Goal: Task Accomplishment & Management: Manage account settings

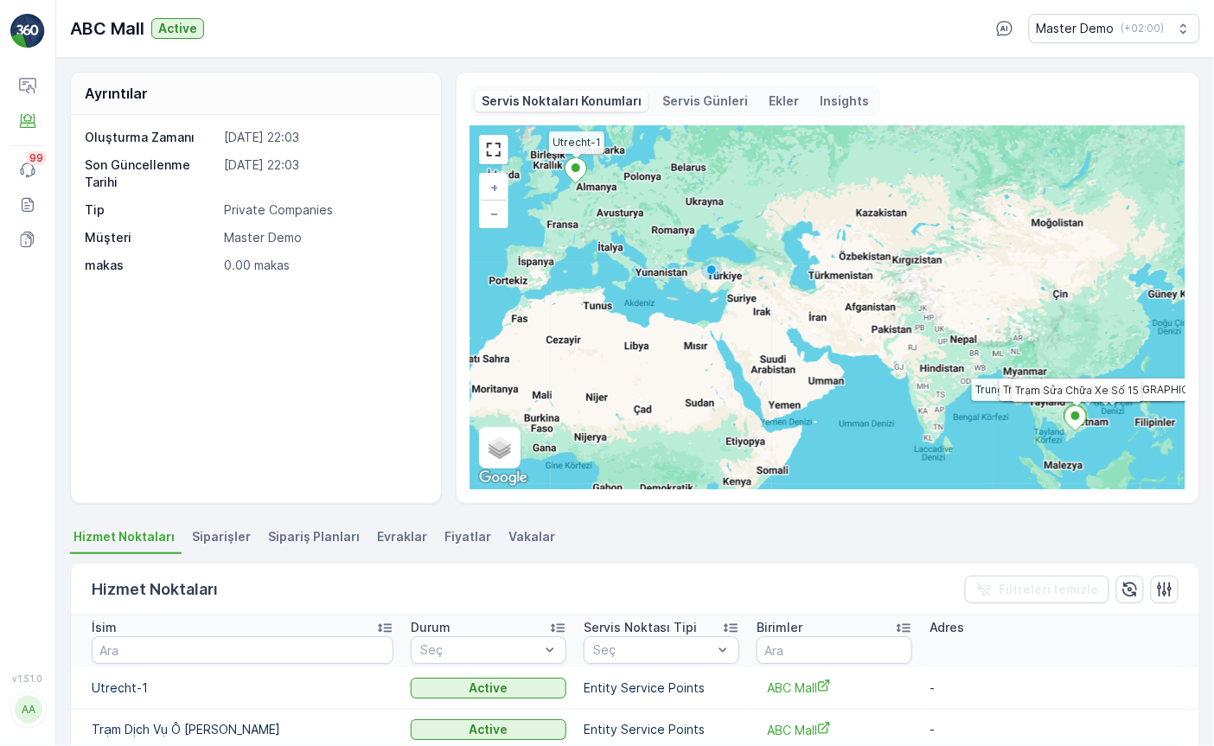
click at [18, 721] on div "AA" at bounding box center [29, 710] width 28 height 28
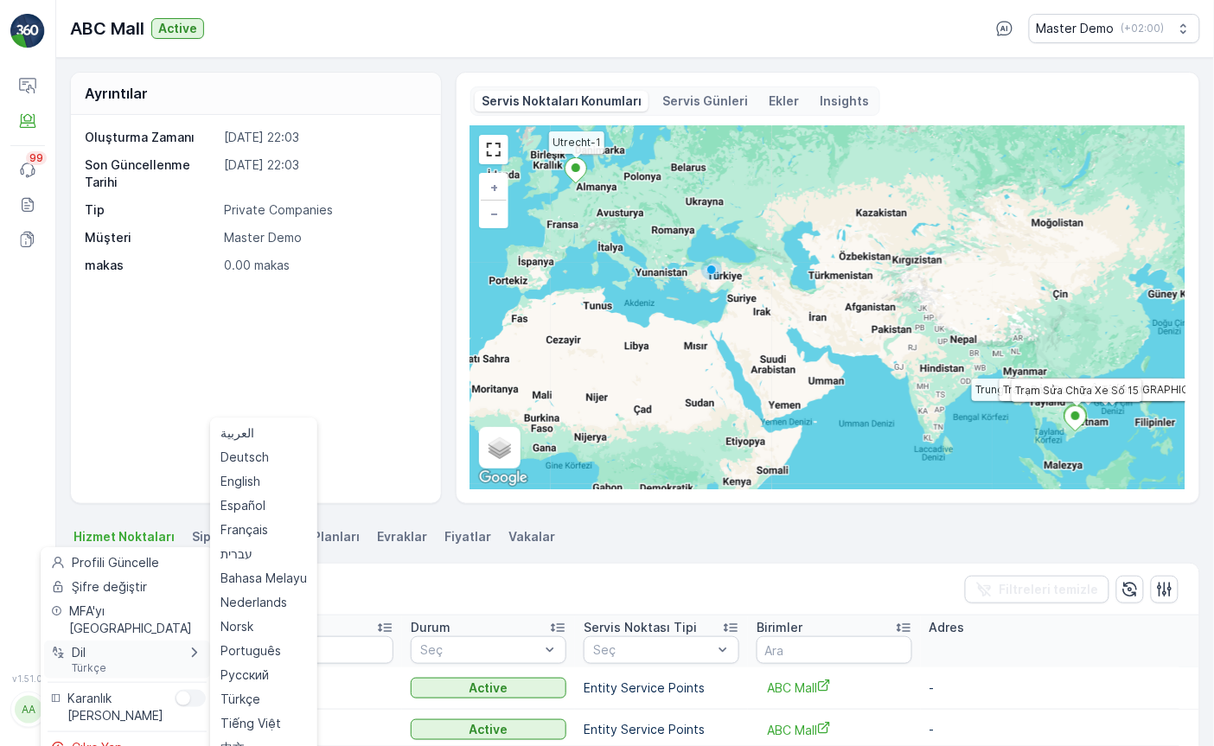
click at [152, 640] on div "Dil Türkçe" at bounding box center [127, 659] width 166 height 38
click at [269, 469] on div "English" at bounding box center [263, 481] width 100 height 24
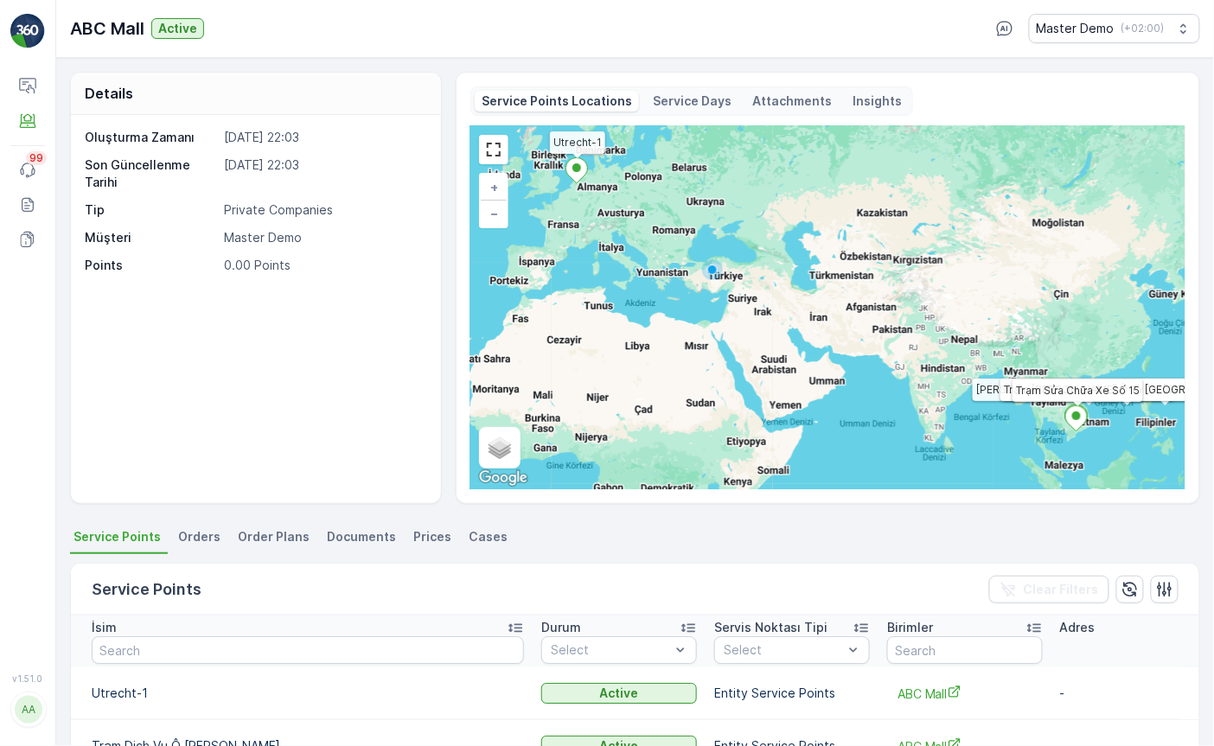
click at [584, 176] on icon at bounding box center [576, 170] width 22 height 26
click at [1076, 431] on icon at bounding box center [1076, 418] width 22 height 26
click at [1071, 406] on icon at bounding box center [1076, 418] width 22 height 26
click at [1065, 394] on div "Utrecht-1 Trạm Dịch Vụ Ô Tô Hồng Hà Trung Tâm Sửa Chữa Động Cơ Đông Anh Trạm Bả…" at bounding box center [827, 307] width 715 height 363
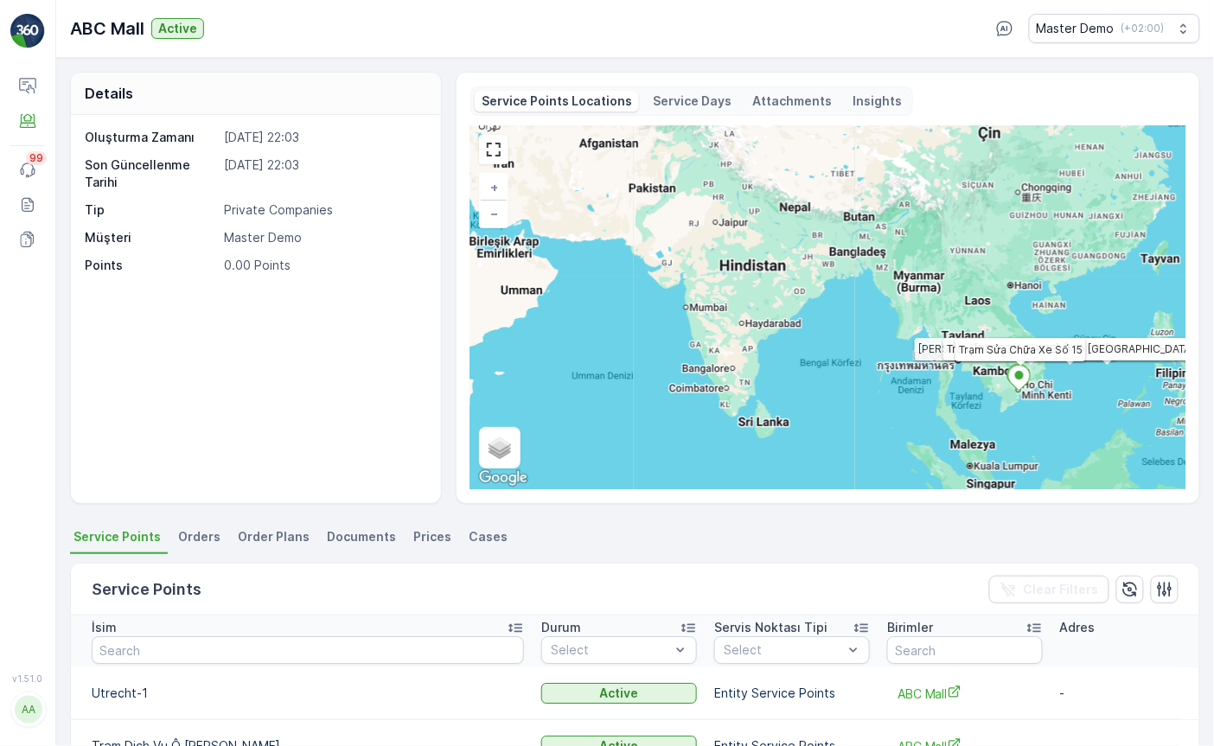
drag, startPoint x: 1027, startPoint y: 438, endPoint x: 955, endPoint y: 354, distance: 111.0
click at [955, 354] on div "Utrecht-1 Trạm Dịch Vụ Ô Tô Hồng Hà Trung Tâm Sửa Chữa Động Cơ Đông Anh Trạm Bả…" at bounding box center [827, 307] width 715 height 363
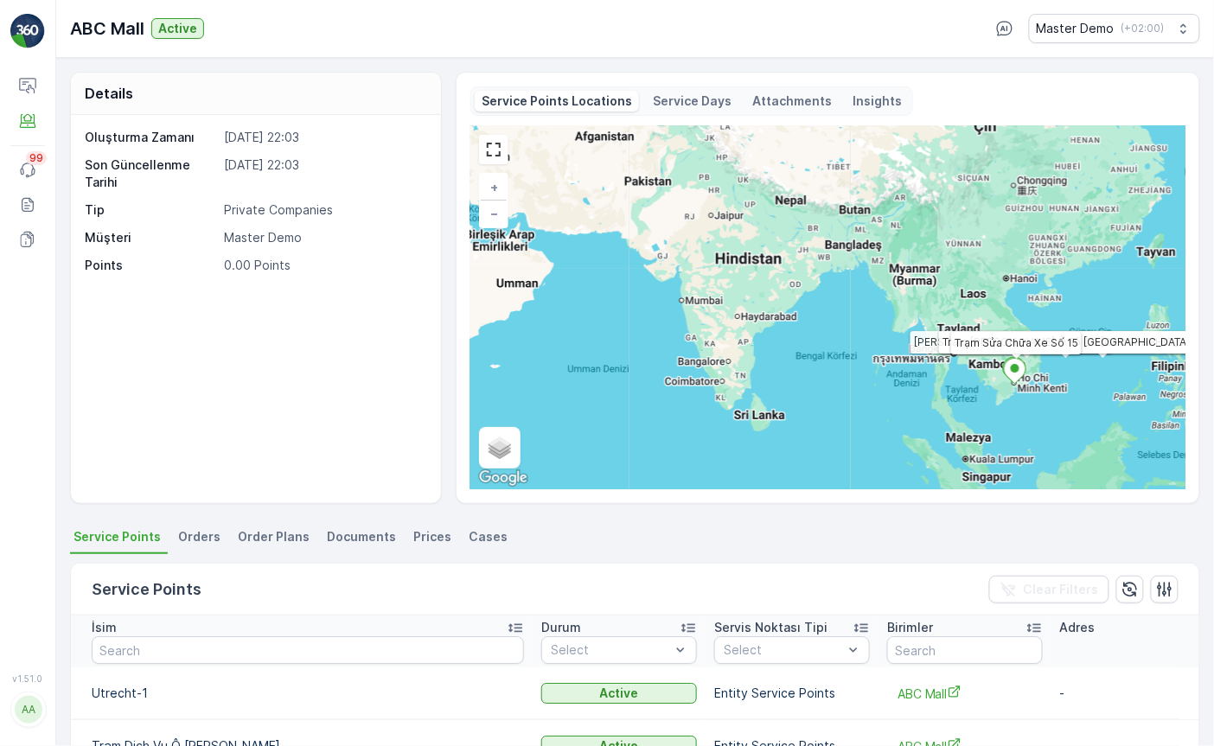
click at [985, 381] on div "Utrecht-1 Trạm Dịch Vụ Ô Tô Hồng Hà Trung Tâm Sửa Chữa Động Cơ Đông Anh Trạm Bả…" at bounding box center [827, 307] width 715 height 363
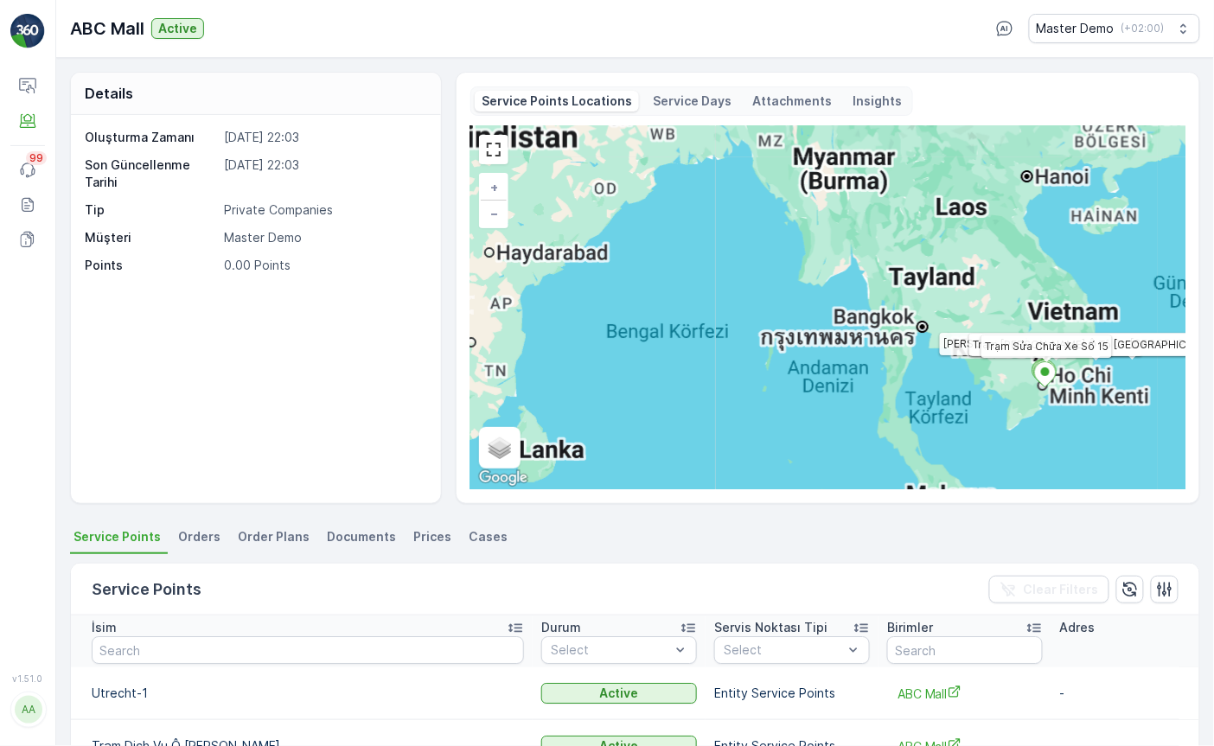
click at [987, 382] on div "Utrecht-1 Trạm Dịch Vụ Ô Tô Hồng Hà Trung Tâm Sửa Chữa Động Cơ Đông Anh Trạm Bả…" at bounding box center [827, 307] width 715 height 363
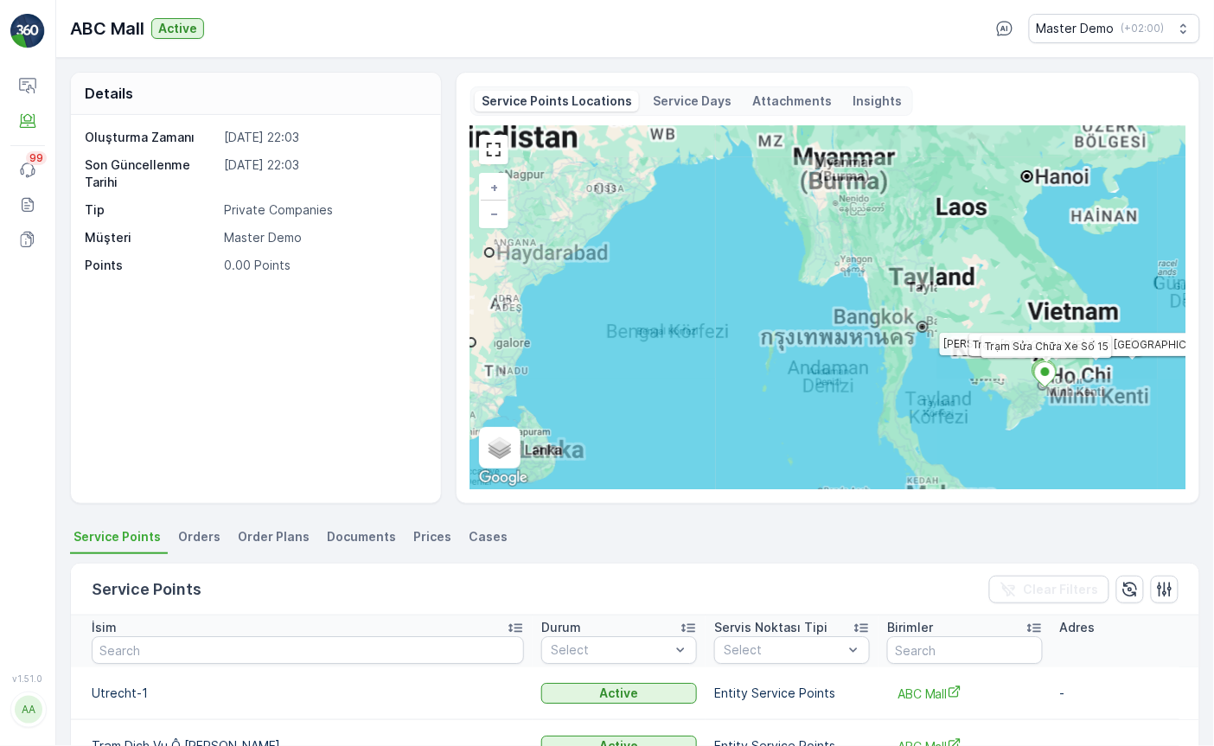
click at [987, 382] on div "Utrecht-1 Trạm Dịch Vụ Ô Tô Hồng Hà Trung Tâm Sửa Chữa Động Cơ Đông Anh Trạm Bả…" at bounding box center [827, 307] width 715 height 363
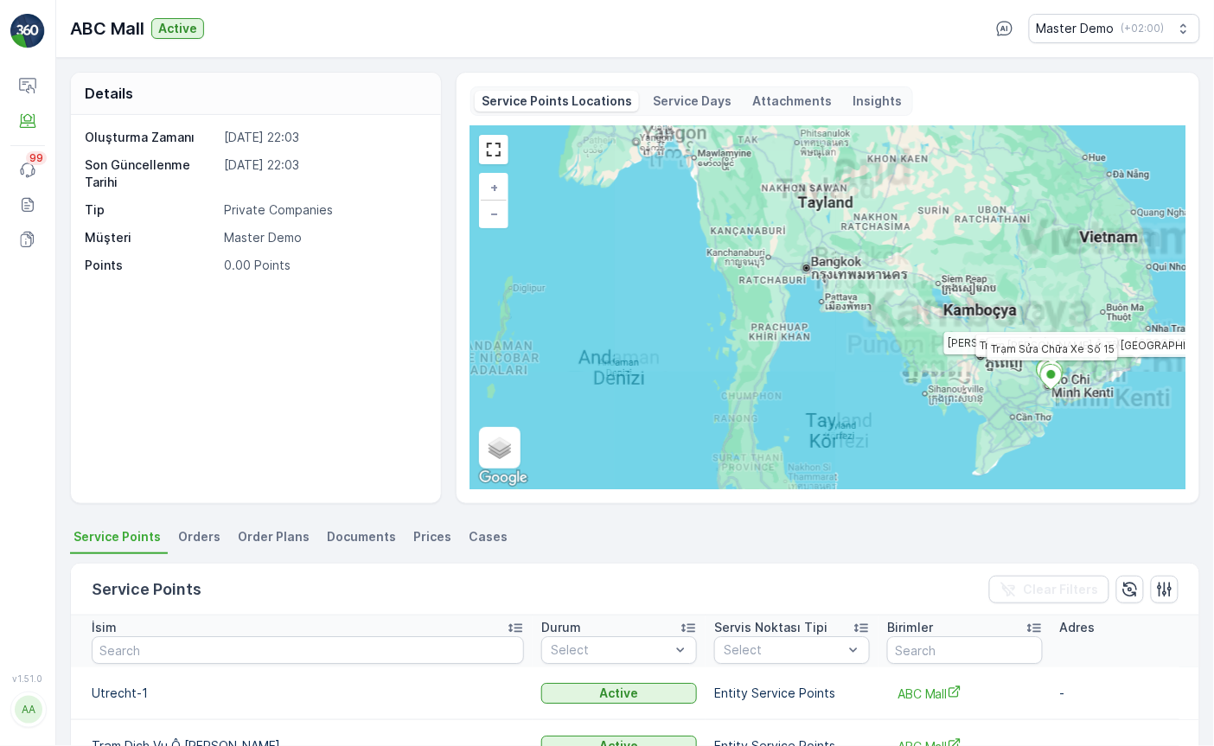
drag, startPoint x: 1027, startPoint y: 410, endPoint x: 898, endPoint y: 379, distance: 132.5
click at [898, 379] on div "Utrecht-1 Trạm Dịch Vụ Ô Tô Hồng Hà Trung Tâm Sửa Chữa Động Cơ Đông Anh Trạm Bả…" at bounding box center [827, 307] width 715 height 363
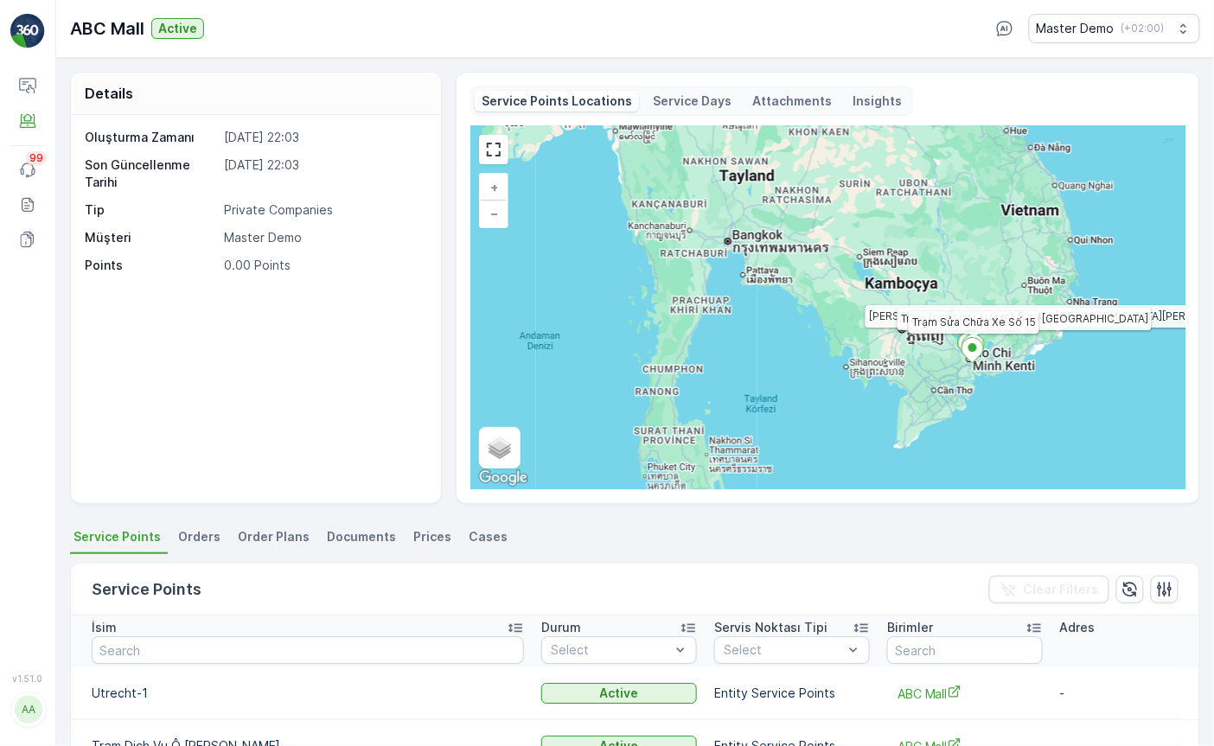
click at [898, 379] on div "Utrecht-1 Trạm Dịch Vụ Ô Tô Hồng Hà Trung Tâm Sửa Chữa Động Cơ Đông Anh Trạm Bả…" at bounding box center [827, 307] width 715 height 363
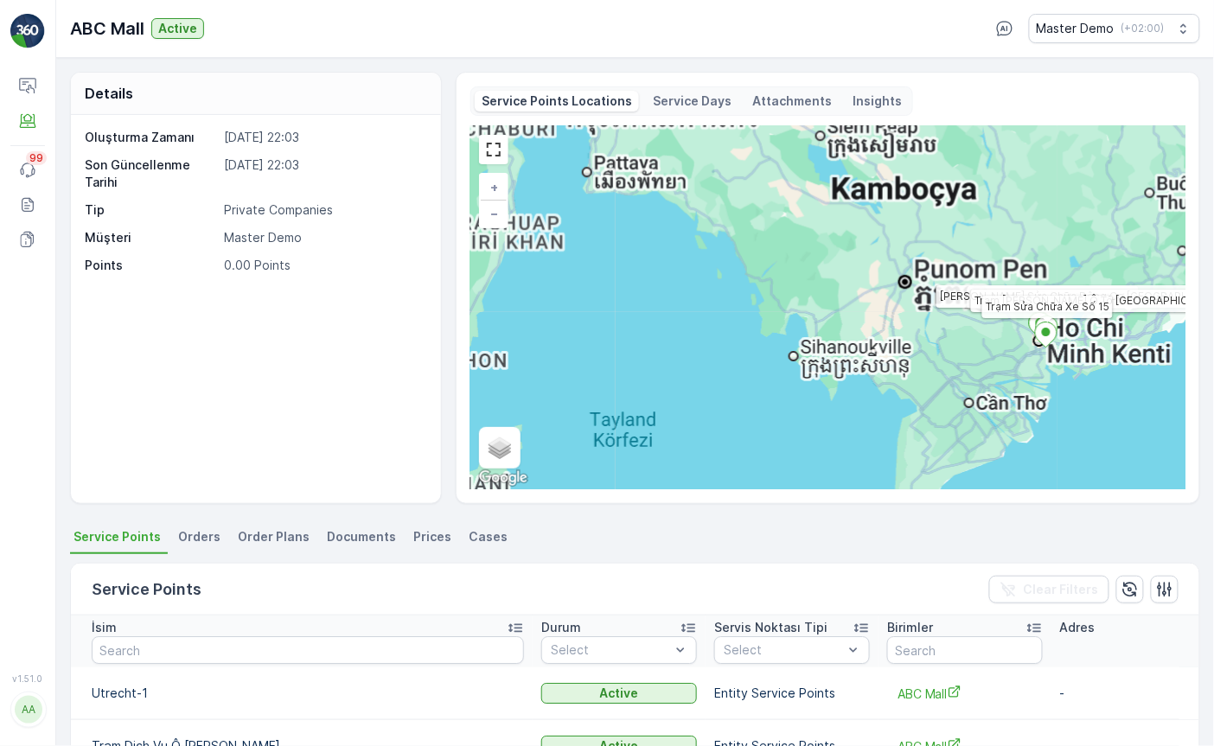
click at [998, 379] on div "Utrecht-1 Trạm Dịch Vụ Ô Tô Hồng Hà Trung Tâm Sửa Chữa Động Cơ Đông Anh Trạm Bả…" at bounding box center [827, 307] width 715 height 363
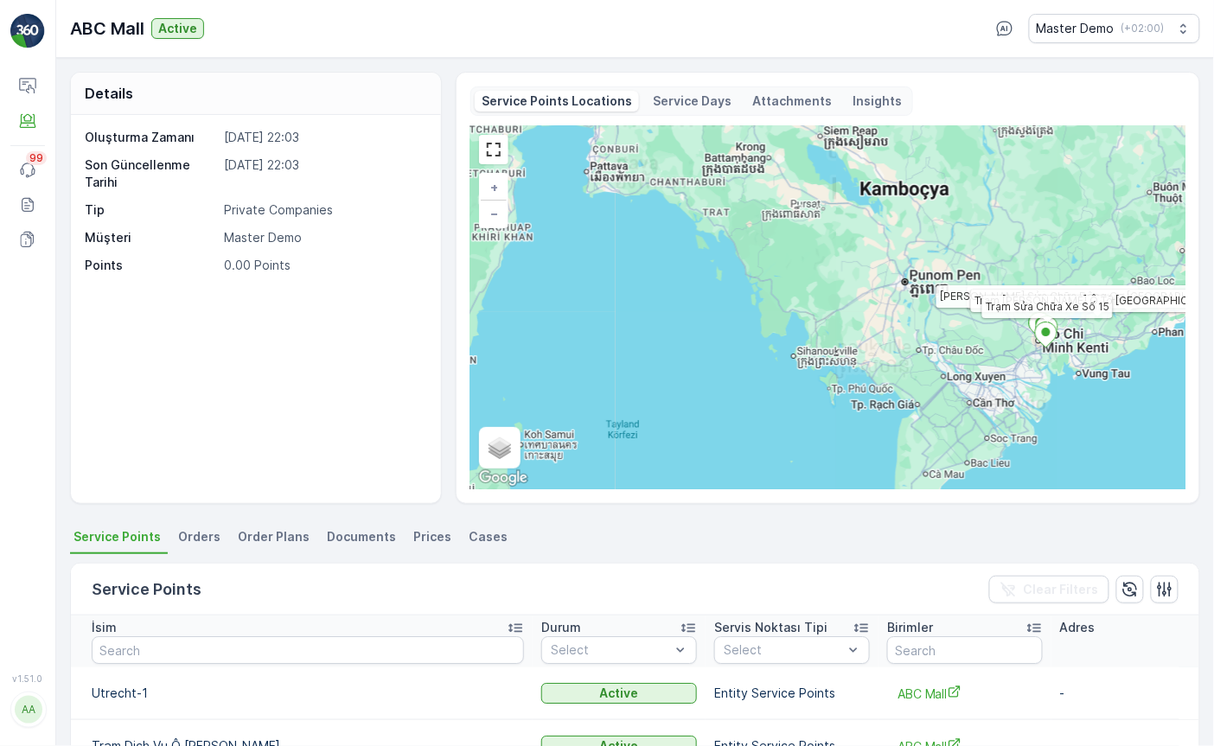
click at [998, 379] on div "Utrecht-1 Trạm Dịch Vụ Ô Tô Hồng Hà Trung Tâm Sửa Chữa Động Cơ Đông Anh Trạm Bả…" at bounding box center [827, 307] width 715 height 363
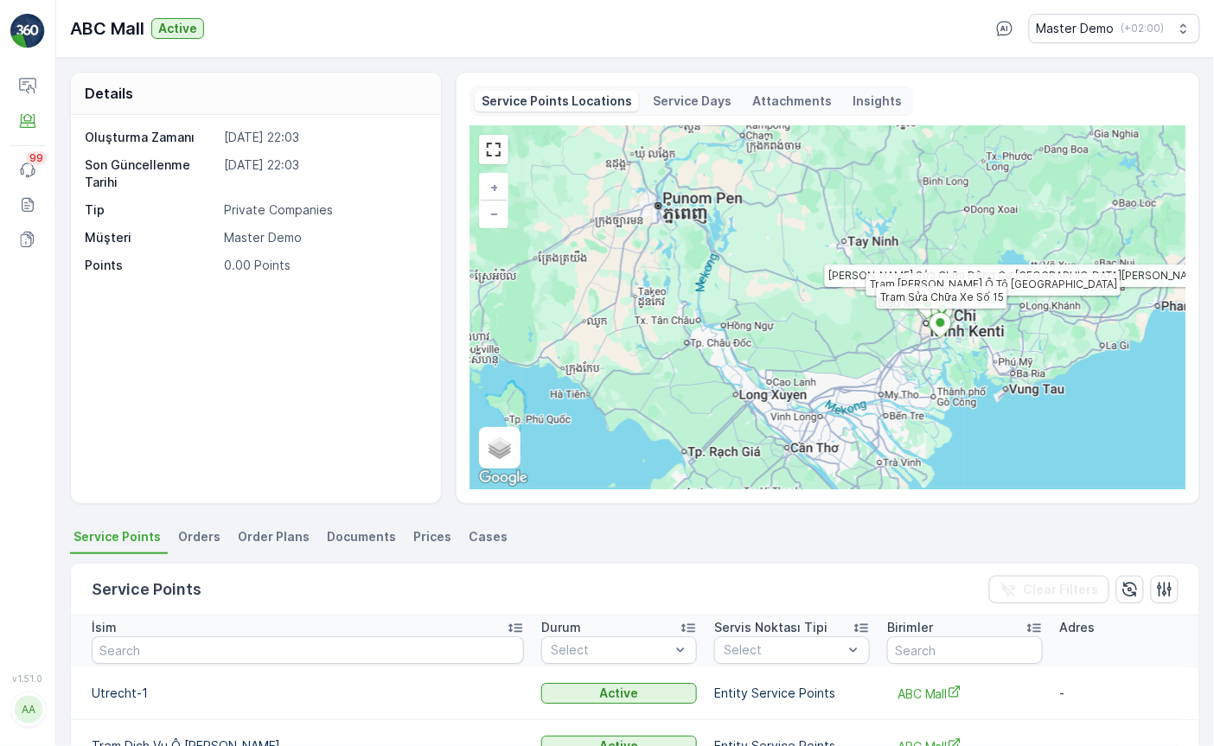
drag, startPoint x: 1081, startPoint y: 333, endPoint x: 909, endPoint y: 359, distance: 174.0
click at [909, 359] on div "Utrecht-1 Trạm Dịch Vụ Ô Tô Hồng Hà Trung Tâm Sửa Chữa Động Cơ Đông Anh Trạm Bả…" at bounding box center [827, 307] width 715 height 363
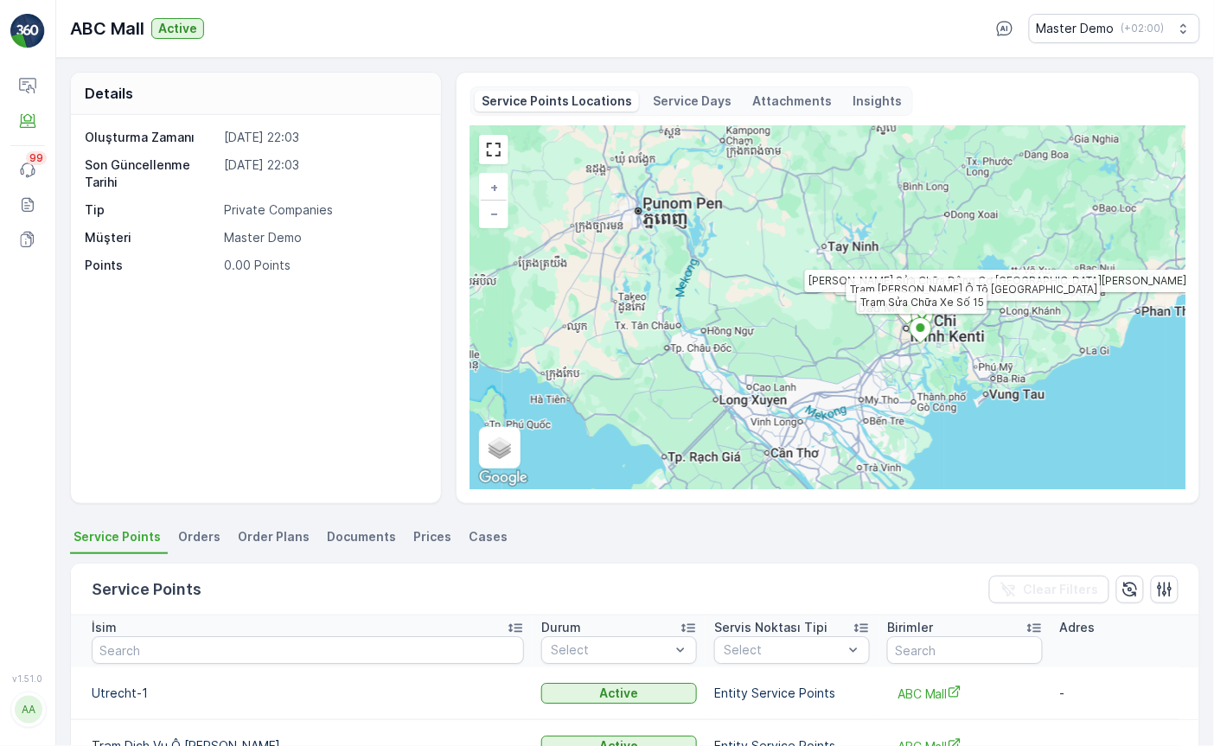
click at [926, 330] on icon at bounding box center [921, 330] width 22 height 25
click at [692, 102] on p "Service Days" at bounding box center [692, 100] width 79 height 17
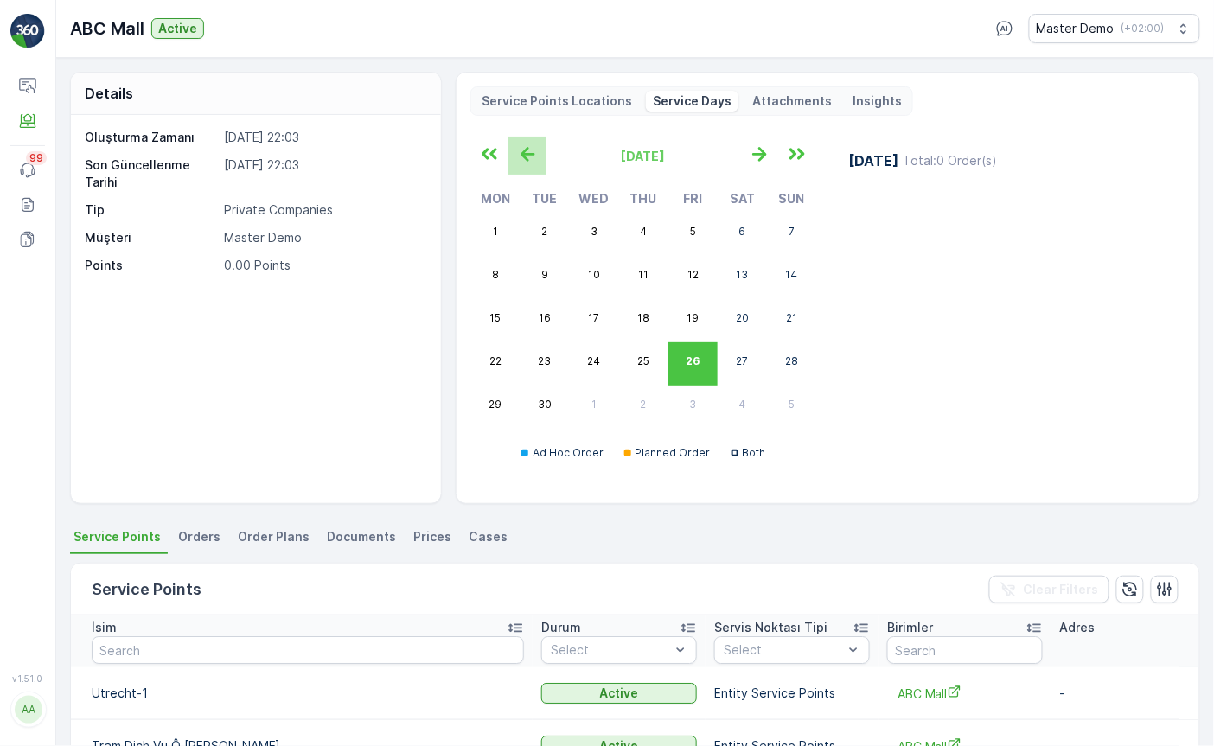
click at [528, 151] on icon "button" at bounding box center [527, 154] width 29 height 29
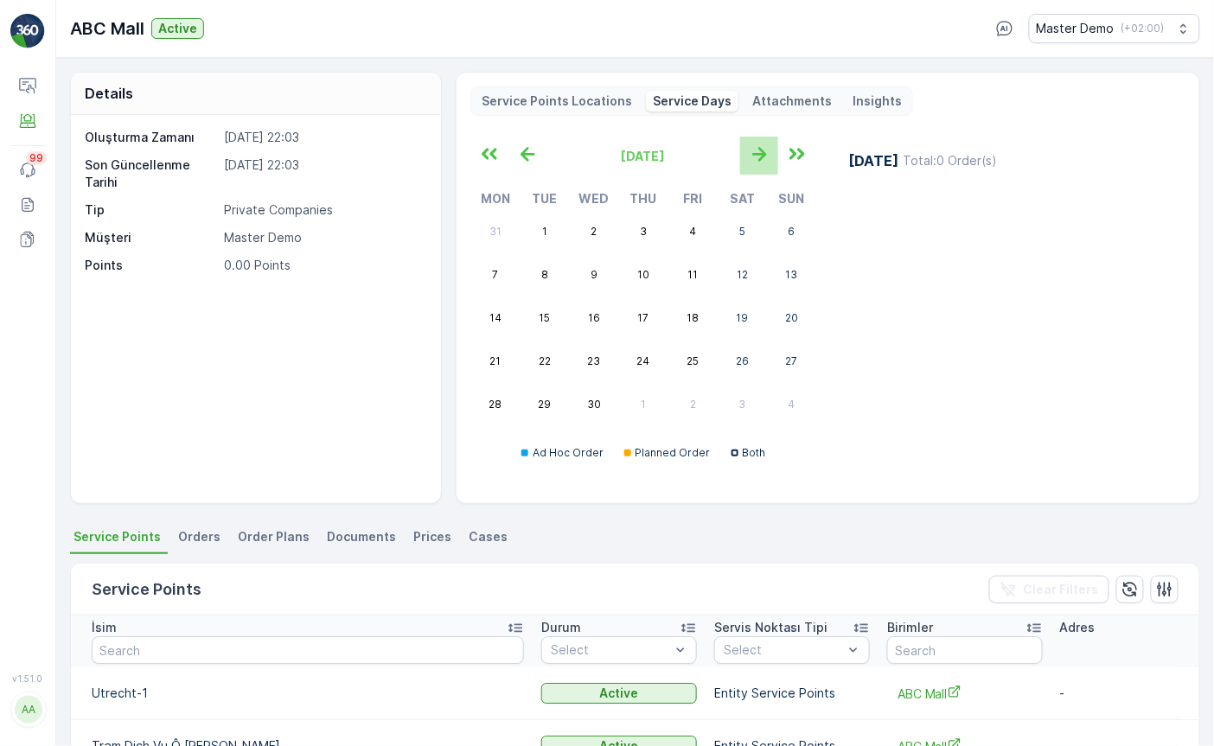
click at [760, 157] on icon "button" at bounding box center [759, 154] width 14 height 15
click at [793, 110] on p "Attachments" at bounding box center [792, 100] width 80 height 17
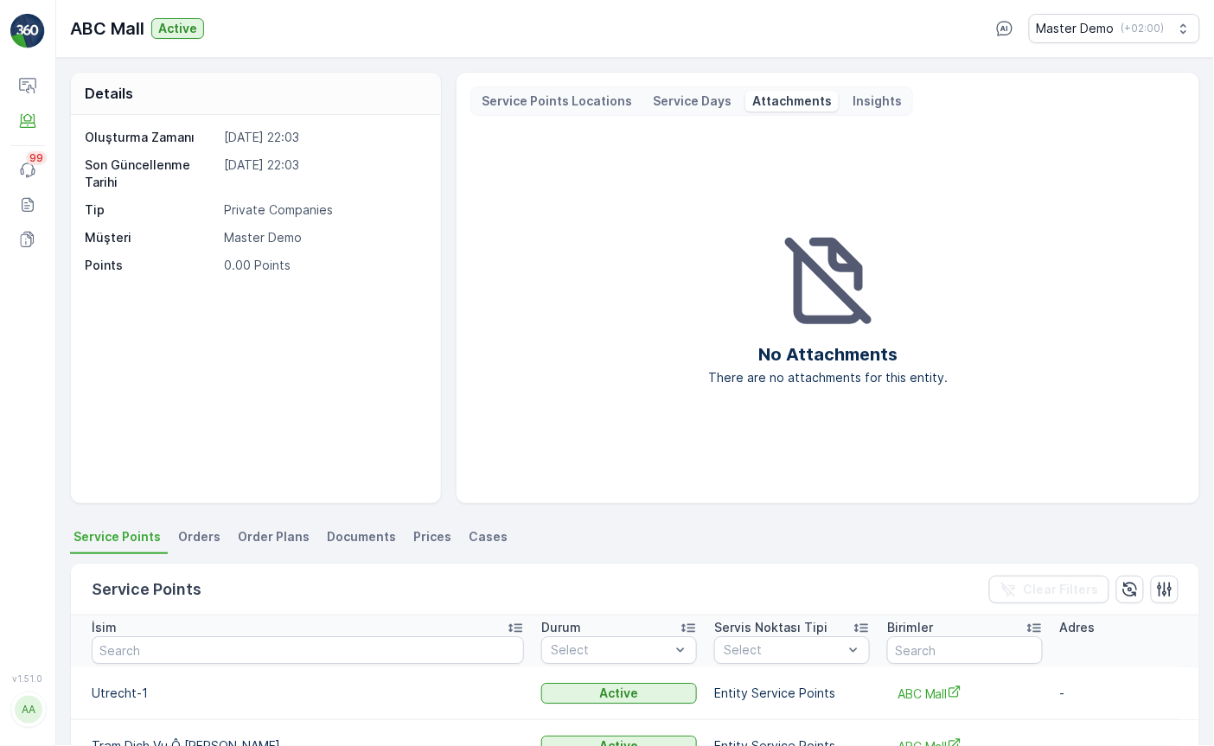
click at [539, 101] on p "Service Points Locations" at bounding box center [556, 100] width 150 height 17
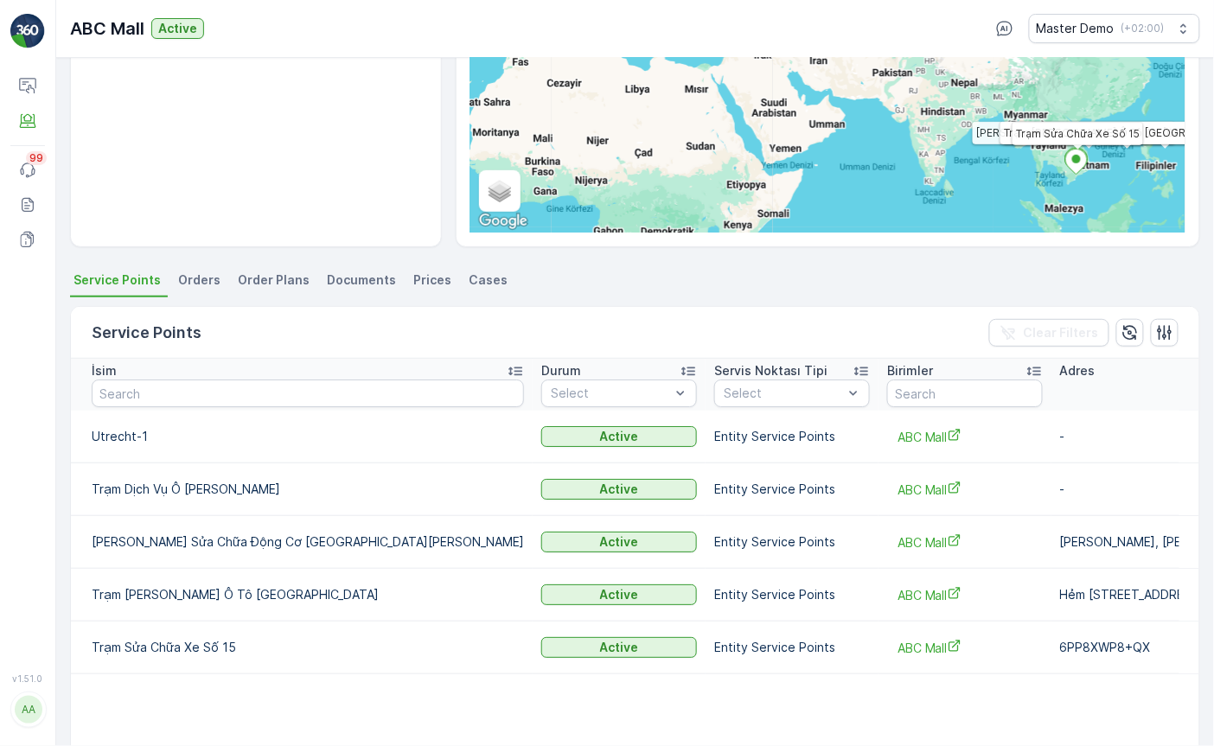
scroll to position [264, 0]
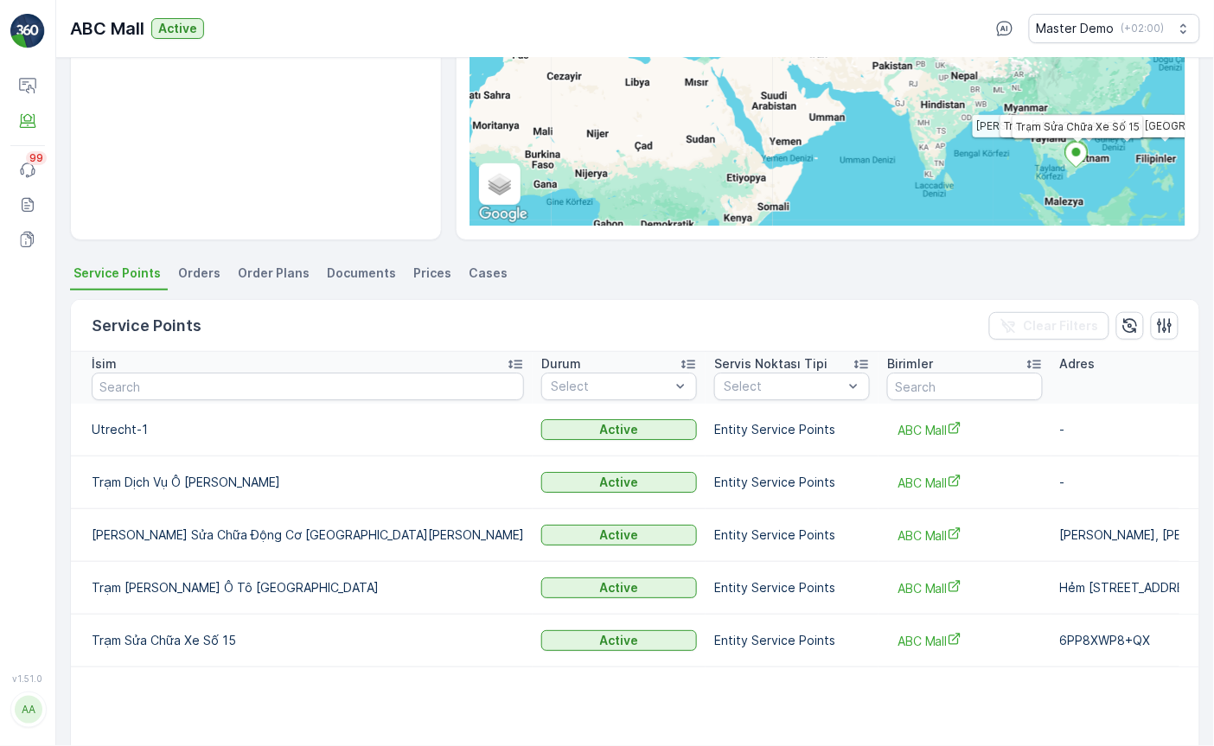
click at [199, 261] on li "Orders" at bounding box center [201, 275] width 53 height 29
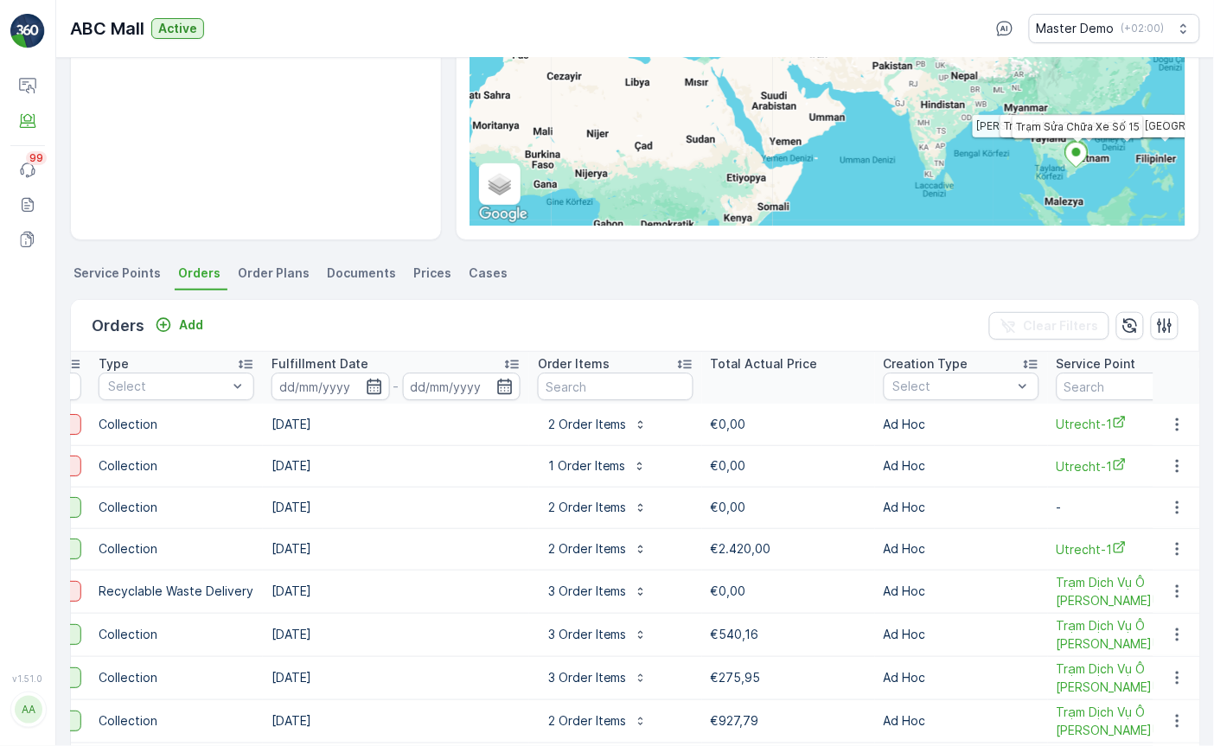
scroll to position [0, 330]
click at [181, 317] on p "Add" at bounding box center [191, 324] width 24 height 17
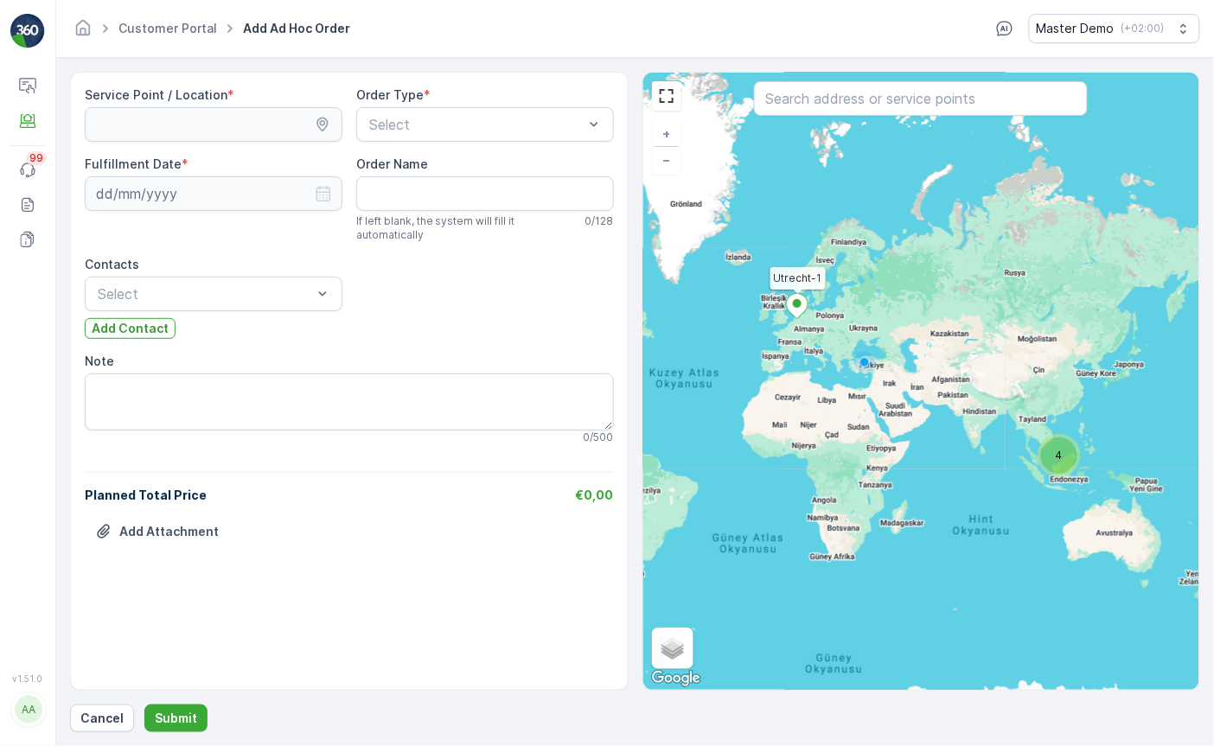
click at [803, 312] on icon at bounding box center [797, 306] width 22 height 25
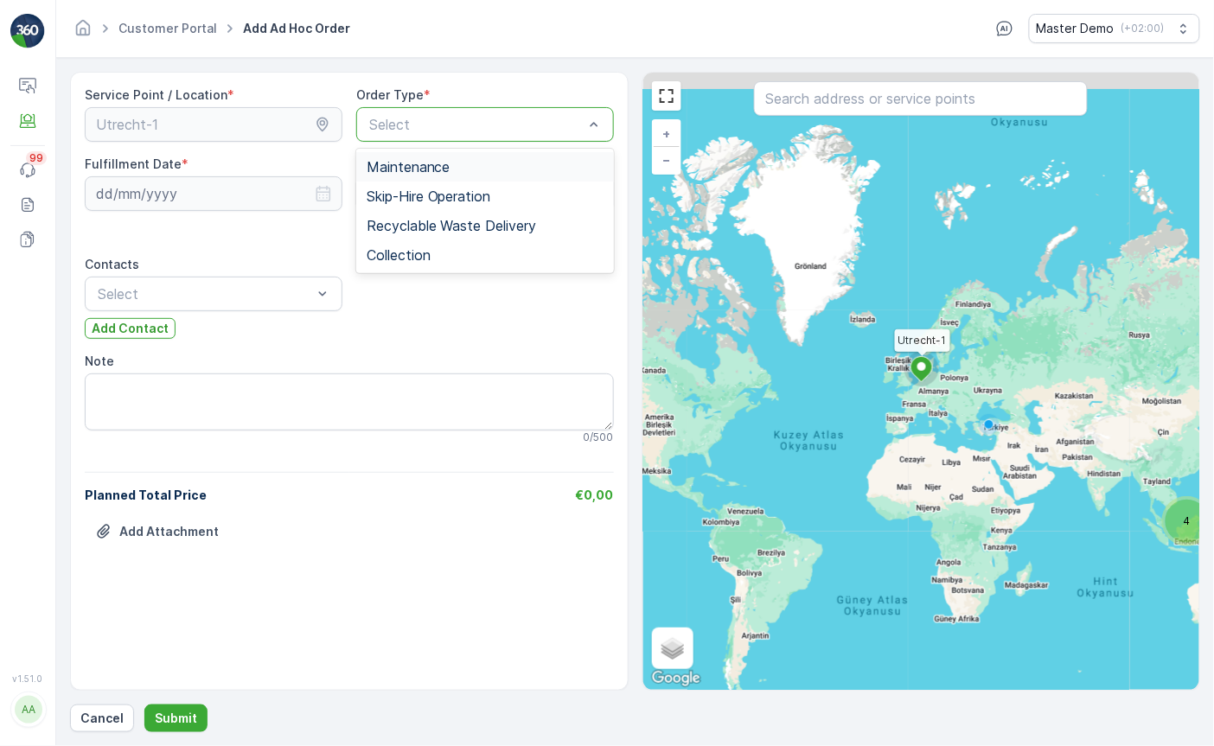
click at [1180, 526] on div "4" at bounding box center [1186, 521] width 43 height 43
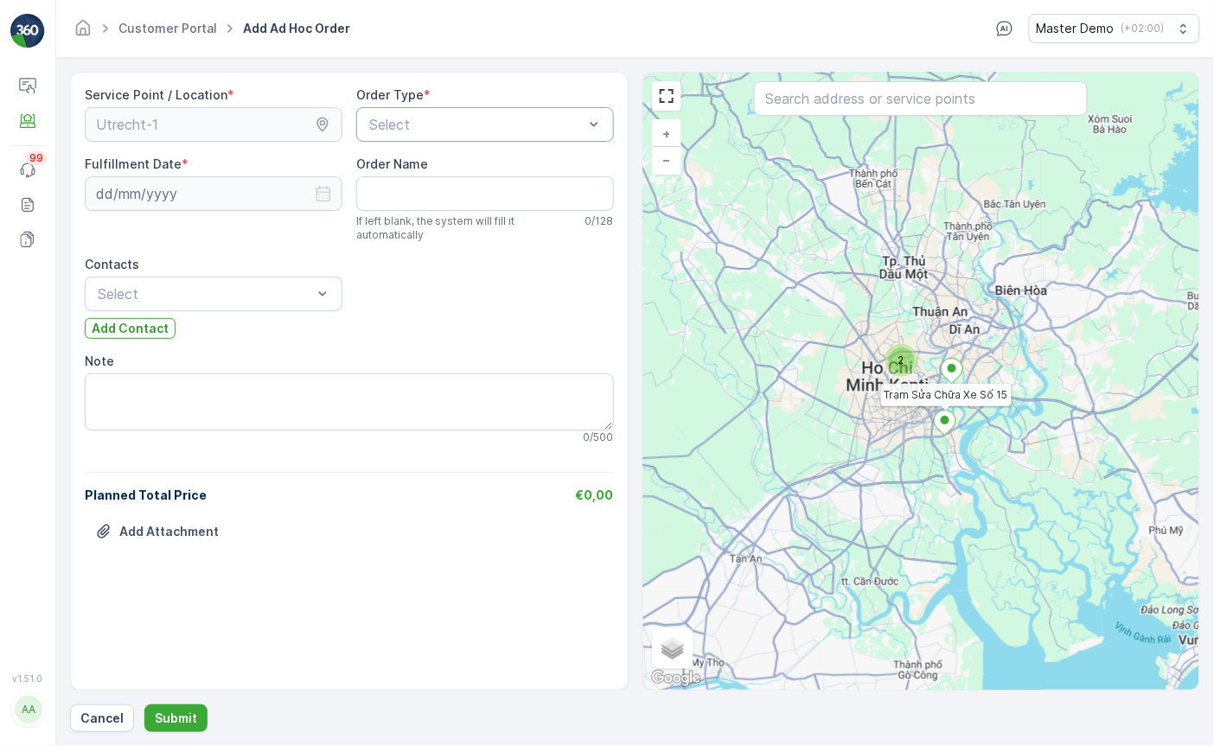
click at [952, 418] on icon at bounding box center [945, 423] width 22 height 25
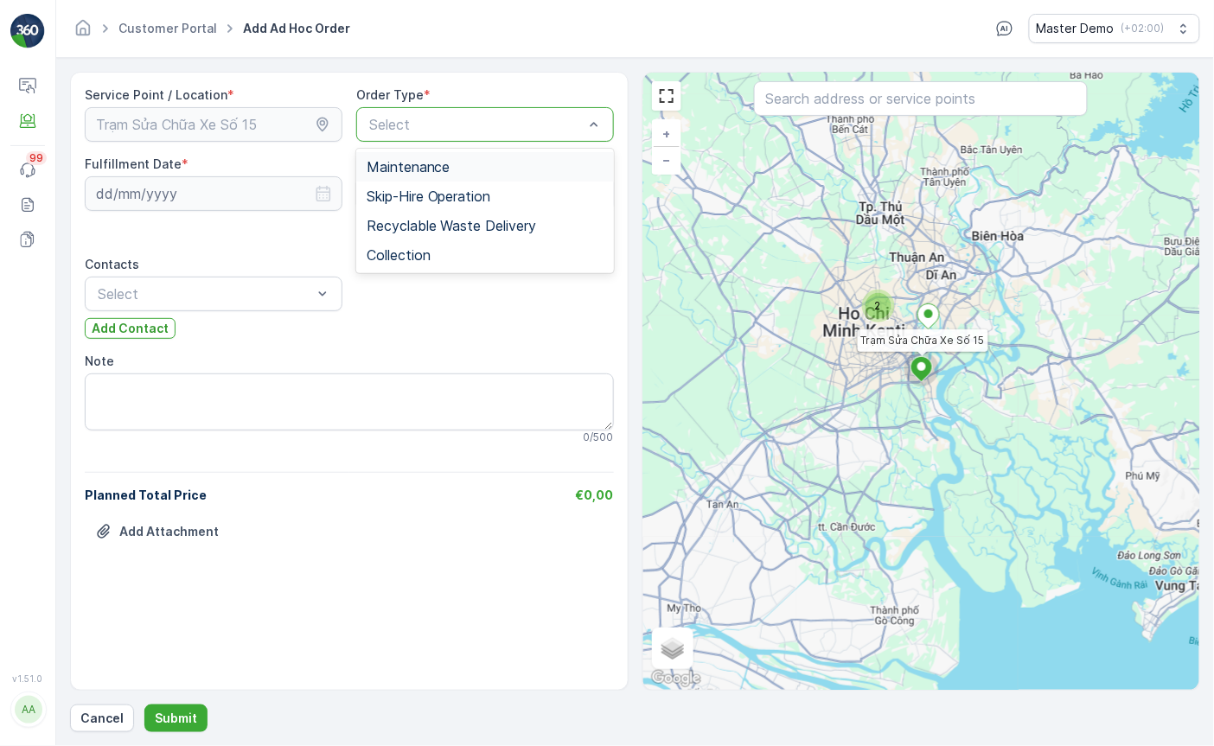
click at [877, 315] on div "2" at bounding box center [878, 306] width 26 height 26
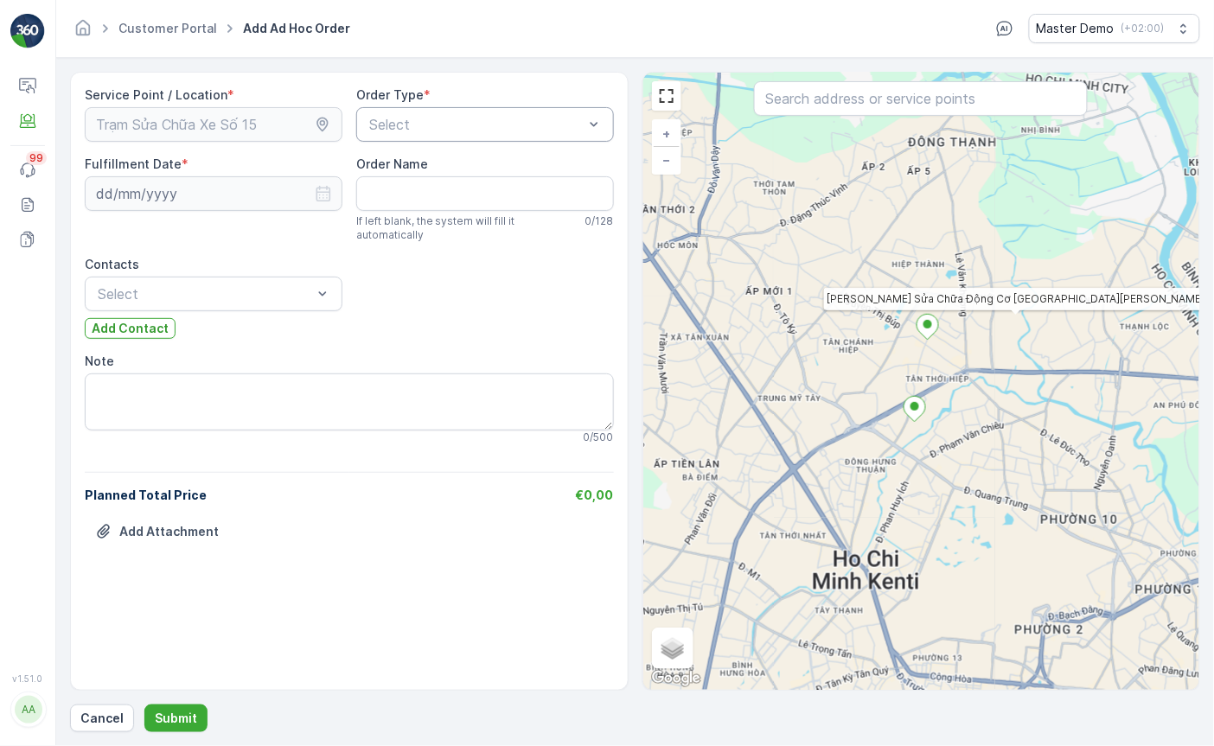
click at [929, 329] on icon at bounding box center [927, 327] width 22 height 25
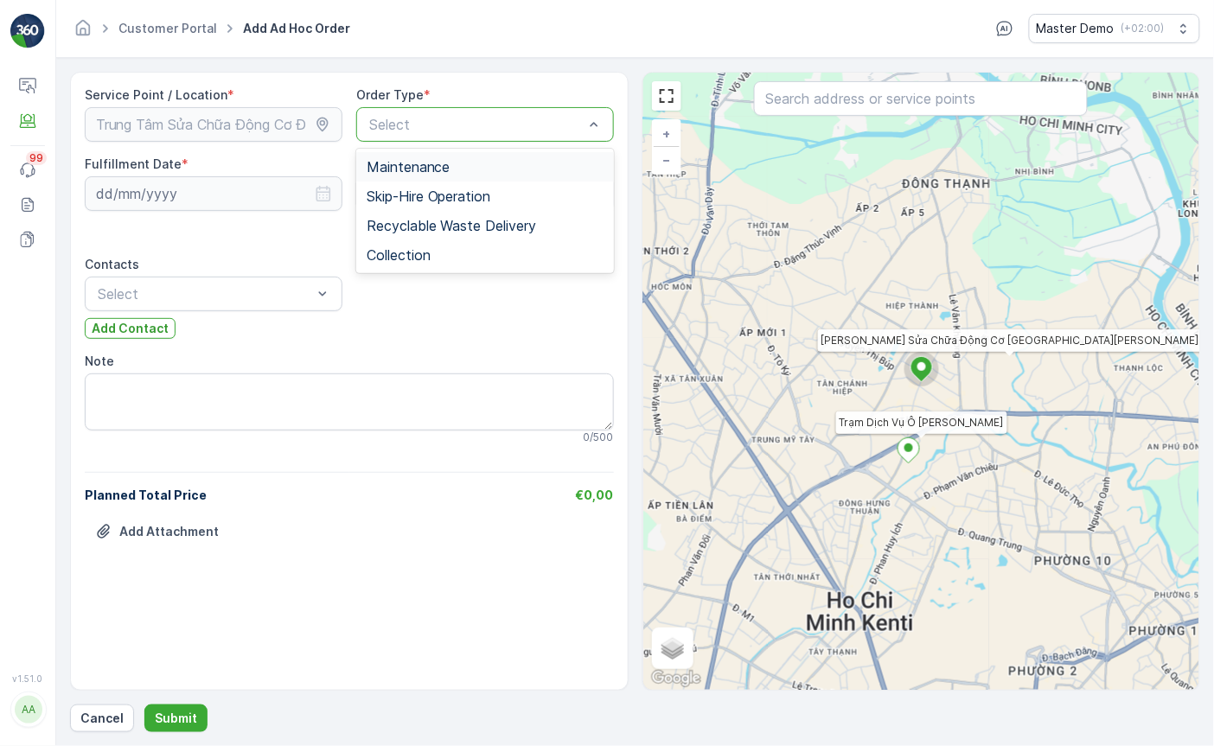
click at [908, 465] on div at bounding box center [908, 452] width 22 height 30
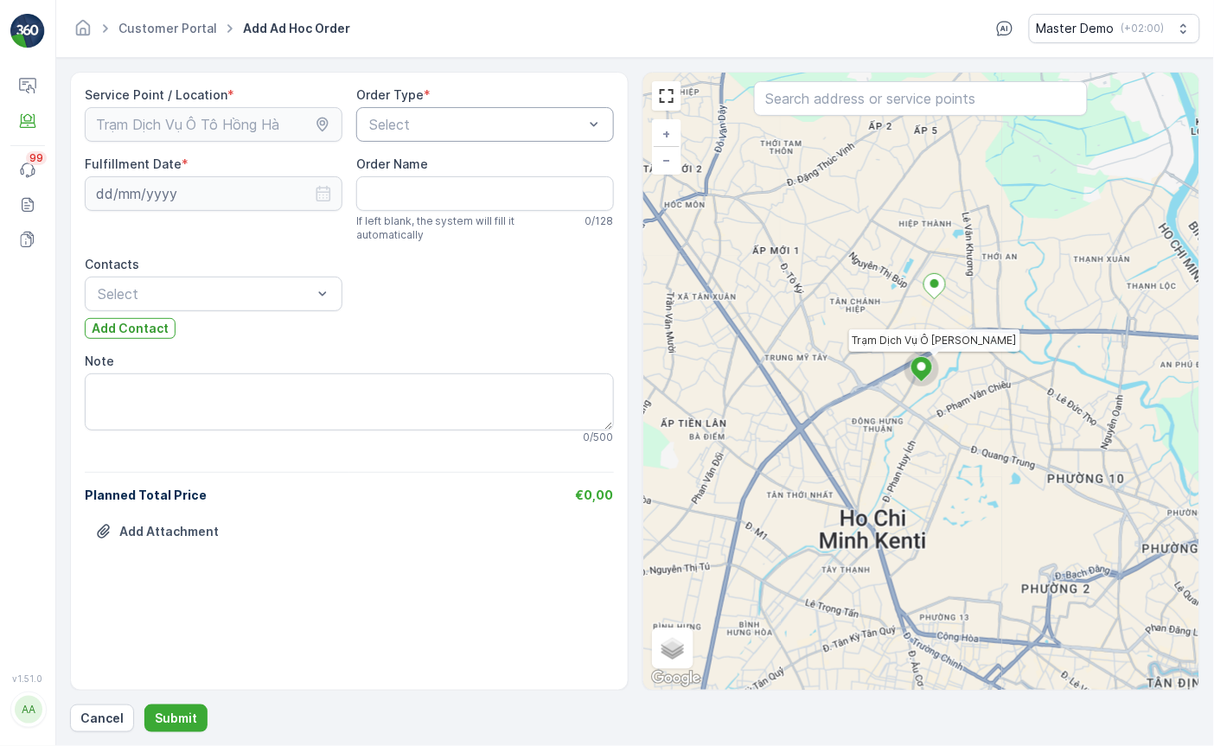
click at [548, 338] on div "Service Point / Location * Order Type * Select Fulfillment Date * Order Name If…" at bounding box center [349, 326] width 529 height 480
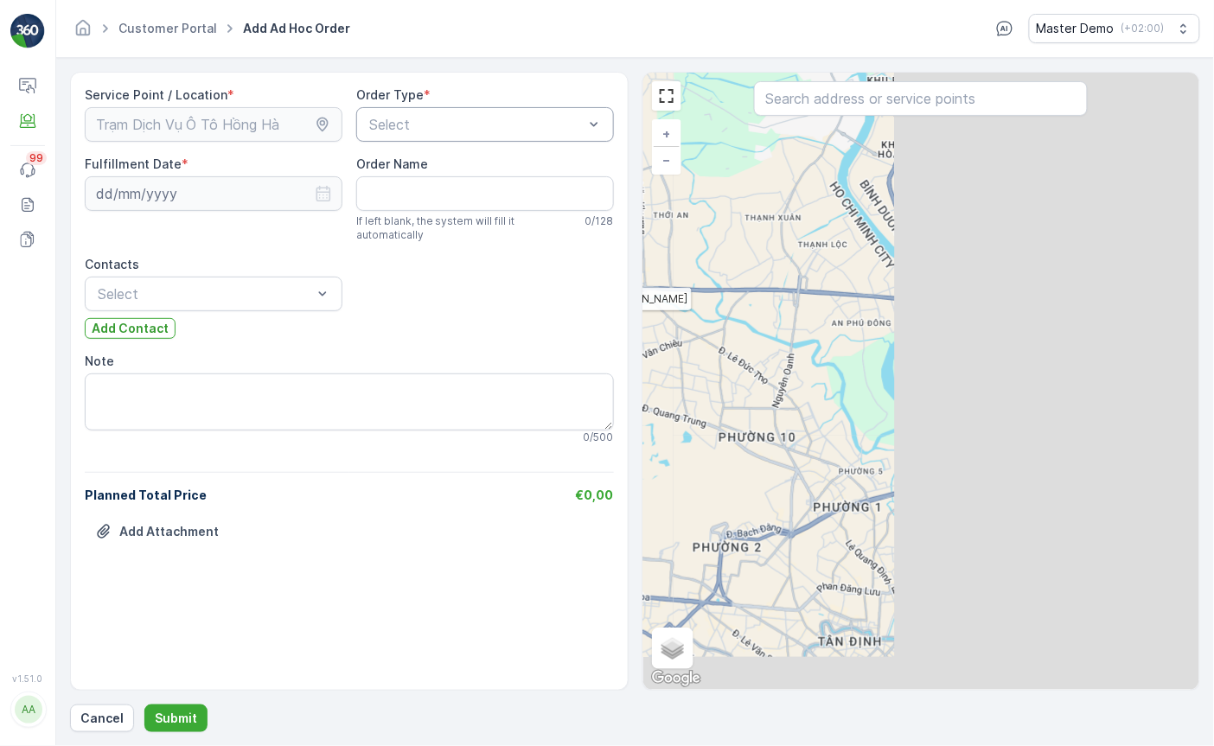
drag, startPoint x: 1164, startPoint y: 504, endPoint x: 838, endPoint y: 462, distance: 329.4
click at [836, 462] on div "Trạm Dịch Vụ Ô Tô Hồng Hà + − Satellite Roadmap Terrain Hybrid Leaflet Klavye k…" at bounding box center [921, 381] width 557 height 617
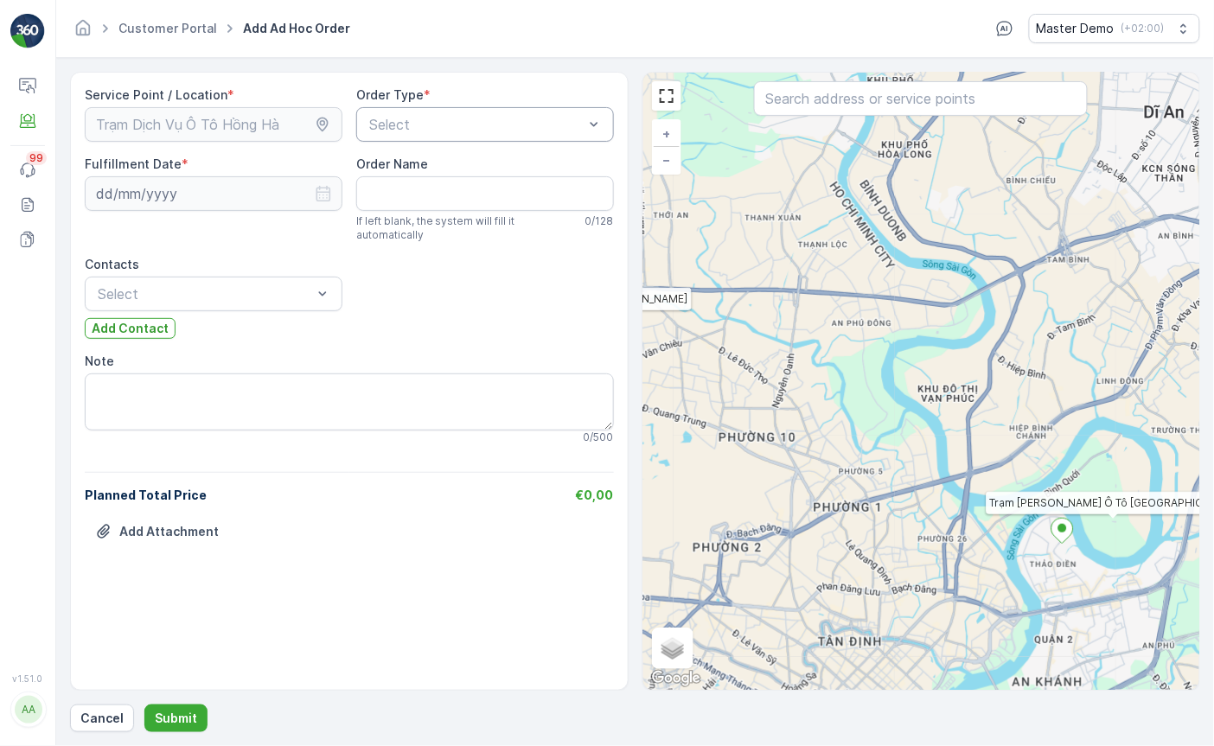
click at [1061, 533] on icon at bounding box center [1062, 530] width 22 height 25
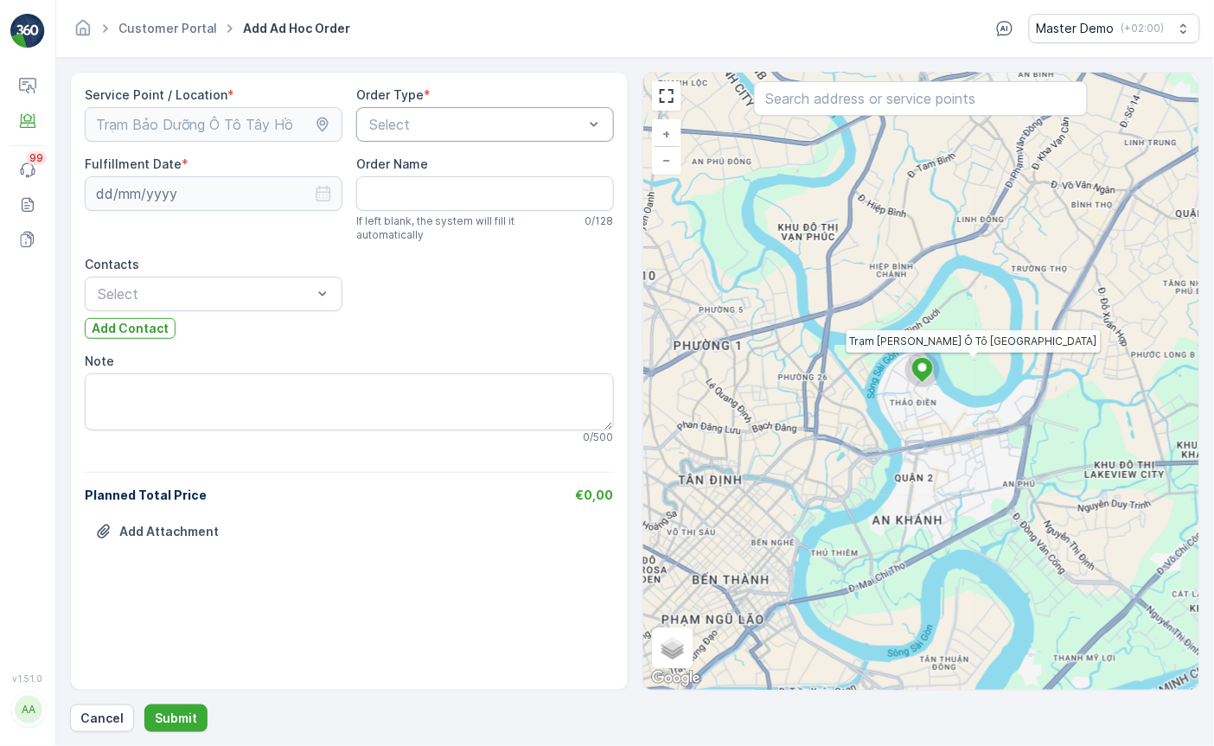
click at [483, 112] on div "Select" at bounding box center [485, 124] width 258 height 35
click at [475, 117] on div at bounding box center [476, 125] width 218 height 16
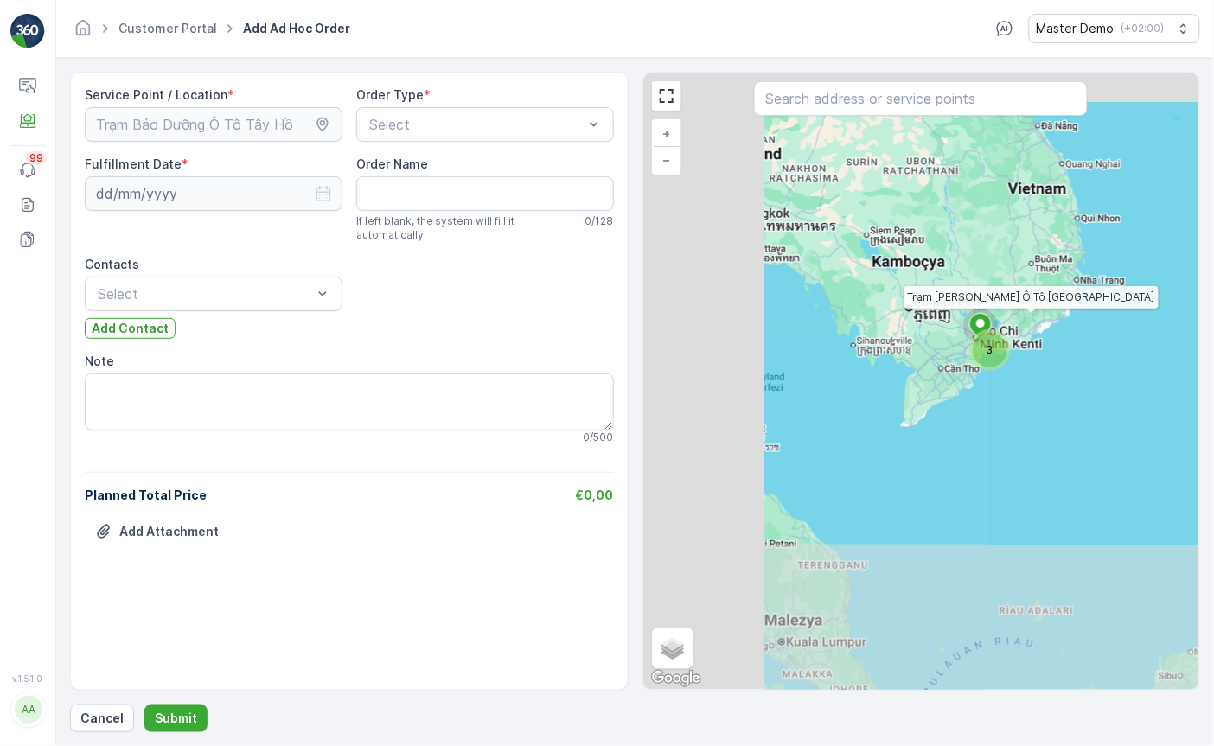
drag, startPoint x: 796, startPoint y: 308, endPoint x: 1010, endPoint y: 381, distance: 226.6
click at [1010, 381] on div "3 Trạm Bảo Dưỡng Ô Tô Tây Hồ + − Satellite Roadmap Terrain Hybrid Leaflet Klavy…" at bounding box center [921, 381] width 557 height 617
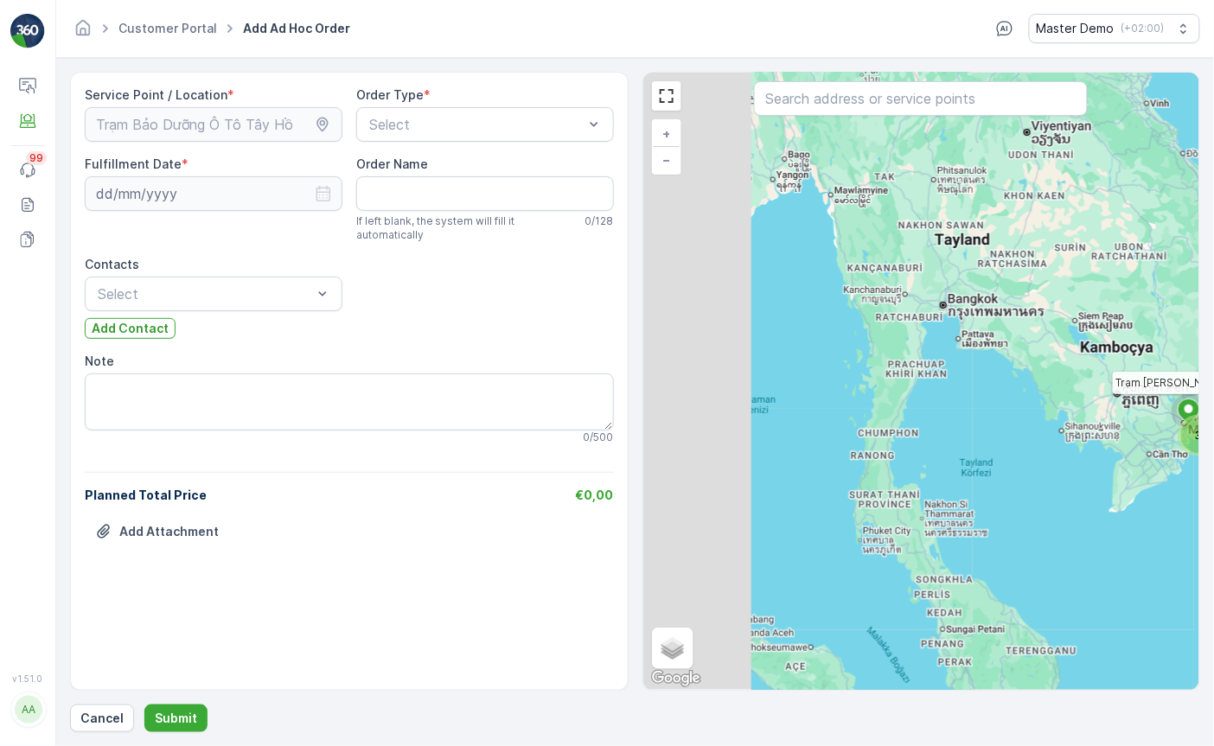
drag, startPoint x: 808, startPoint y: 255, endPoint x: 959, endPoint y: 312, distance: 161.7
click at [959, 312] on div "3 Trạm Bảo Dưỡng Ô Tô Tây Hồ + − Satellite Roadmap Terrain Hybrid Leaflet Klavy…" at bounding box center [921, 381] width 557 height 617
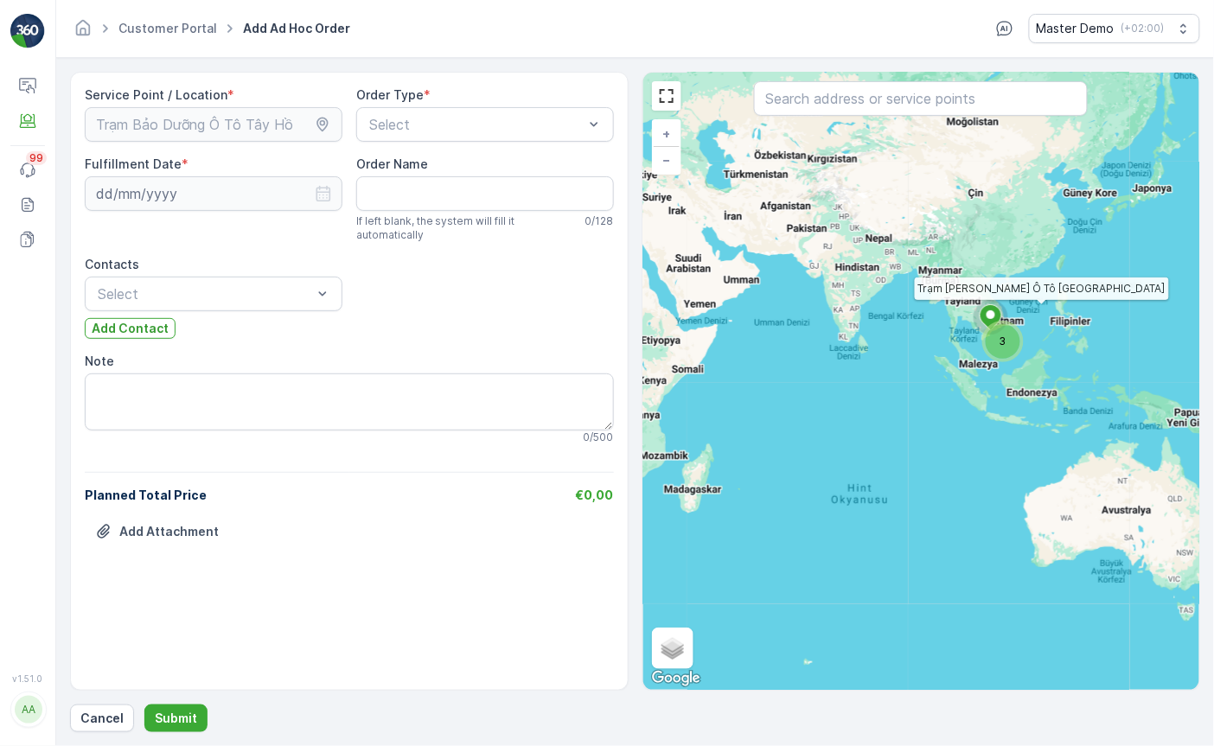
drag, startPoint x: 770, startPoint y: 296, endPoint x: 1128, endPoint y: 468, distance: 397.0
click at [1122, 459] on div "3 Trạm Bảo Dưỡng Ô Tô Tây Hồ + − Satellite Roadmap Terrain Hybrid Leaflet Klavy…" at bounding box center [921, 381] width 557 height 617
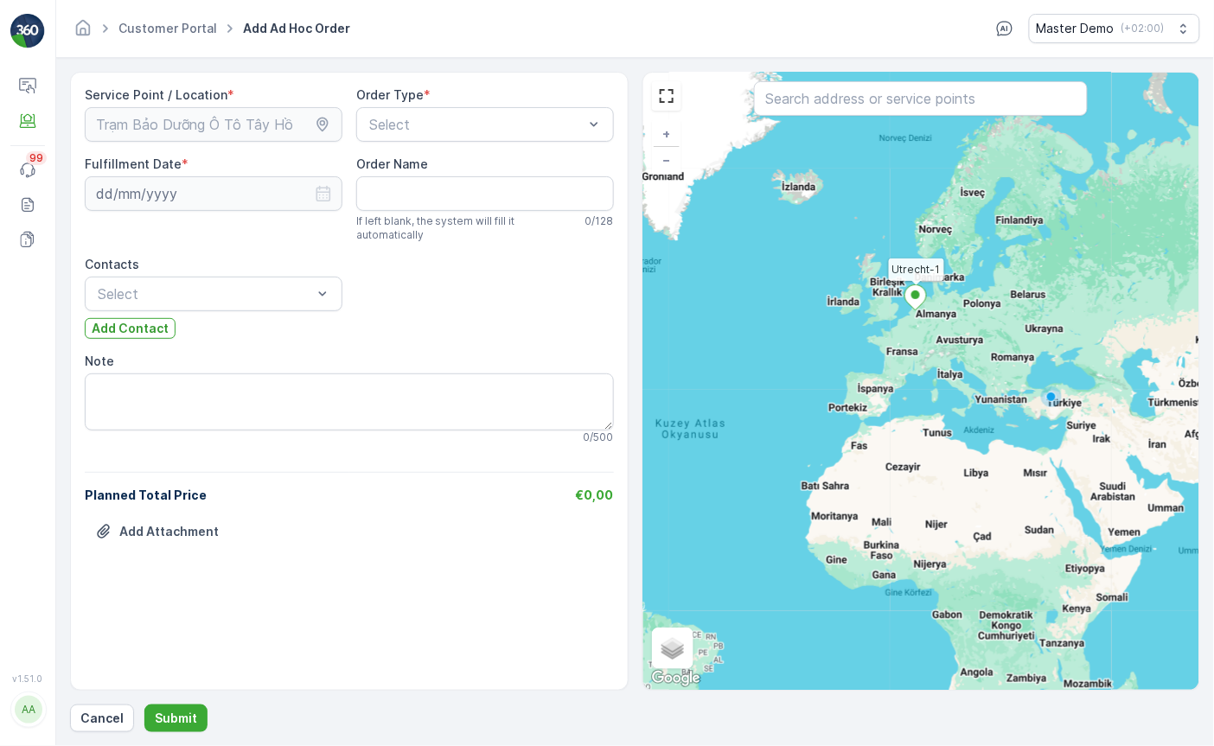
click at [907, 301] on icon at bounding box center [915, 297] width 22 height 25
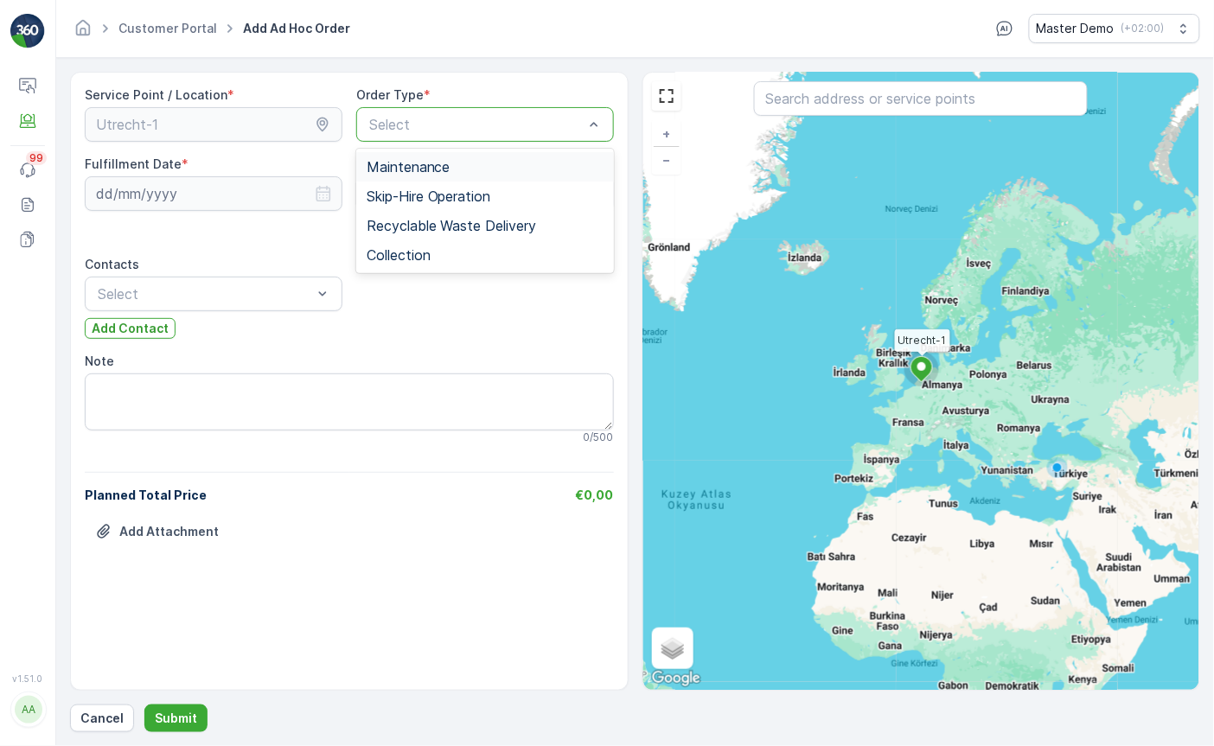
click at [466, 157] on div "Maintenance" at bounding box center [485, 166] width 258 height 29
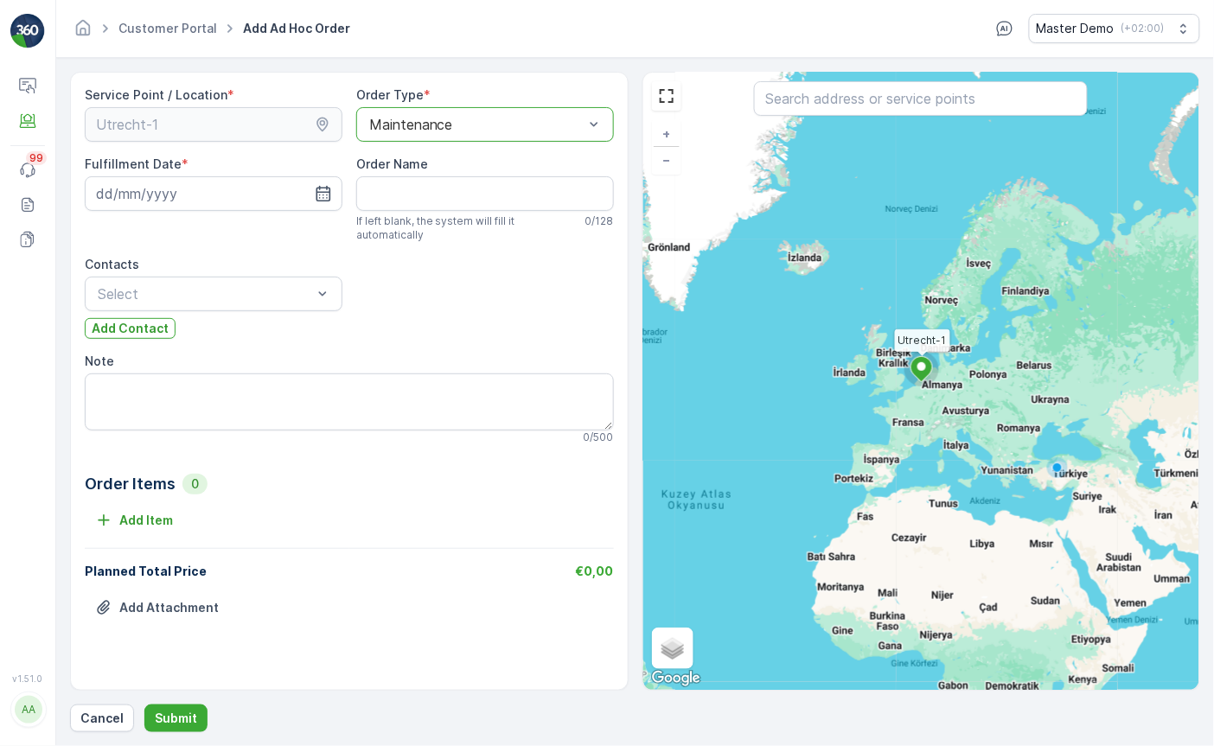
click at [466, 125] on div at bounding box center [476, 125] width 218 height 16
click at [451, 194] on span "Skip-Hire Operation" at bounding box center [428, 196] width 124 height 16
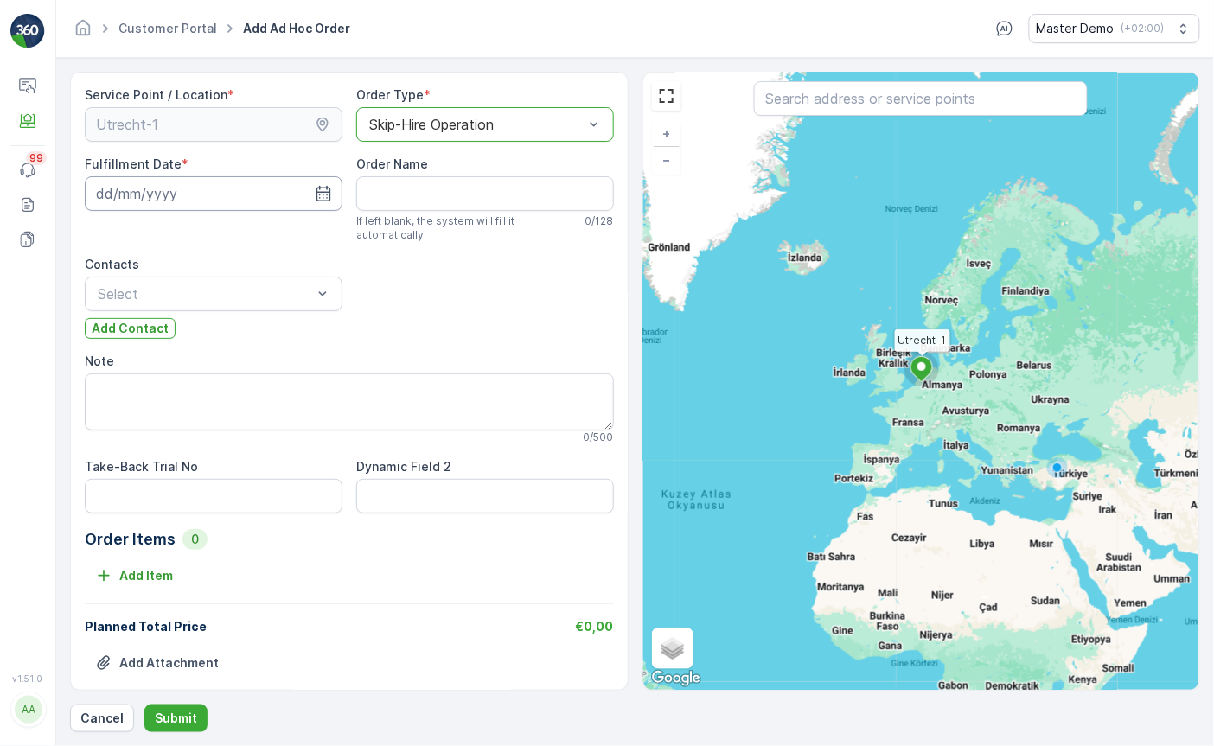
click at [291, 194] on input at bounding box center [214, 193] width 258 height 35
click at [162, 222] on div "September 2025 Today Su Mo Tu We Th Fr Sa 31 1 2 3 4 5 6 7 8 9 10 11 12 13 14 1…" at bounding box center [217, 343] width 265 height 260
click at [160, 229] on p "September" at bounding box center [138, 235] width 67 height 17
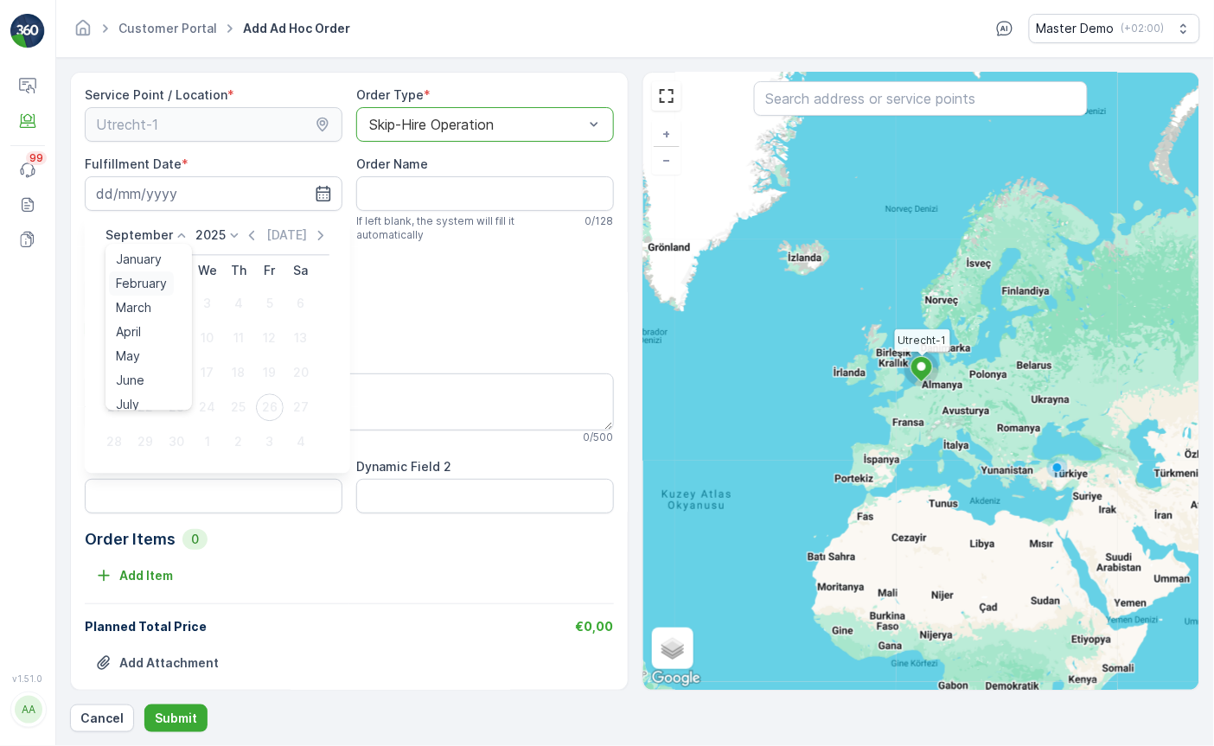
click at [146, 290] on span "February" at bounding box center [141, 283] width 51 height 17
click at [156, 228] on p "February" at bounding box center [131, 235] width 52 height 17
click at [143, 389] on span "June" at bounding box center [130, 380] width 29 height 17
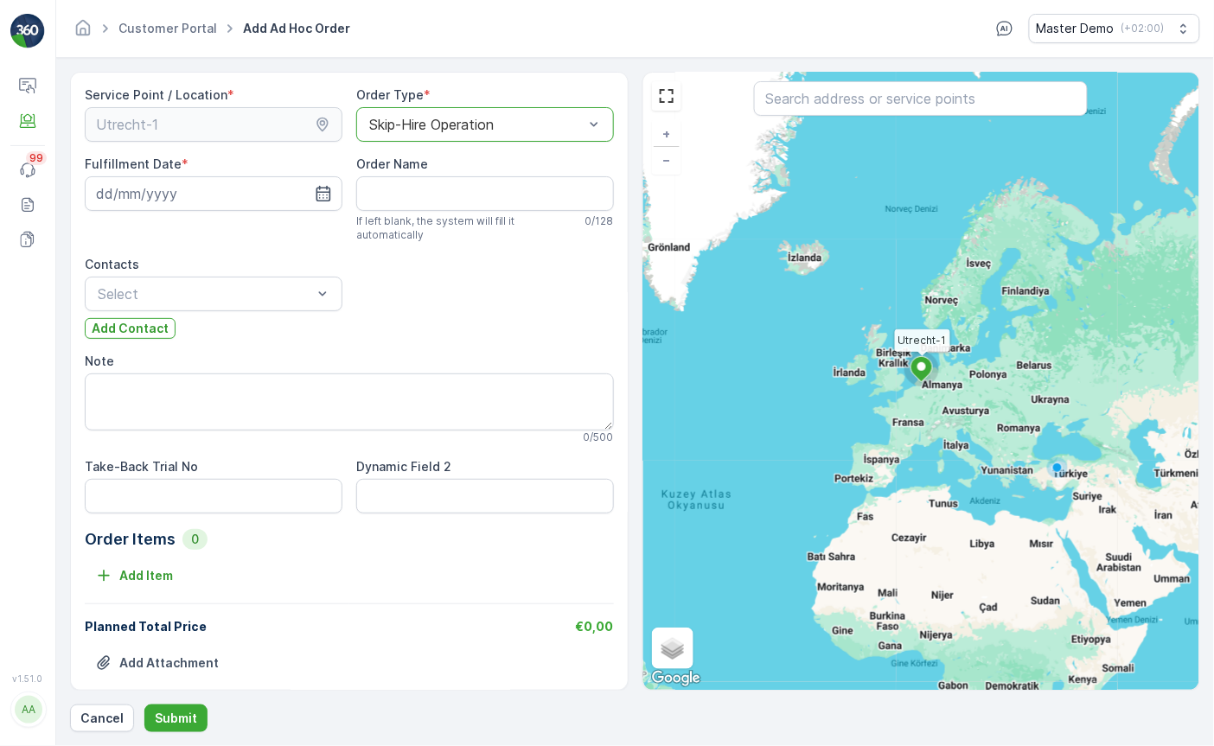
click at [416, 268] on div "Service Point / Location * Order Type * option Skip-Hire Operation, selected. S…" at bounding box center [349, 391] width 529 height 611
click at [417, 212] on div "Order Name If left blank, the system will fill it automatically 0 / 128" at bounding box center [485, 199] width 258 height 86
click at [424, 204] on Name "Order Name" at bounding box center [485, 193] width 258 height 35
click at [206, 335] on div "Alex Beckmann" at bounding box center [213, 336] width 237 height 16
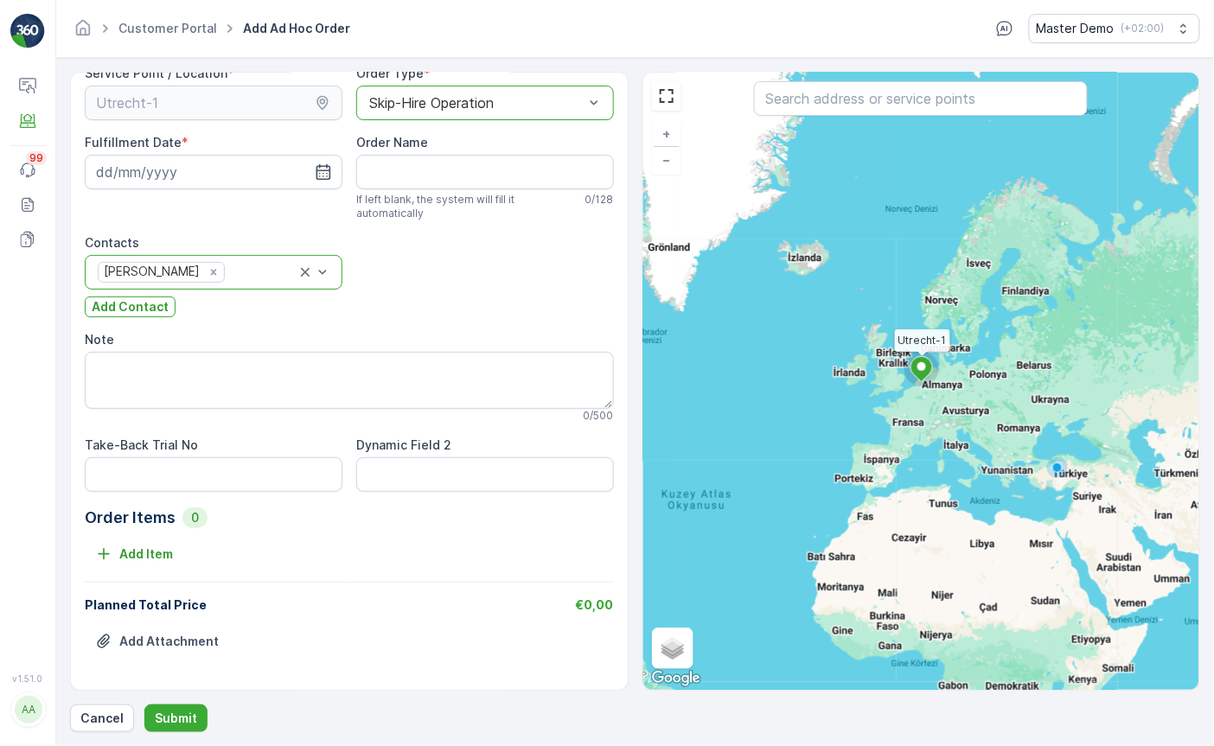
scroll to position [19, 0]
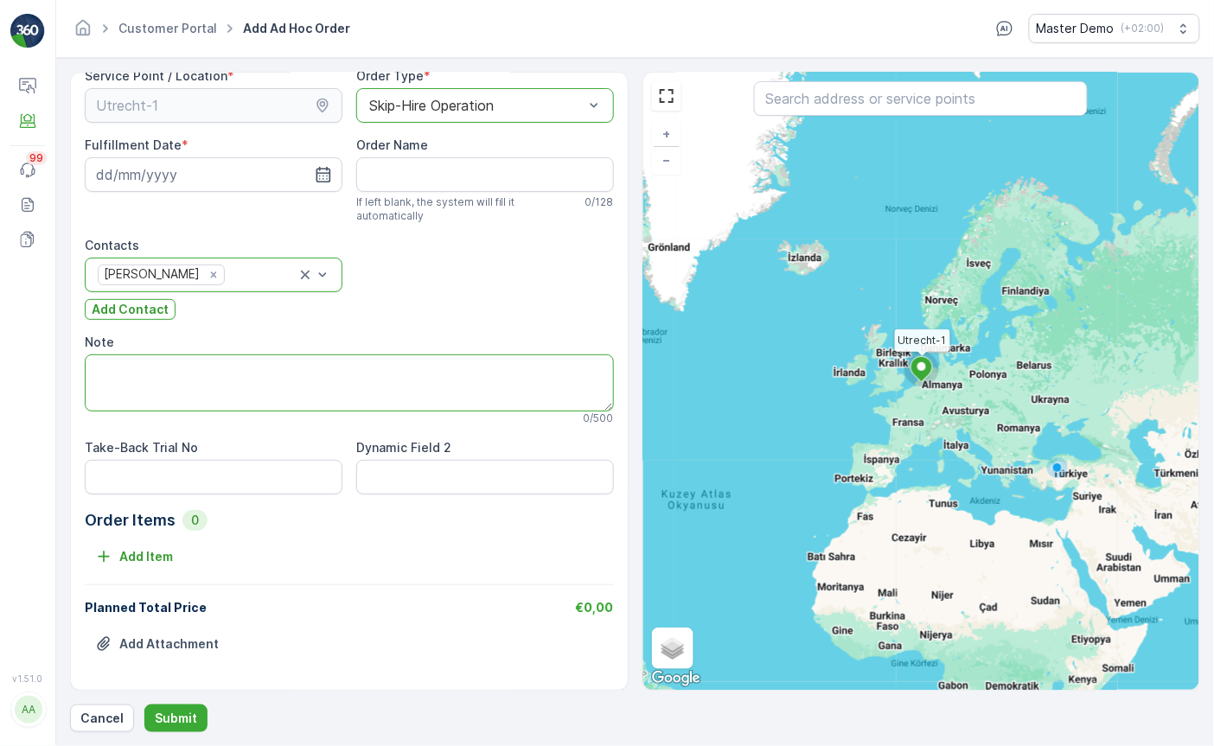
click at [274, 402] on textarea "Note" at bounding box center [349, 382] width 529 height 57
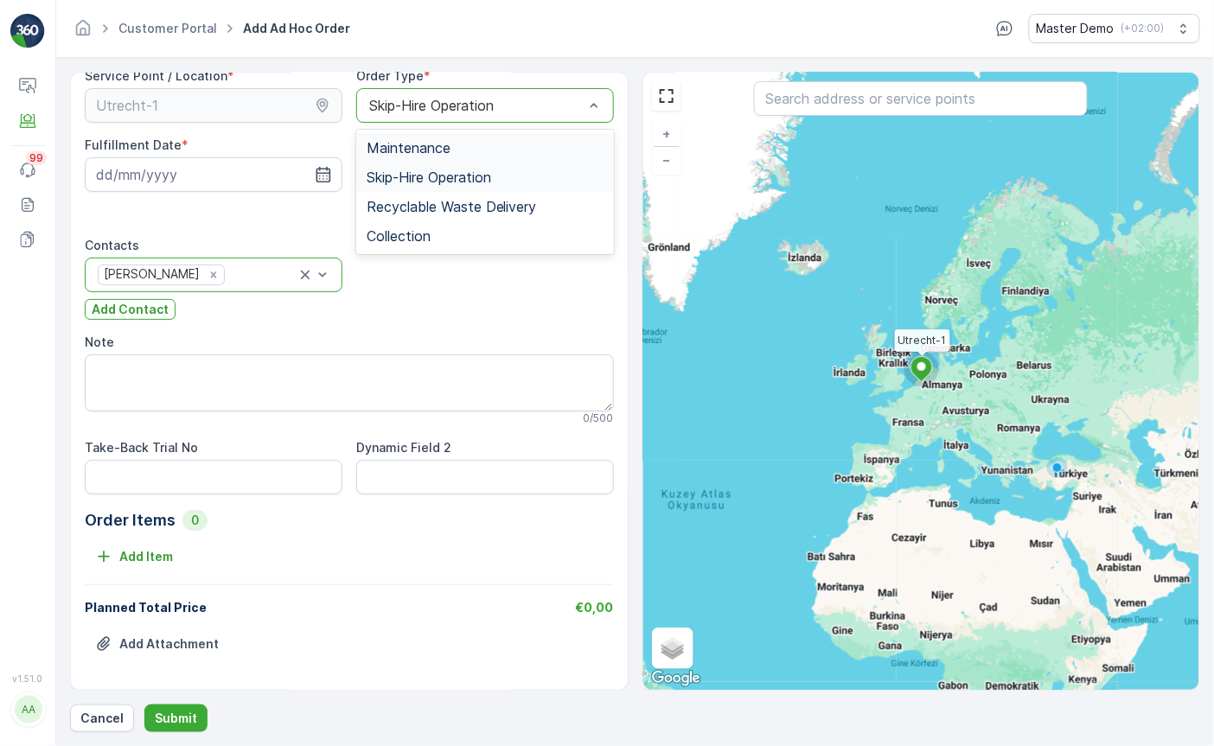
click at [419, 111] on div "Skip-Hire Operation" at bounding box center [476, 106] width 214 height 16
click at [419, 228] on span "Collection" at bounding box center [398, 236] width 64 height 16
click at [481, 100] on div at bounding box center [476, 106] width 218 height 16
click at [444, 181] on span "Skip-Hire Operation" at bounding box center [428, 177] width 124 height 16
click at [465, 111] on div "Skip-Hire Operation" at bounding box center [476, 106] width 214 height 16
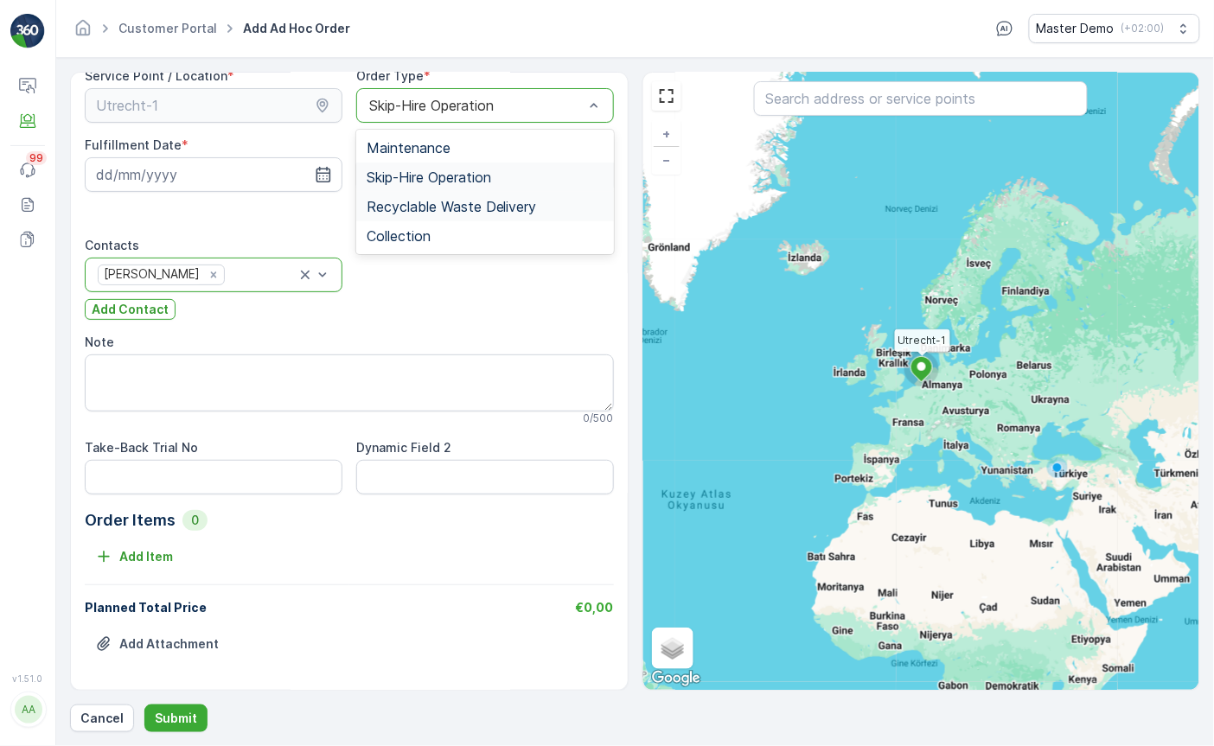
click at [434, 193] on div "Recyclable Waste Delivery" at bounding box center [485, 206] width 258 height 29
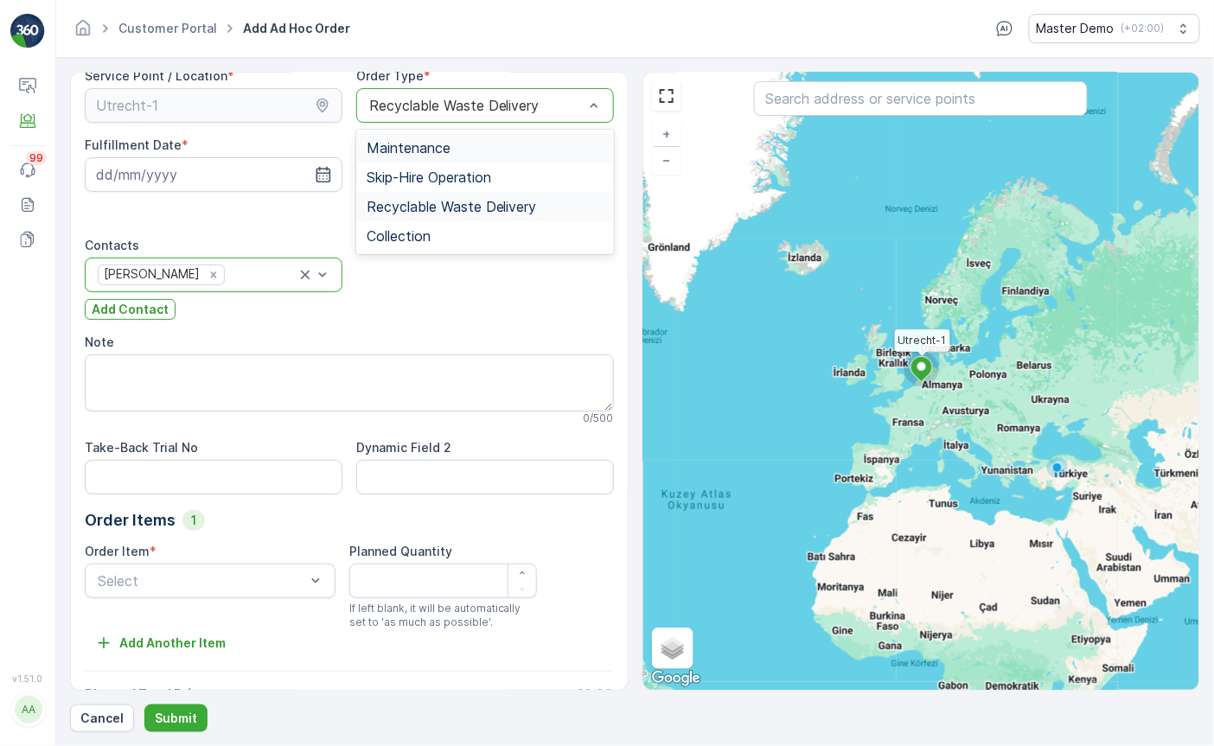
click at [441, 118] on div "Recyclable Waste Delivery" at bounding box center [485, 105] width 258 height 35
click at [428, 143] on span "Maintenance" at bounding box center [408, 148] width 84 height 16
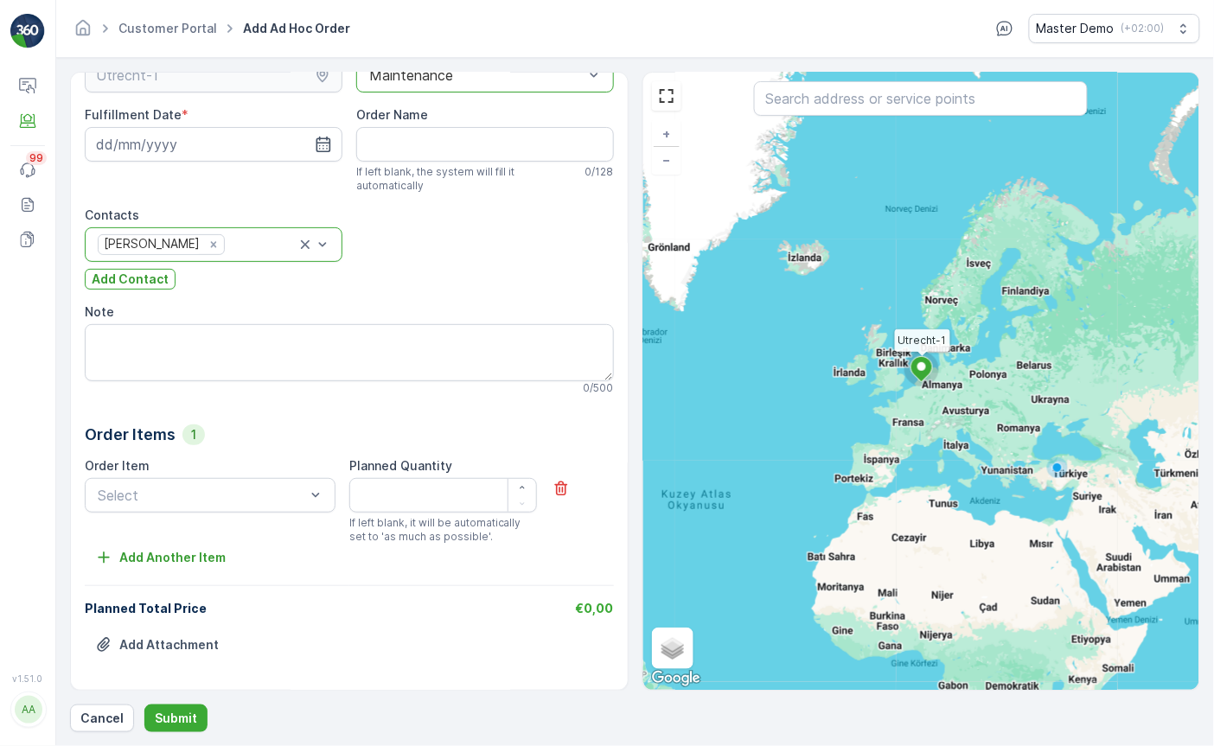
scroll to position [48, 0]
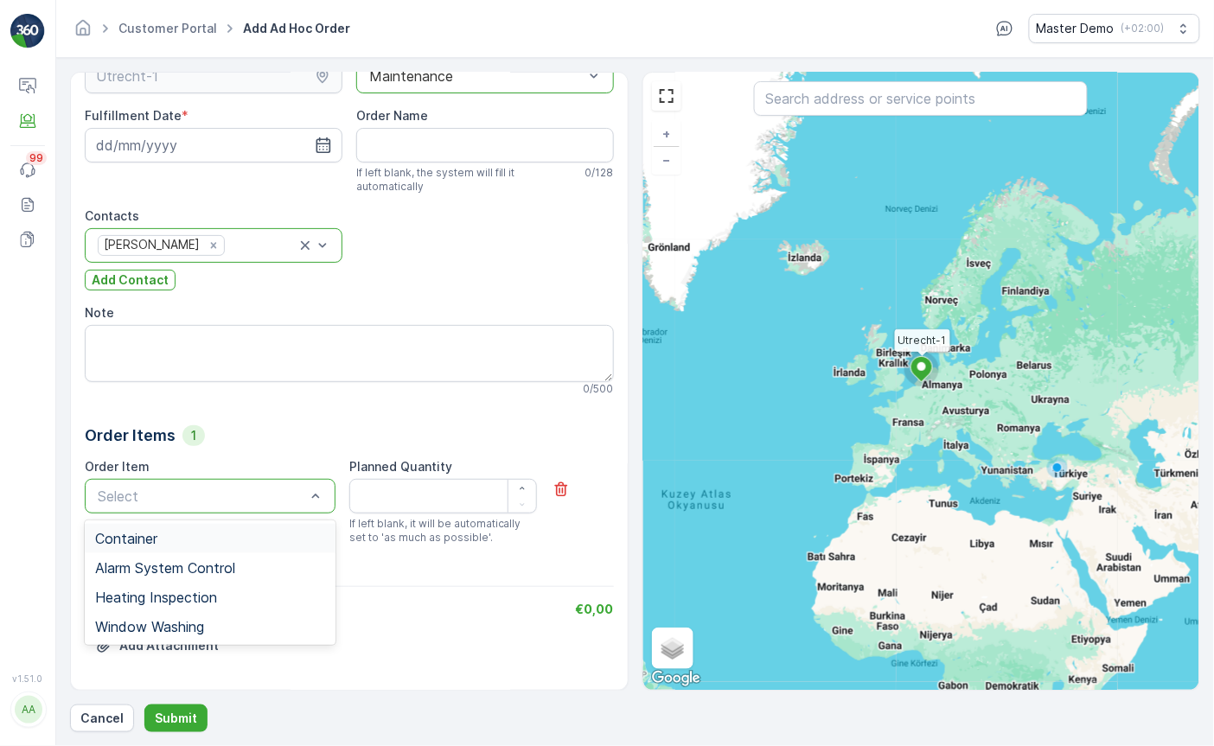
click at [361, 317] on div "Note" at bounding box center [349, 312] width 529 height 17
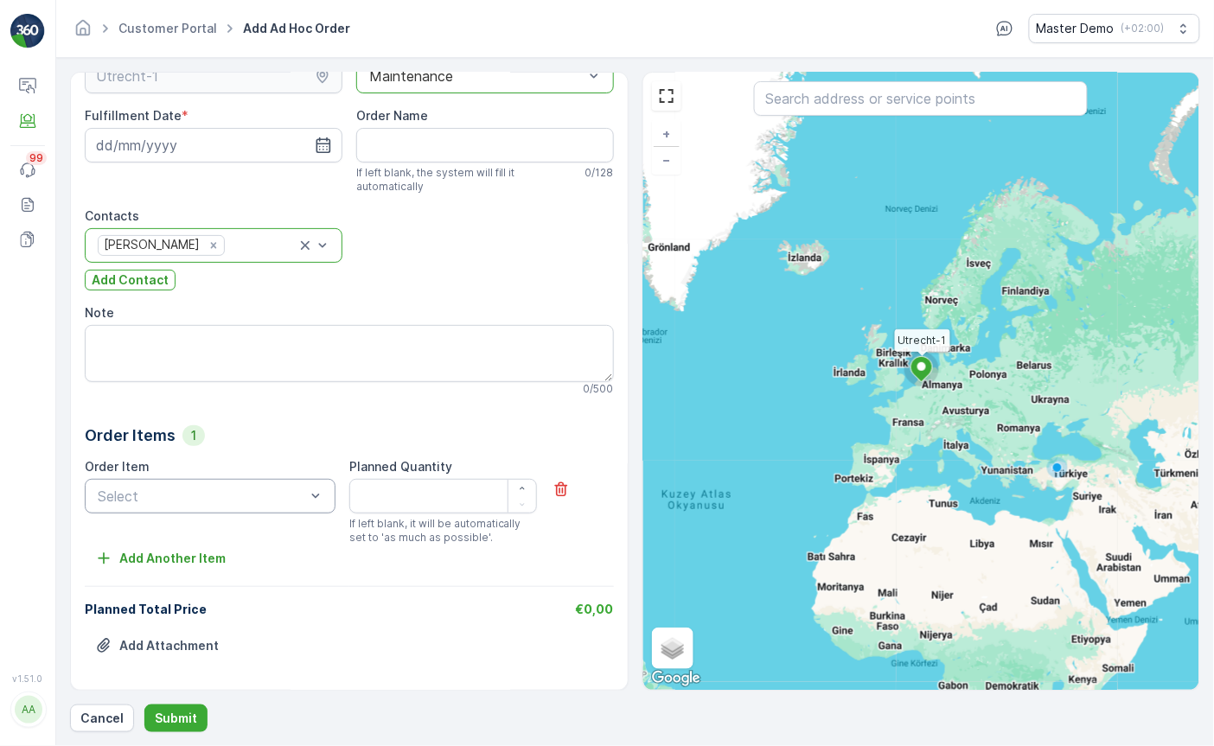
click at [437, 84] on div "Maintenance" at bounding box center [485, 76] width 258 height 35
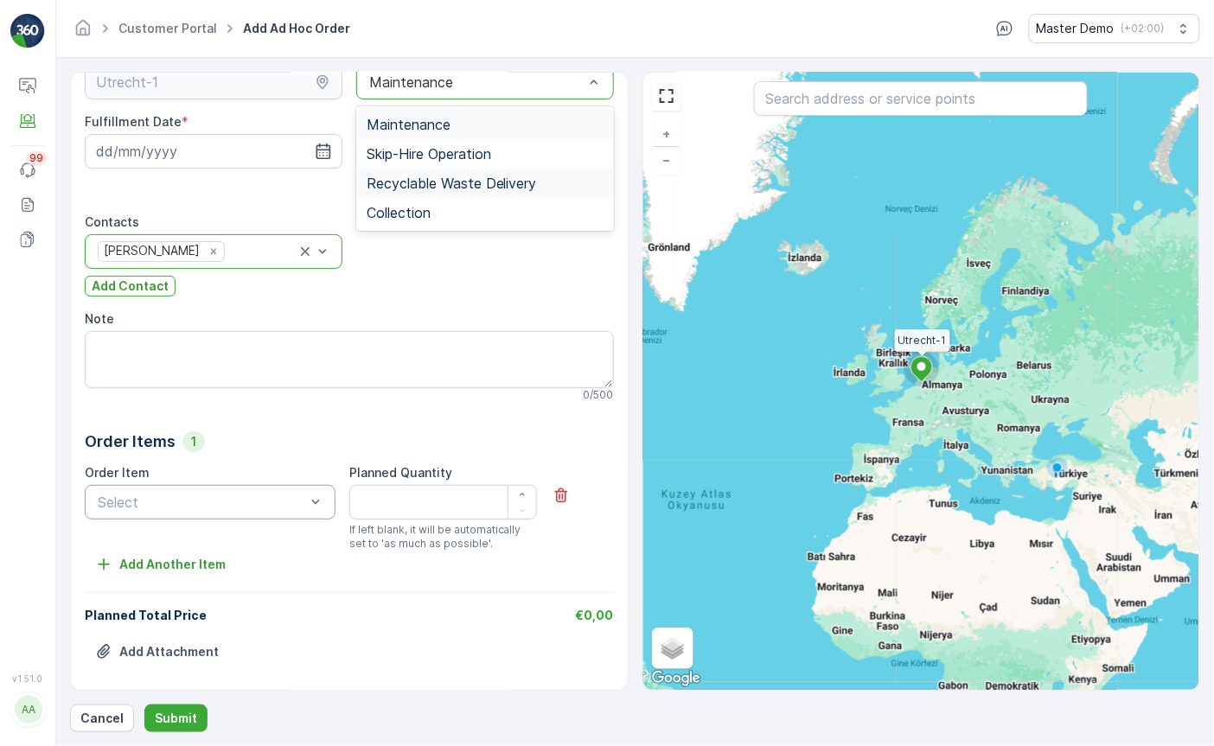
click at [428, 175] on span "Recyclable Waste Delivery" at bounding box center [451, 183] width 170 height 16
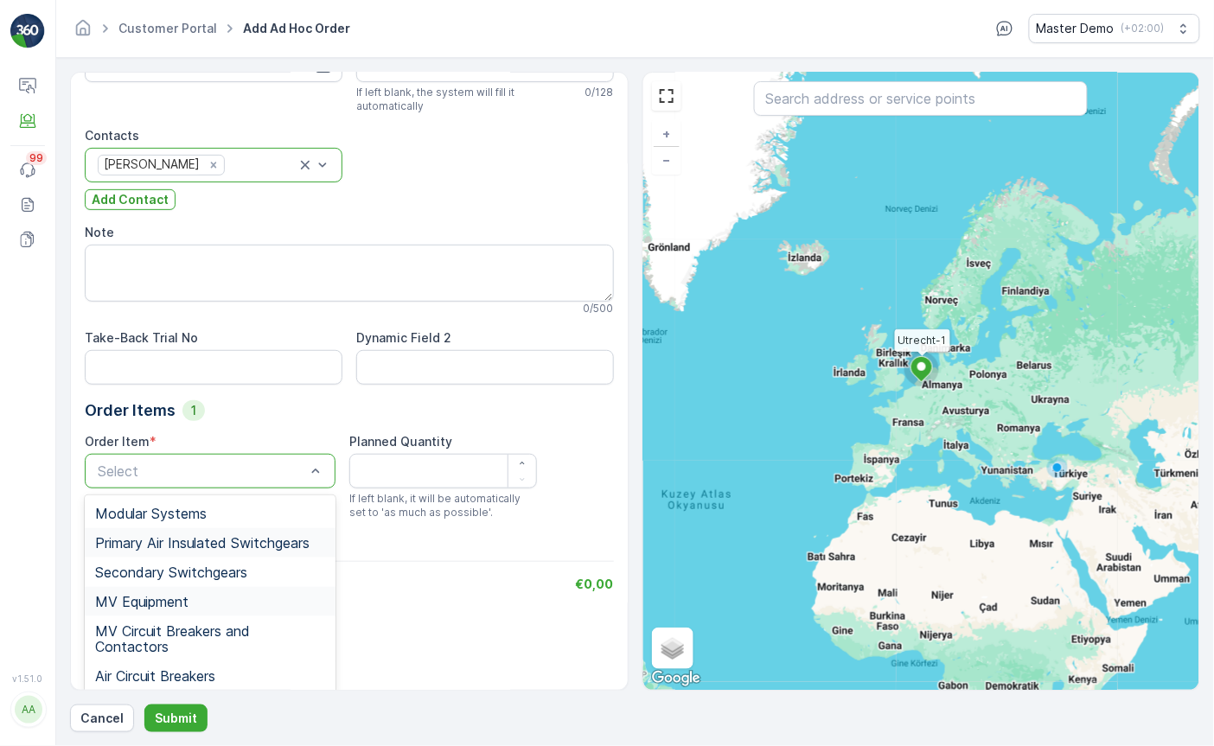
scroll to position [128, 0]
click at [198, 672] on span "Air Circuit Breakers" at bounding box center [155, 677] width 120 height 16
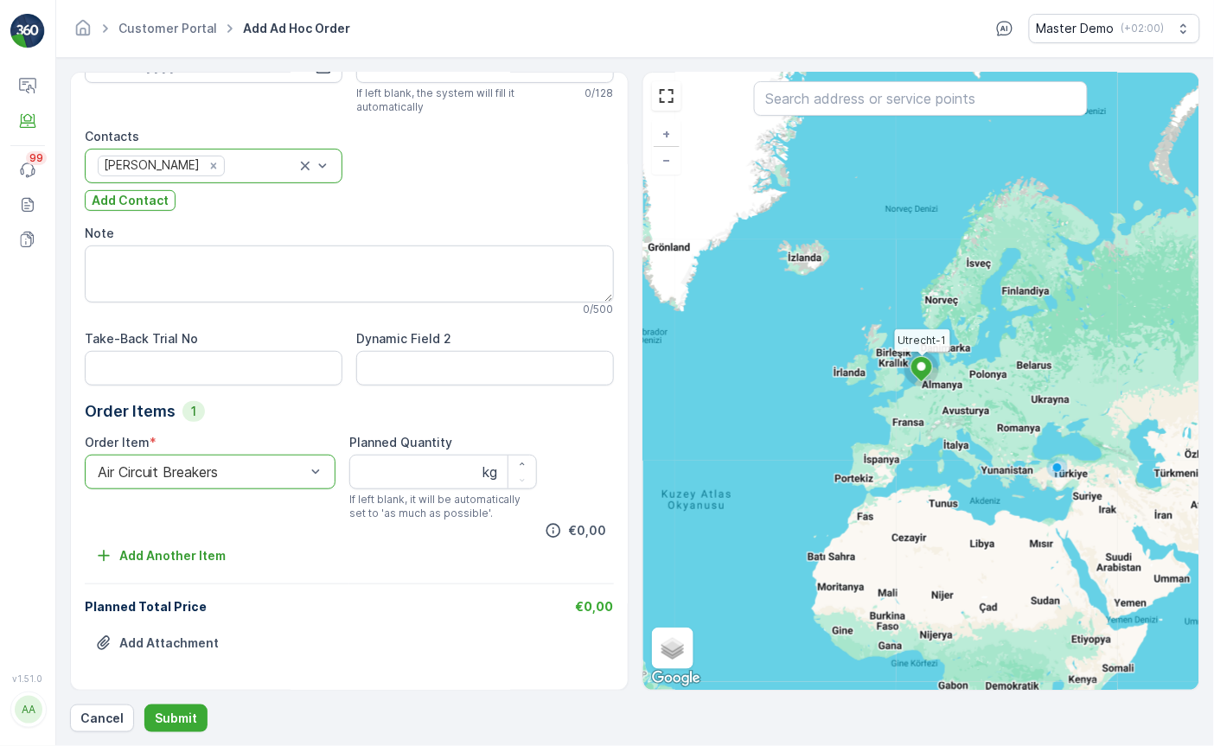
scroll to position [125, 0]
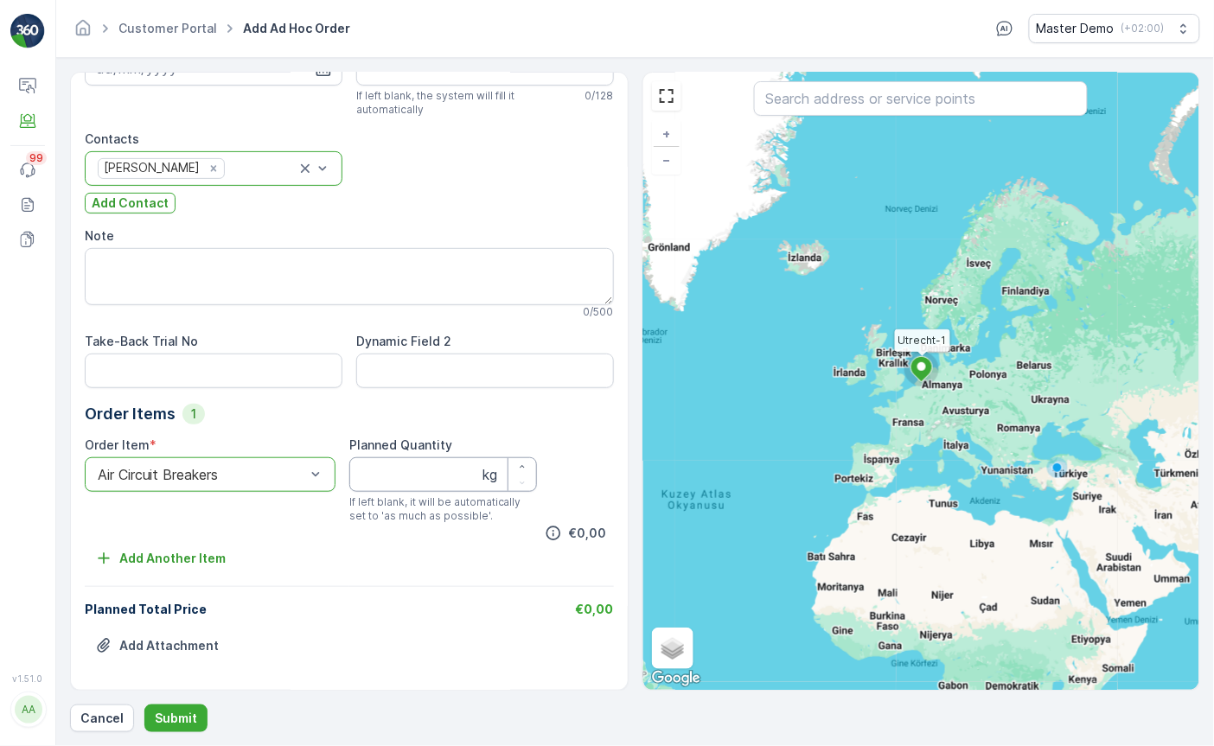
click at [408, 470] on Quantity "Planned Quantity" at bounding box center [443, 474] width 188 height 35
click at [511, 487] on button "button" at bounding box center [522, 483] width 28 height 16
type Quantity "32"
click at [285, 475] on div at bounding box center [201, 475] width 211 height 16
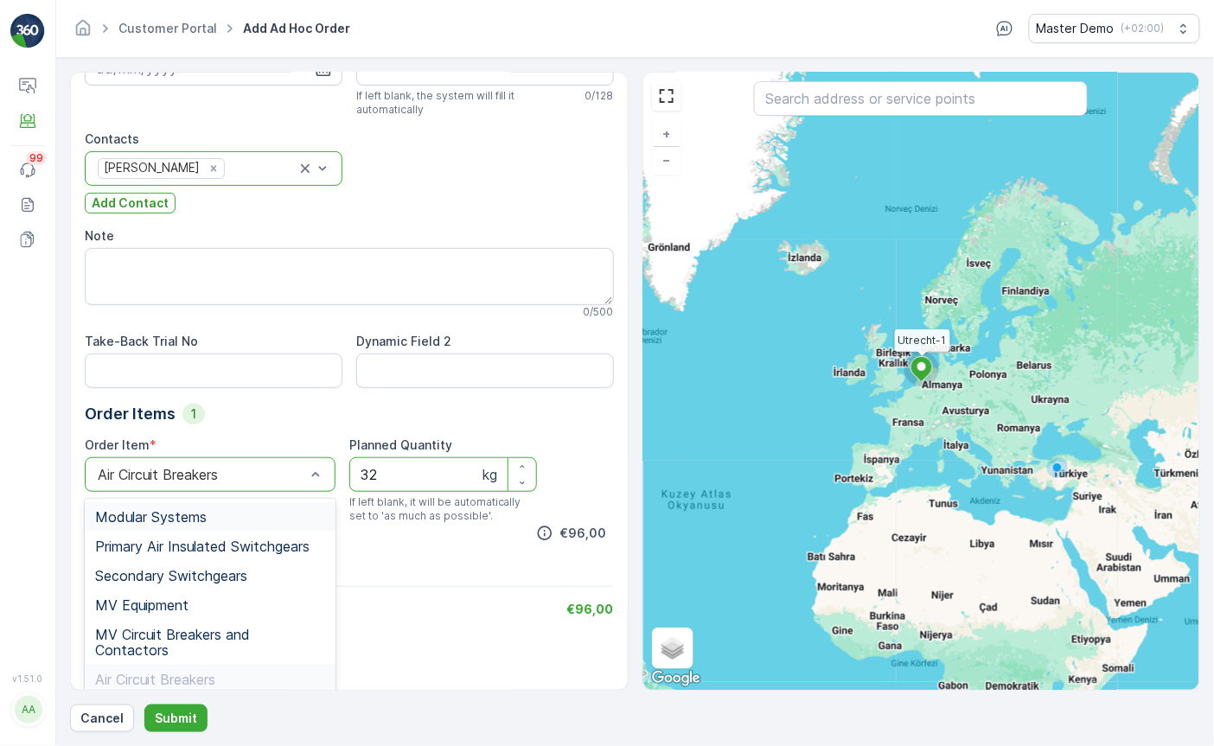
click at [251, 514] on div "Modular Systems" at bounding box center [210, 517] width 230 height 16
click at [279, 460] on div "Modular Systems" at bounding box center [210, 474] width 251 height 35
click at [229, 597] on div "MV Equipment" at bounding box center [210, 605] width 230 height 16
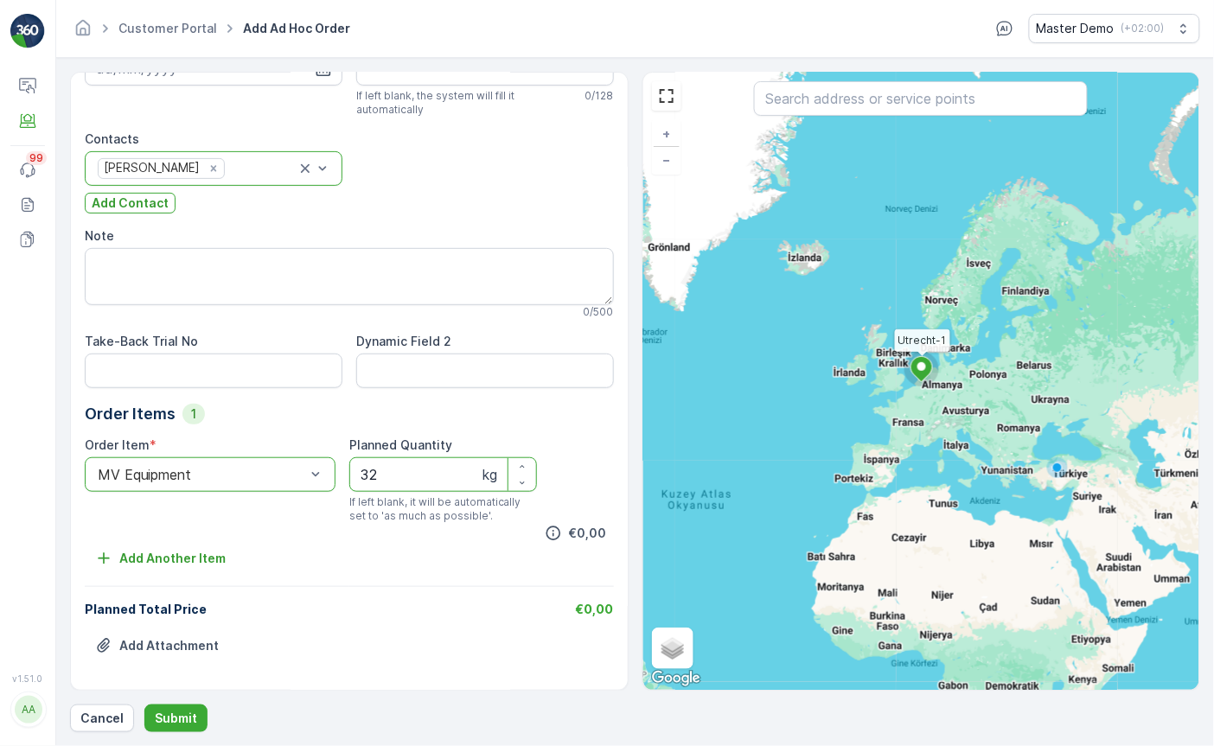
click at [289, 477] on div at bounding box center [201, 475] width 211 height 16
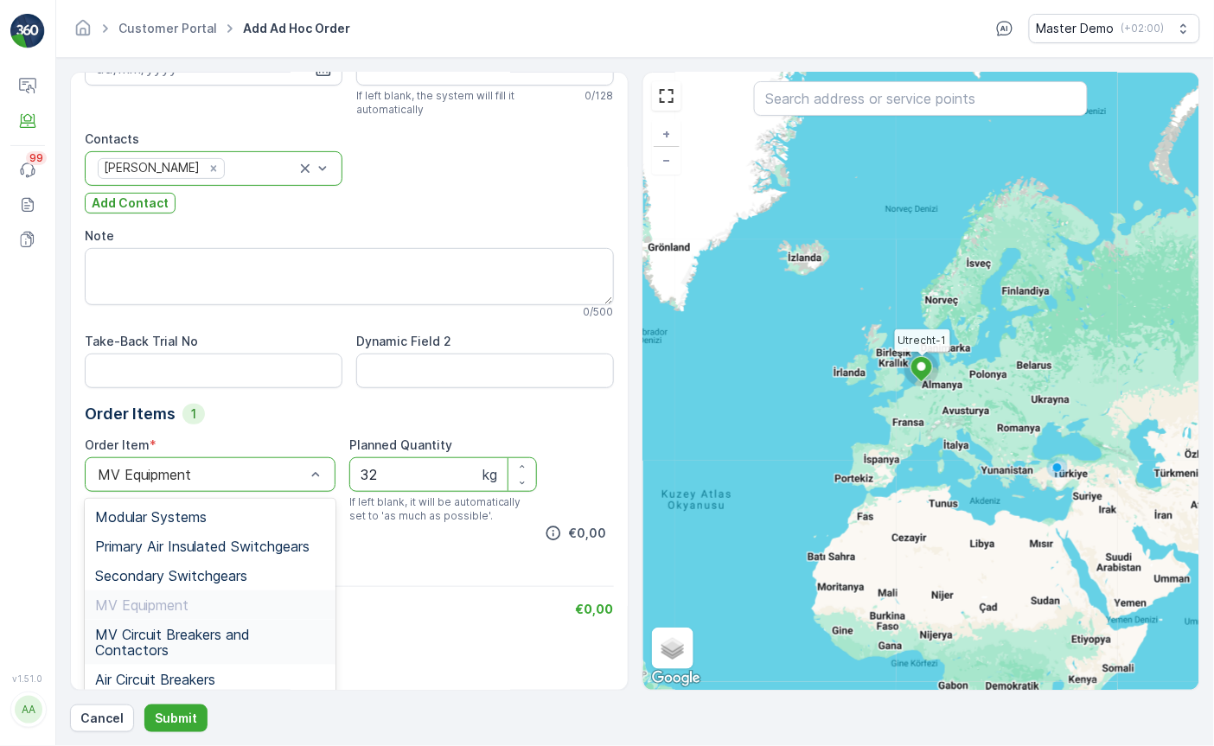
click at [235, 650] on span "MV Circuit Breakers and Contactors" at bounding box center [210, 642] width 230 height 31
click at [290, 470] on div "MV Circuit Breakers and Contactors" at bounding box center [201, 475] width 207 height 16
click at [210, 570] on span "Secondary Switchgears" at bounding box center [171, 576] width 152 height 16
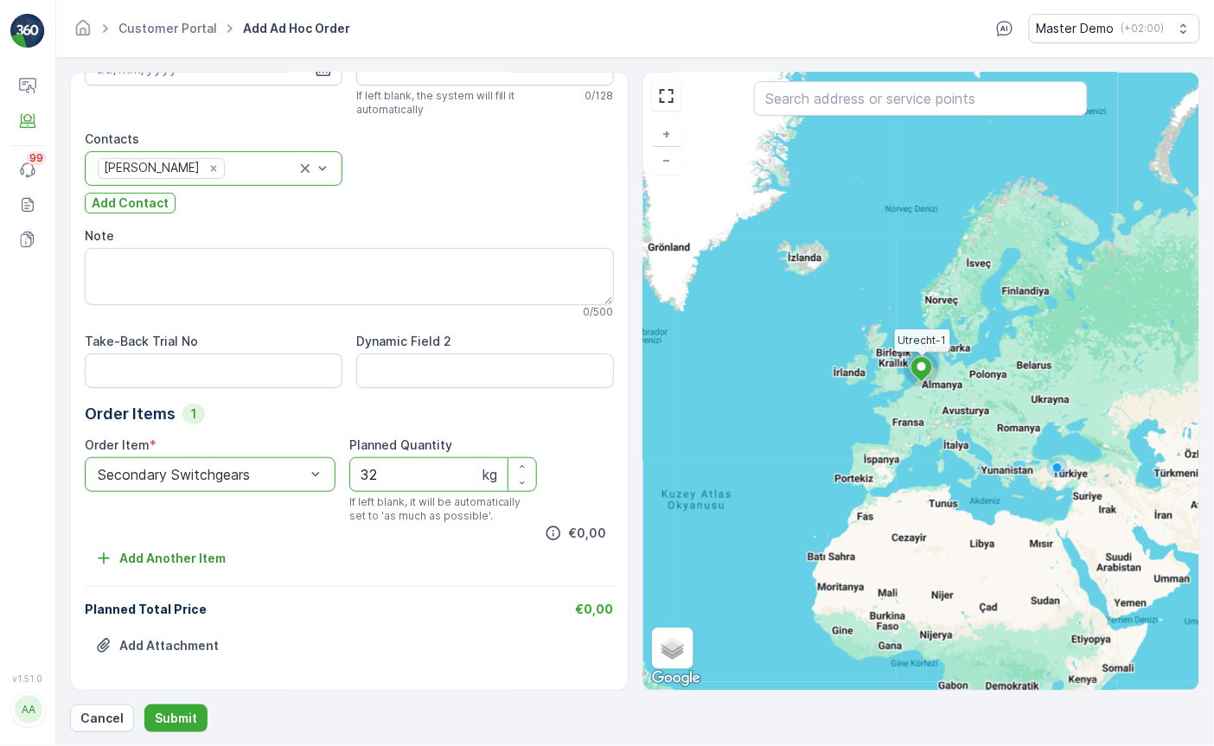
click at [256, 492] on div "Order Item * option Secondary Switchgears is disabled. Select another option. S…" at bounding box center [210, 480] width 251 height 86
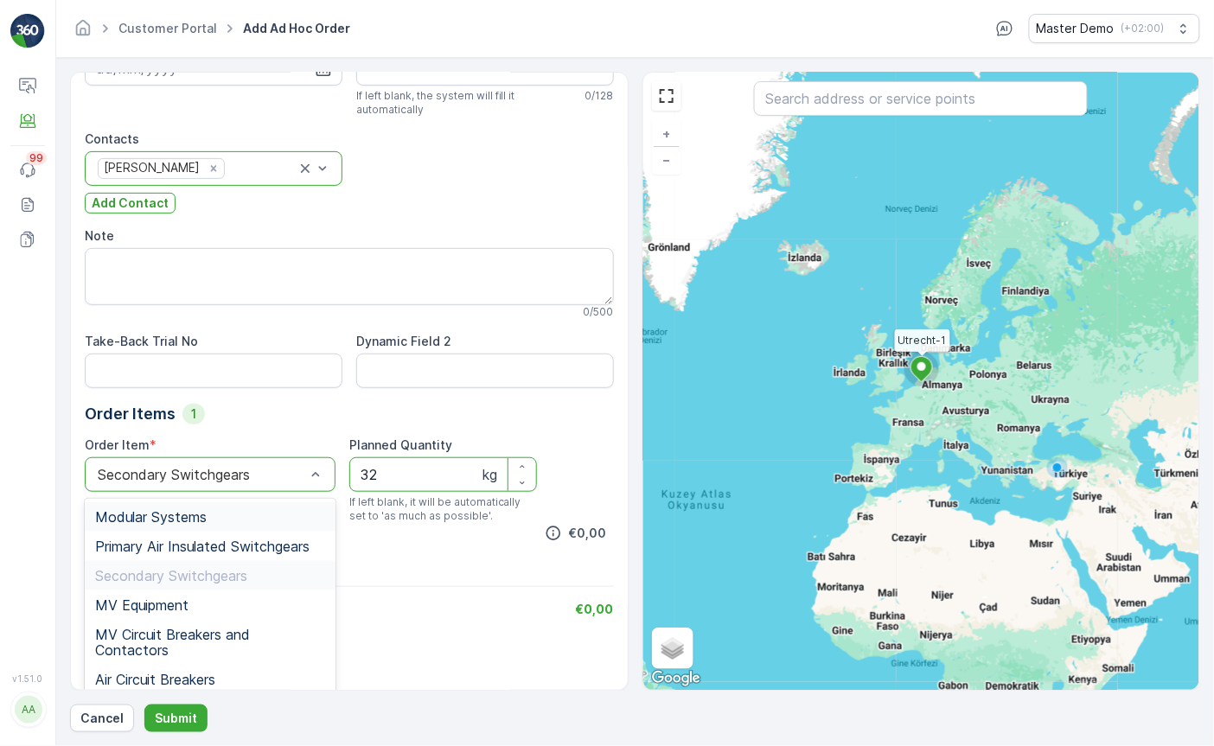
click at [268, 473] on div at bounding box center [201, 475] width 211 height 16
click at [215, 672] on span "Air Circuit Breakers" at bounding box center [155, 680] width 120 height 16
click at [295, 411] on div "Order Items 1" at bounding box center [349, 414] width 529 height 24
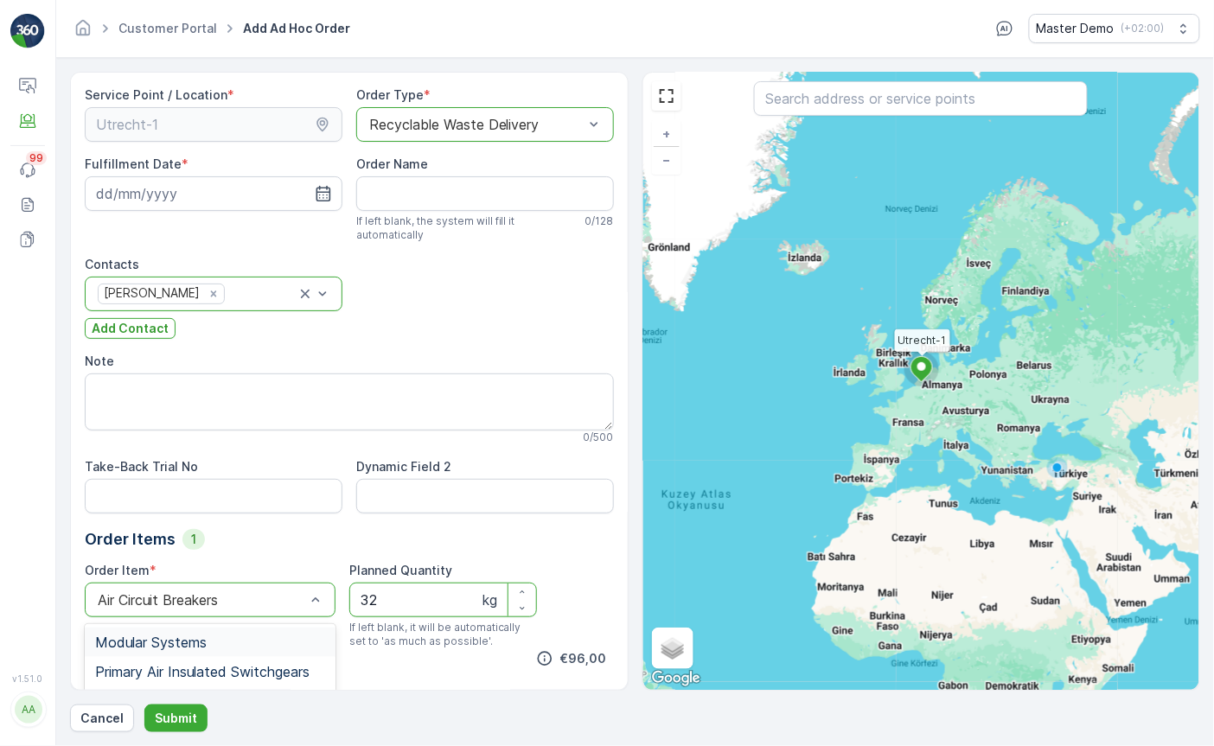
scroll to position [0, 0]
click at [435, 125] on div "Recyclable Waste Delivery" at bounding box center [476, 125] width 214 height 16
click at [433, 196] on span "Skip-Hire Operation" at bounding box center [428, 196] width 124 height 16
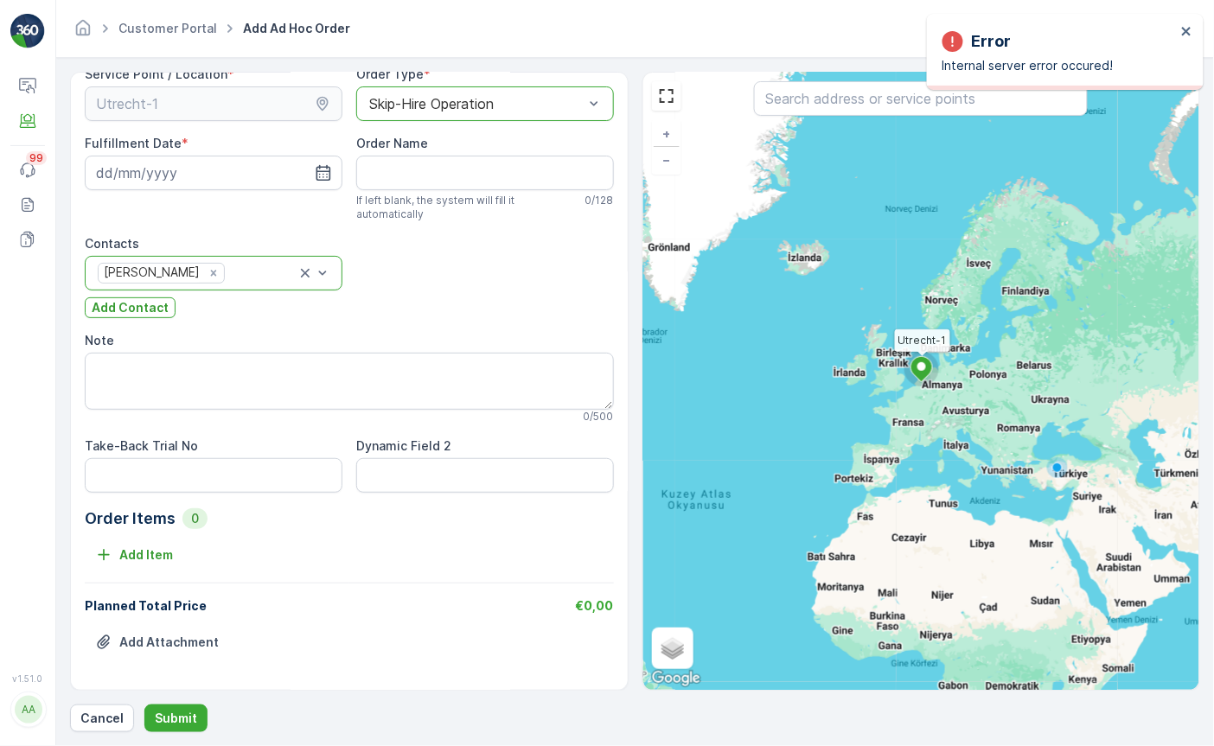
scroll to position [19, 0]
click at [146, 554] on p "Add Item" at bounding box center [146, 556] width 54 height 17
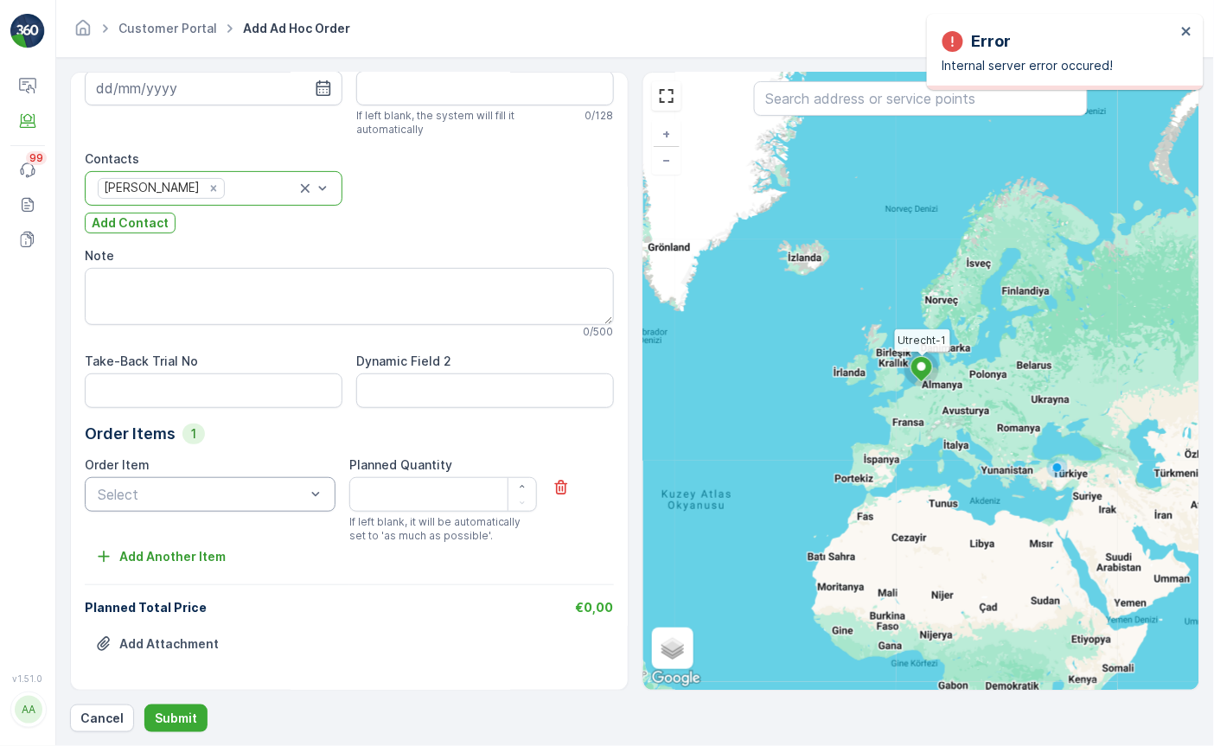
scroll to position [105, 0]
click at [274, 504] on div "Select" at bounding box center [210, 495] width 251 height 35
click at [252, 533] on div "Flake Plastic" at bounding box center [210, 538] width 230 height 16
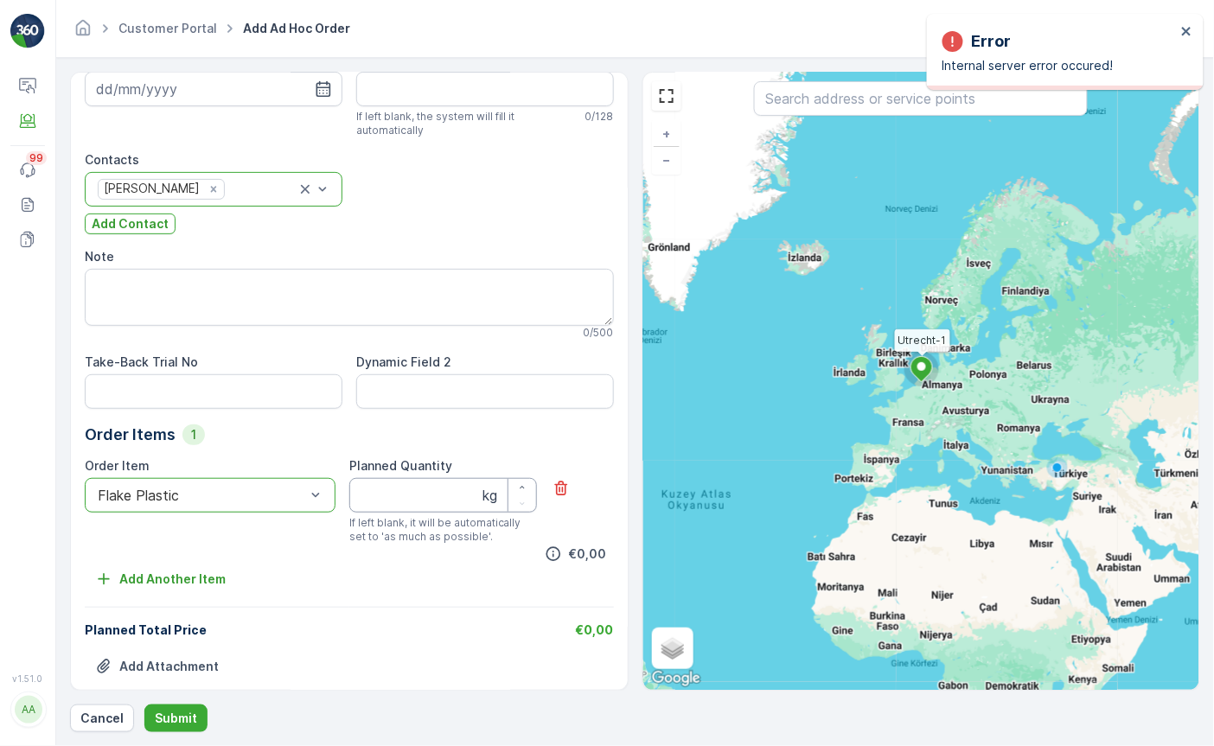
click at [419, 490] on Quantity "Planned Quantity" at bounding box center [443, 495] width 188 height 35
type Quantity "13"
click at [251, 511] on div "Order Item option Flake Plastic is disabled. Select another option. Flake Plast…" at bounding box center [210, 500] width 251 height 86
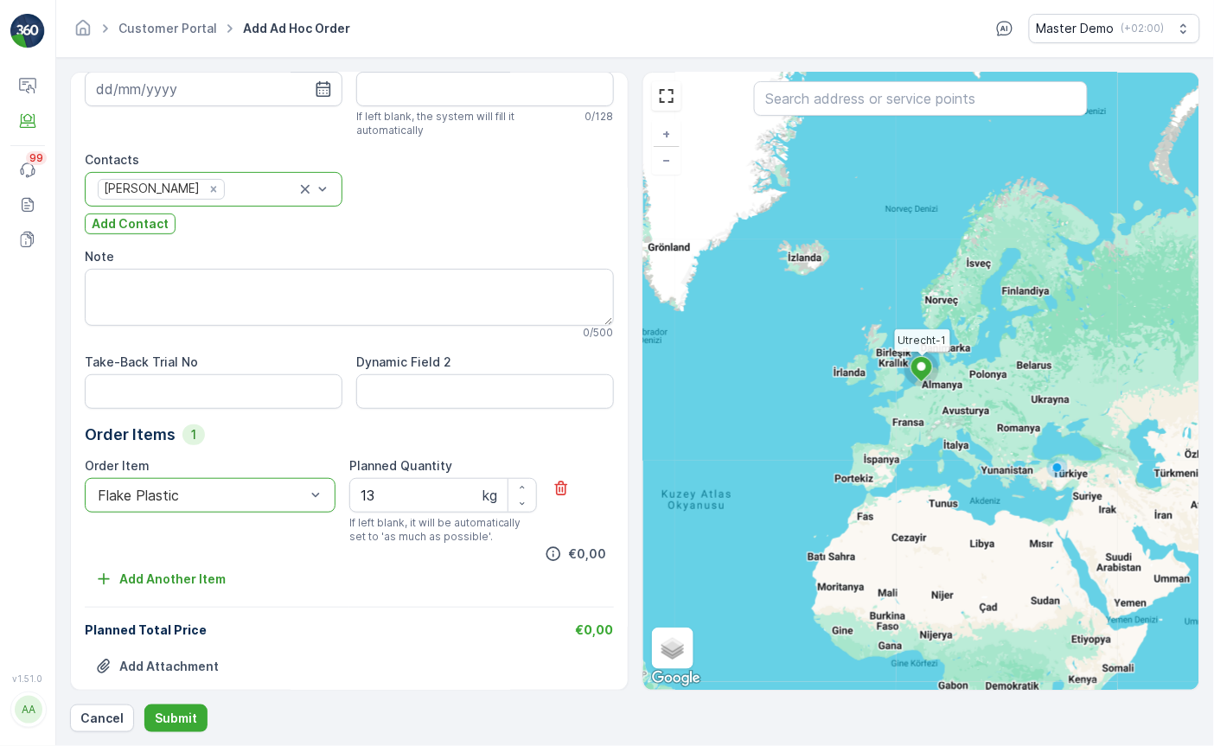
click at [252, 504] on div "Flake Plastic" at bounding box center [210, 495] width 251 height 35
click at [228, 545] on div "Flake Plastic" at bounding box center [210, 537] width 251 height 29
click at [239, 559] on div "Skip-Hire Container" at bounding box center [210, 567] width 230 height 16
click at [389, 499] on Quantity "13" at bounding box center [443, 495] width 188 height 35
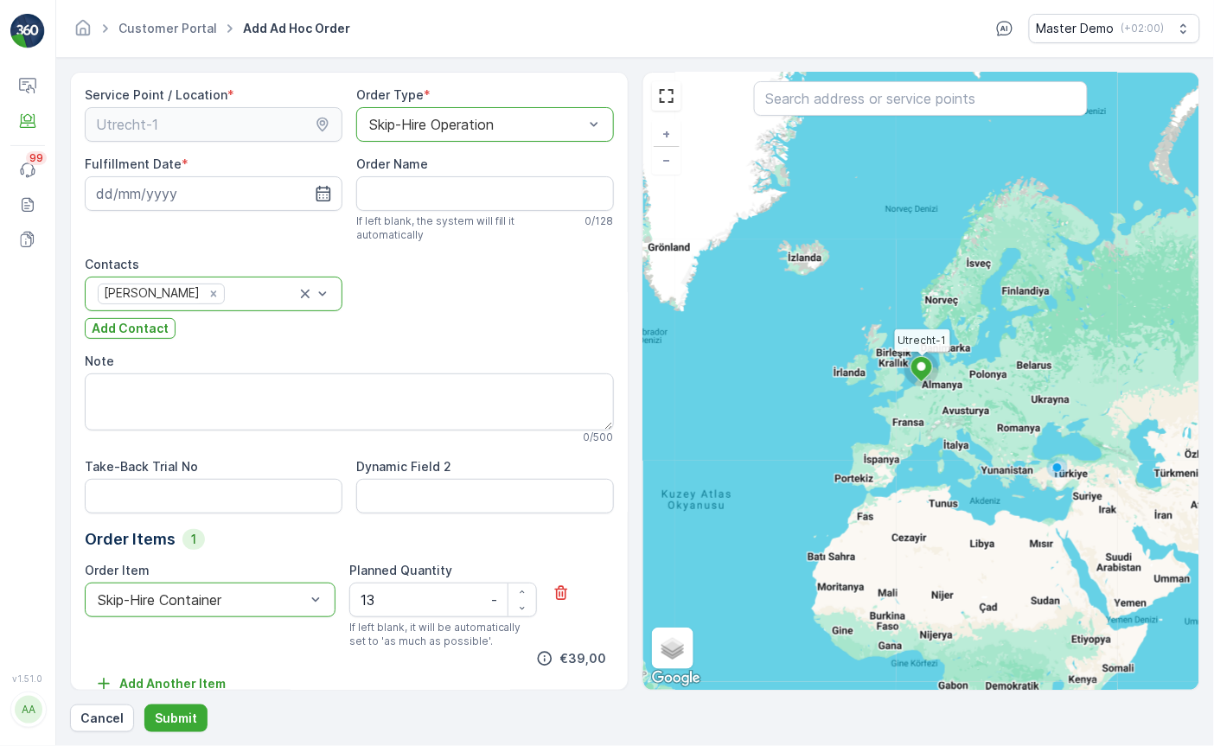
scroll to position [0, 0]
click at [433, 128] on div "Skip-Hire Operation" at bounding box center [476, 125] width 214 height 16
click at [421, 252] on span "Collection" at bounding box center [398, 255] width 64 height 16
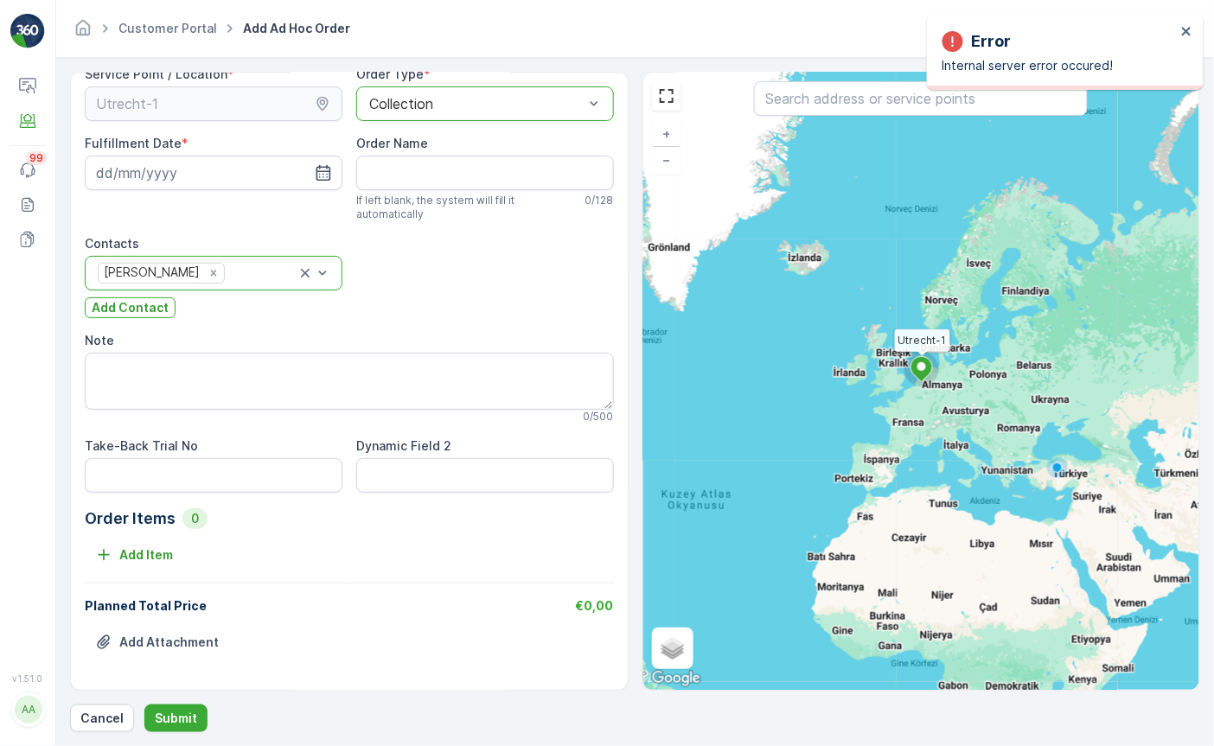
scroll to position [19, 0]
click at [136, 555] on p "Add Item" at bounding box center [146, 556] width 54 height 17
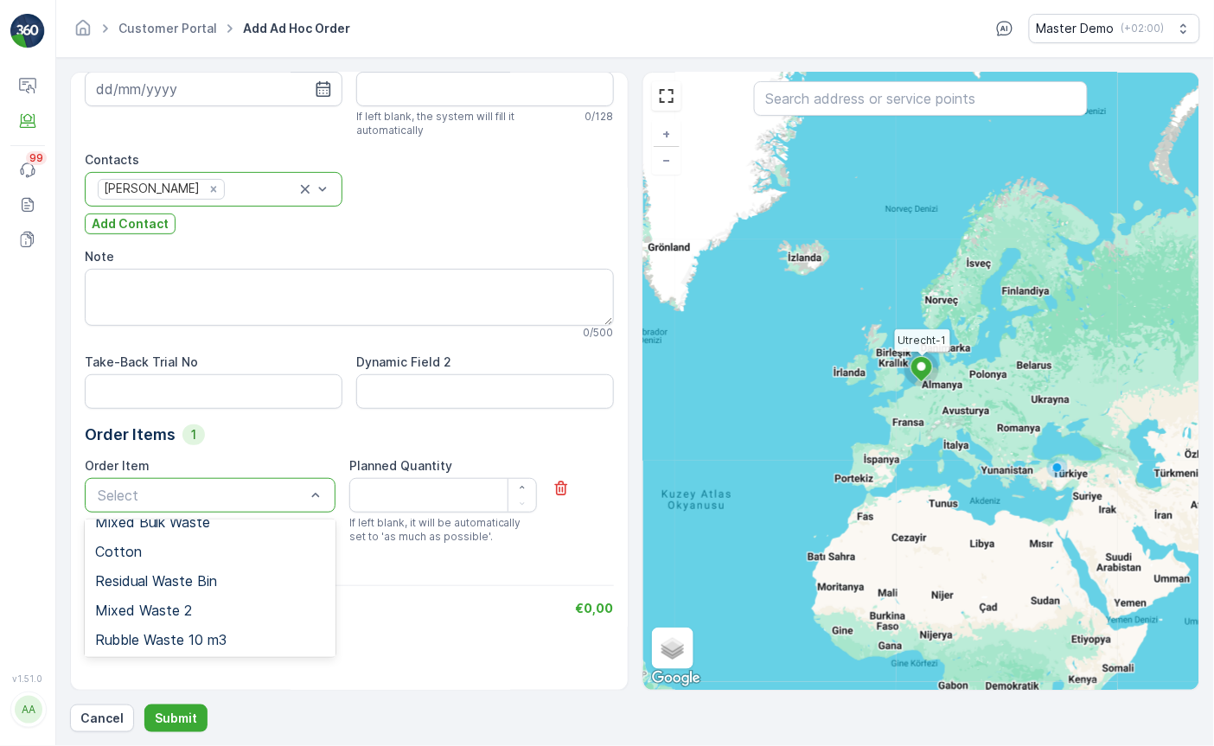
scroll to position [205, 0]
click at [217, 605] on div "Mixed Waste 2" at bounding box center [210, 613] width 230 height 16
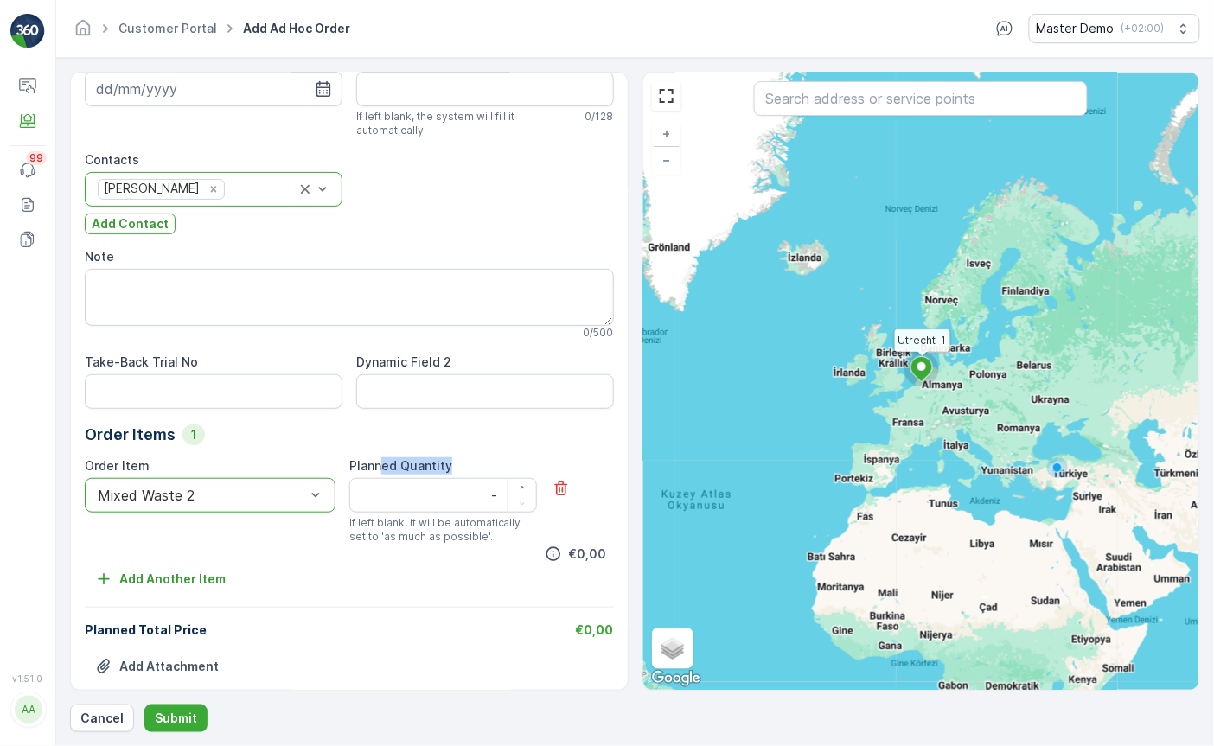
drag, startPoint x: 378, startPoint y: 456, endPoint x: 460, endPoint y: 456, distance: 82.1
click at [460, 457] on div "Planned Quantity" at bounding box center [443, 465] width 188 height 17
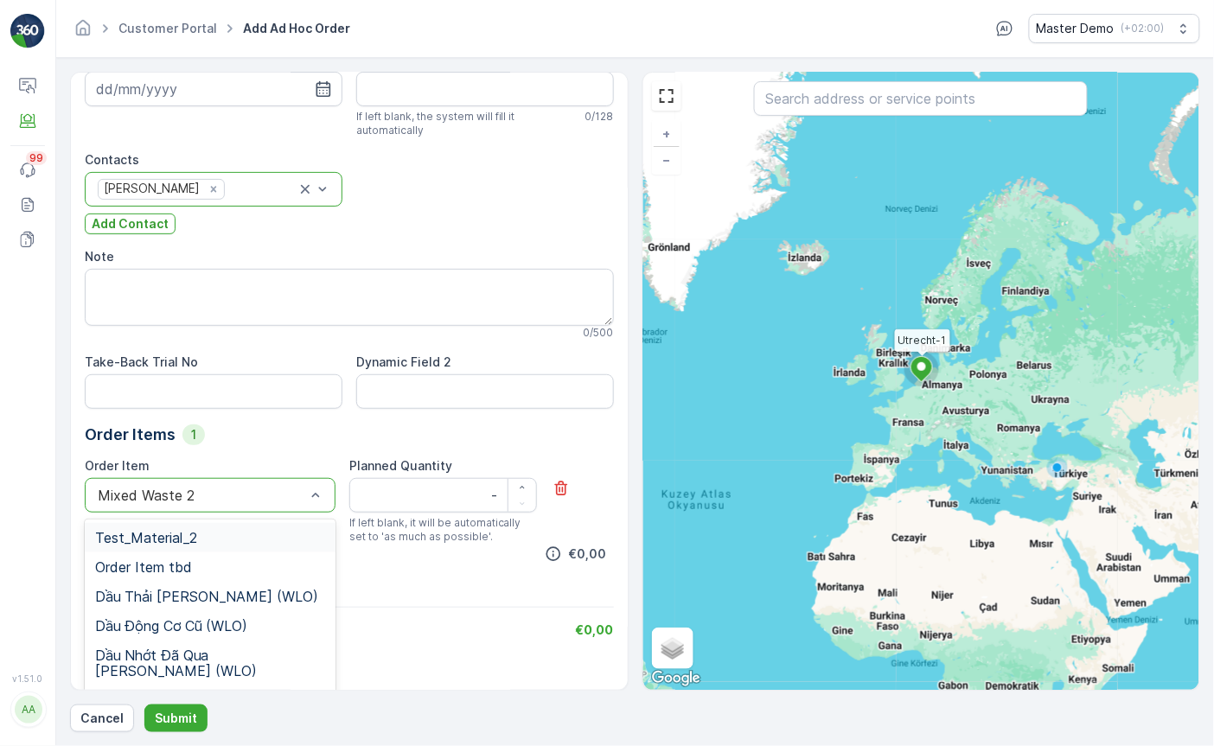
click at [252, 487] on div at bounding box center [201, 495] width 211 height 16
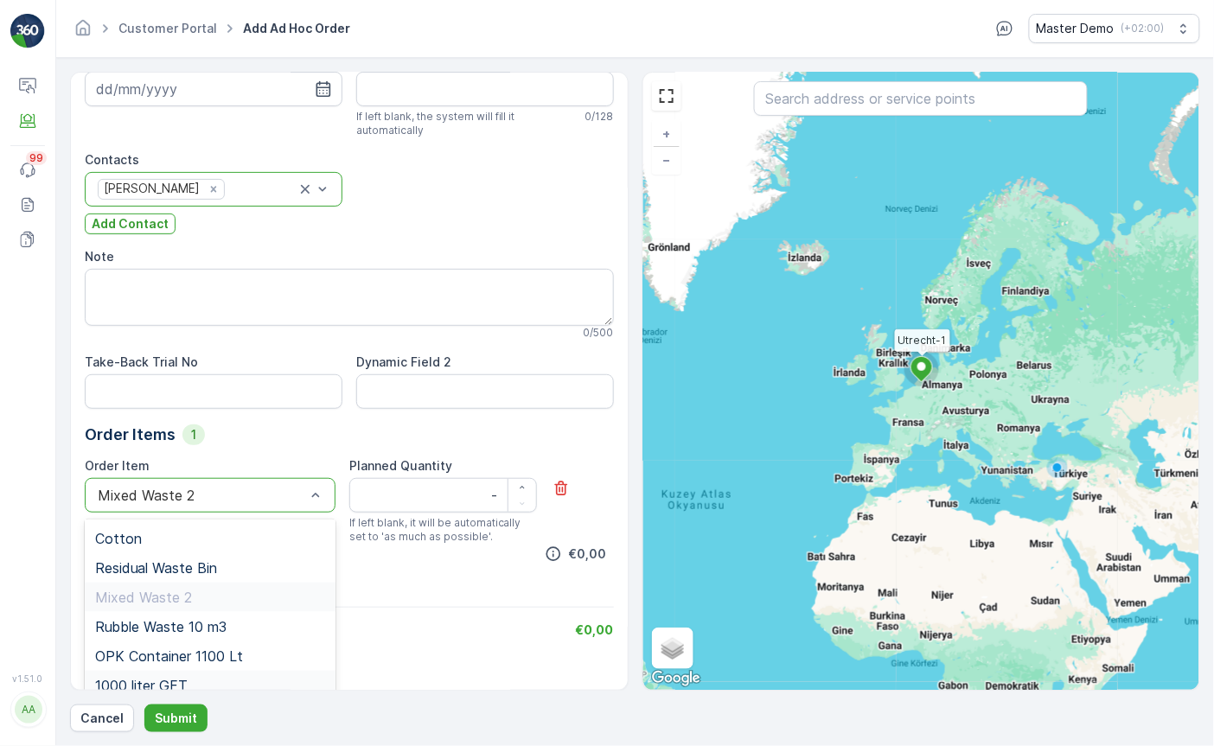
click at [193, 678] on div "1000 liter GFT" at bounding box center [210, 686] width 230 height 16
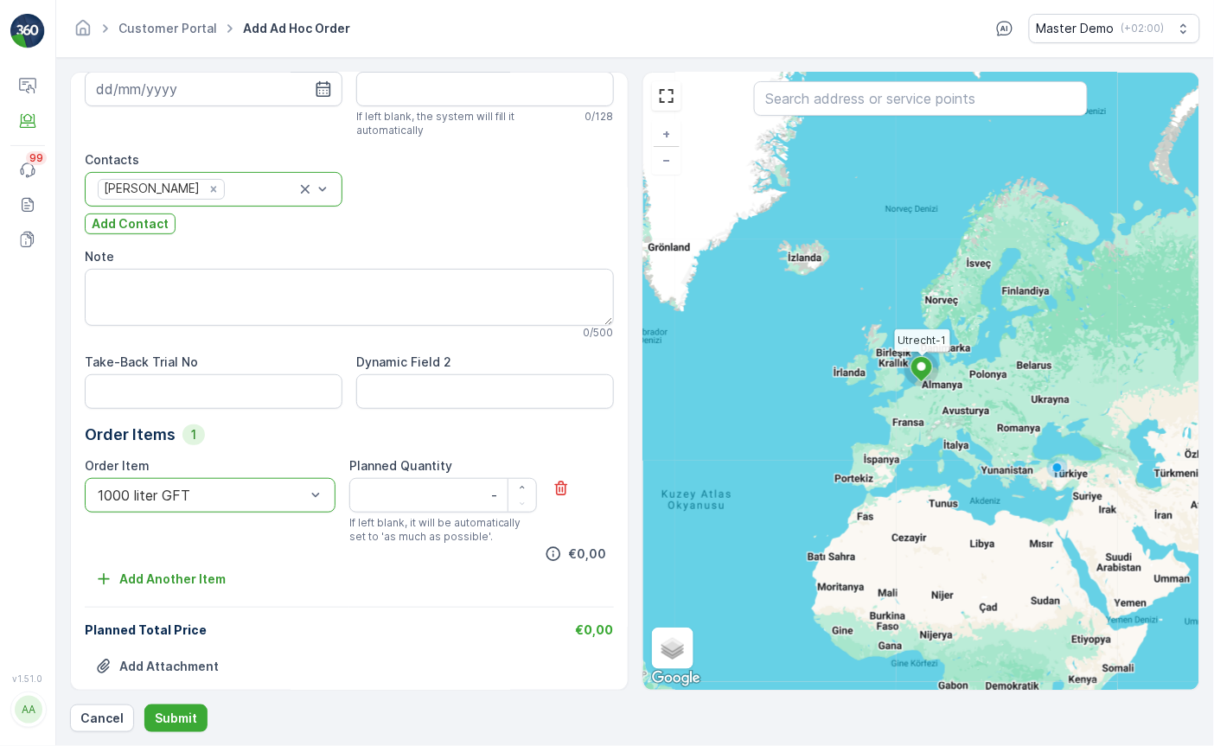
click at [241, 500] on div at bounding box center [201, 495] width 211 height 16
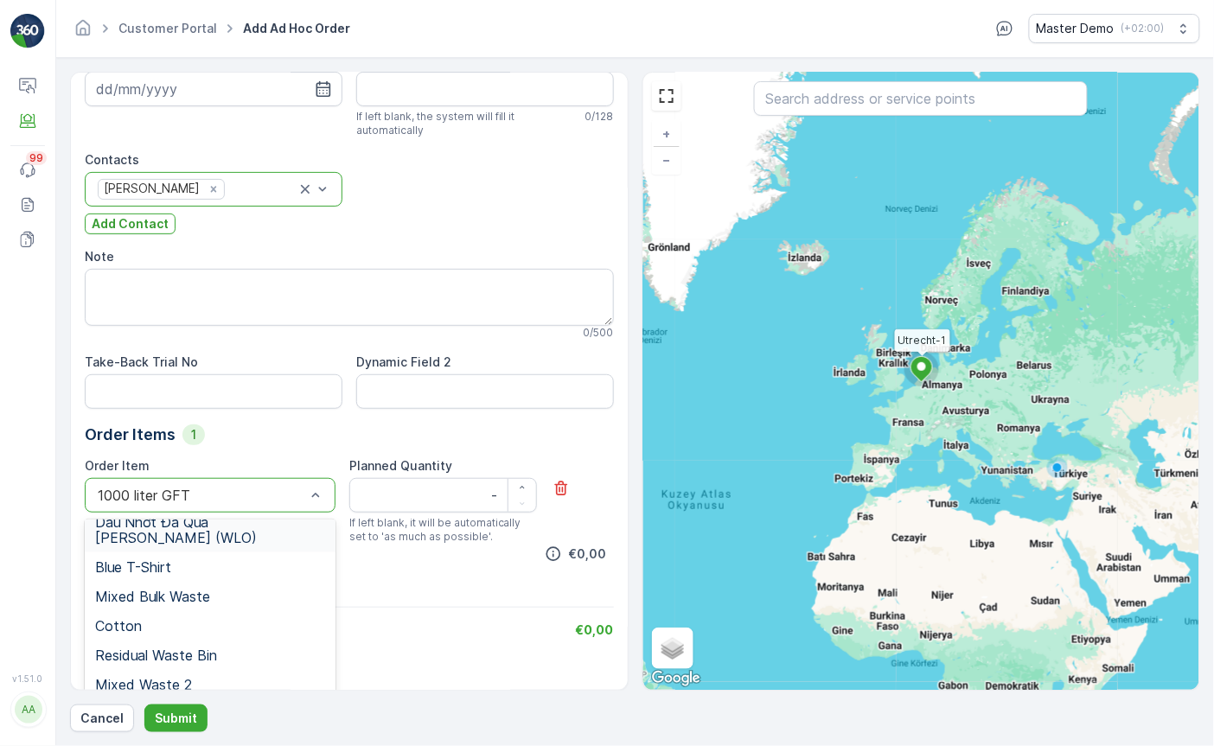
scroll to position [222, 0]
click at [205, 588] on div "Mixed Waste 2" at bounding box center [210, 596] width 230 height 16
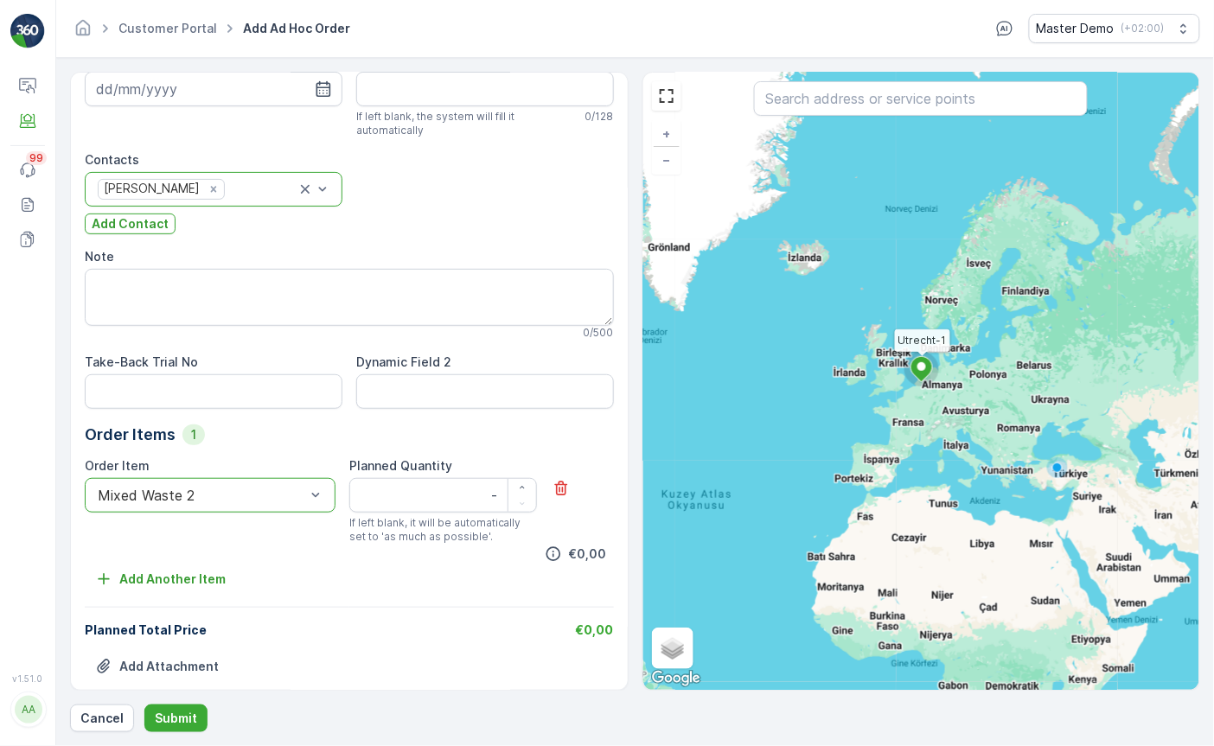
click at [239, 496] on div at bounding box center [201, 495] width 211 height 16
click at [191, 538] on div "Blue T-Shirt" at bounding box center [210, 546] width 230 height 16
drag, startPoint x: 458, startPoint y: 492, endPoint x: 493, endPoint y: 492, distance: 34.6
click at [493, 492] on div "kg" at bounding box center [443, 495] width 188 height 35
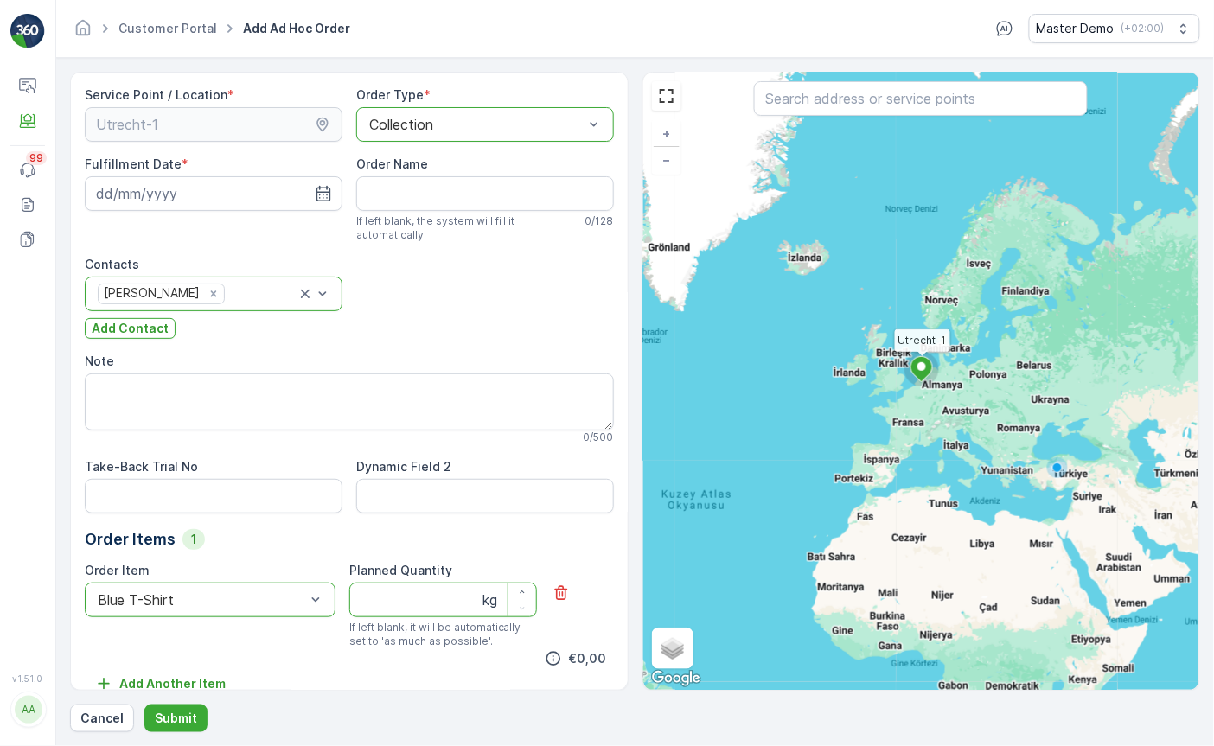
scroll to position [0, 0]
click at [112, 711] on p "Cancel" at bounding box center [101, 718] width 43 height 17
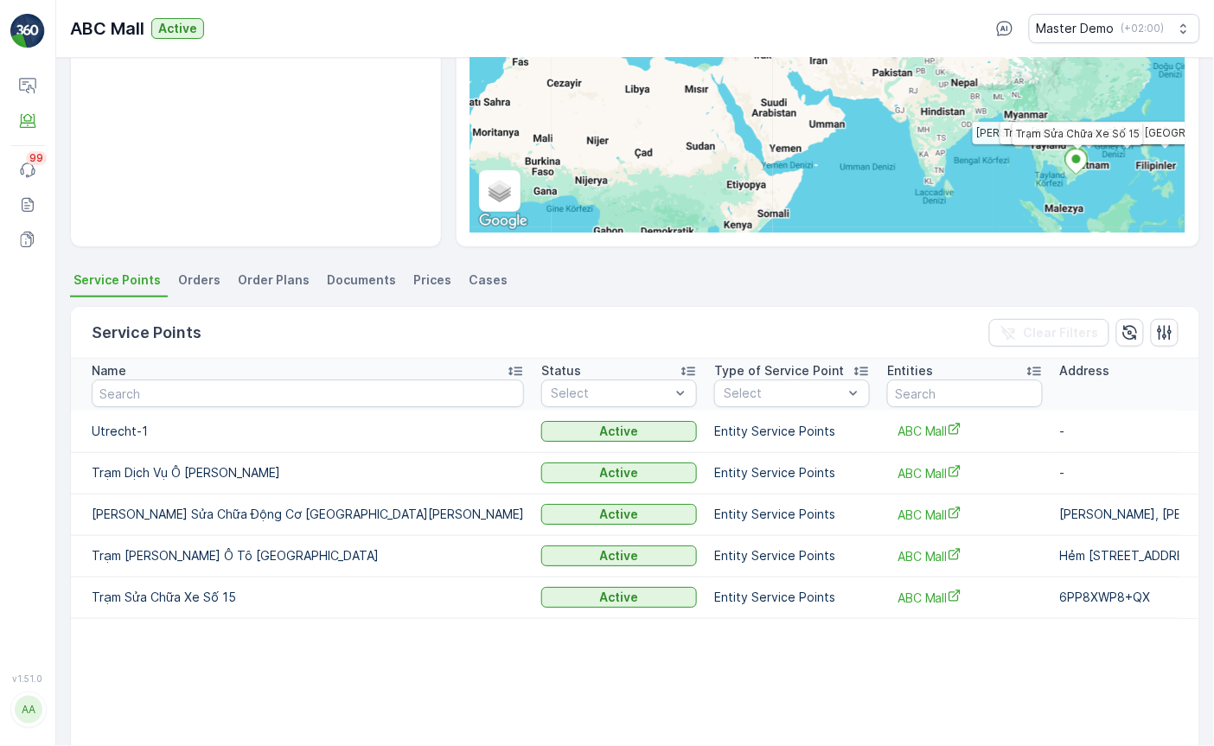
scroll to position [262, 0]
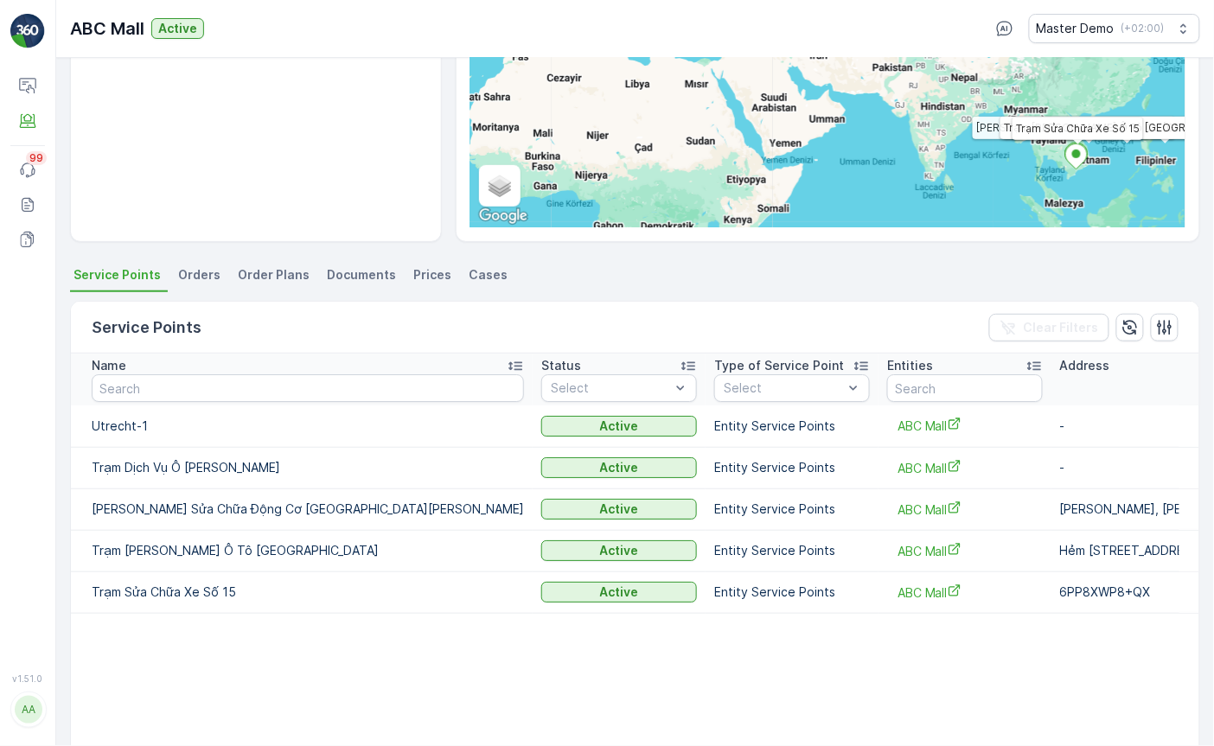
click at [430, 275] on span "Prices" at bounding box center [432, 274] width 38 height 17
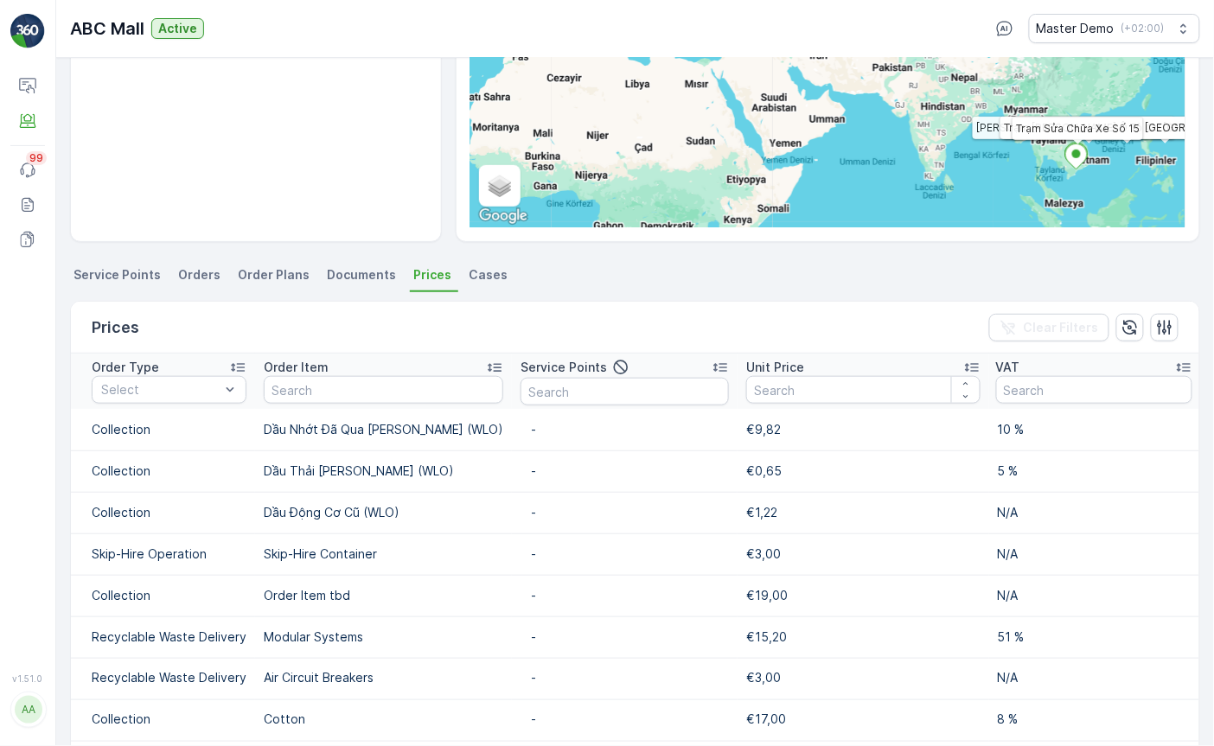
click at [205, 278] on span "Orders" at bounding box center [199, 274] width 42 height 17
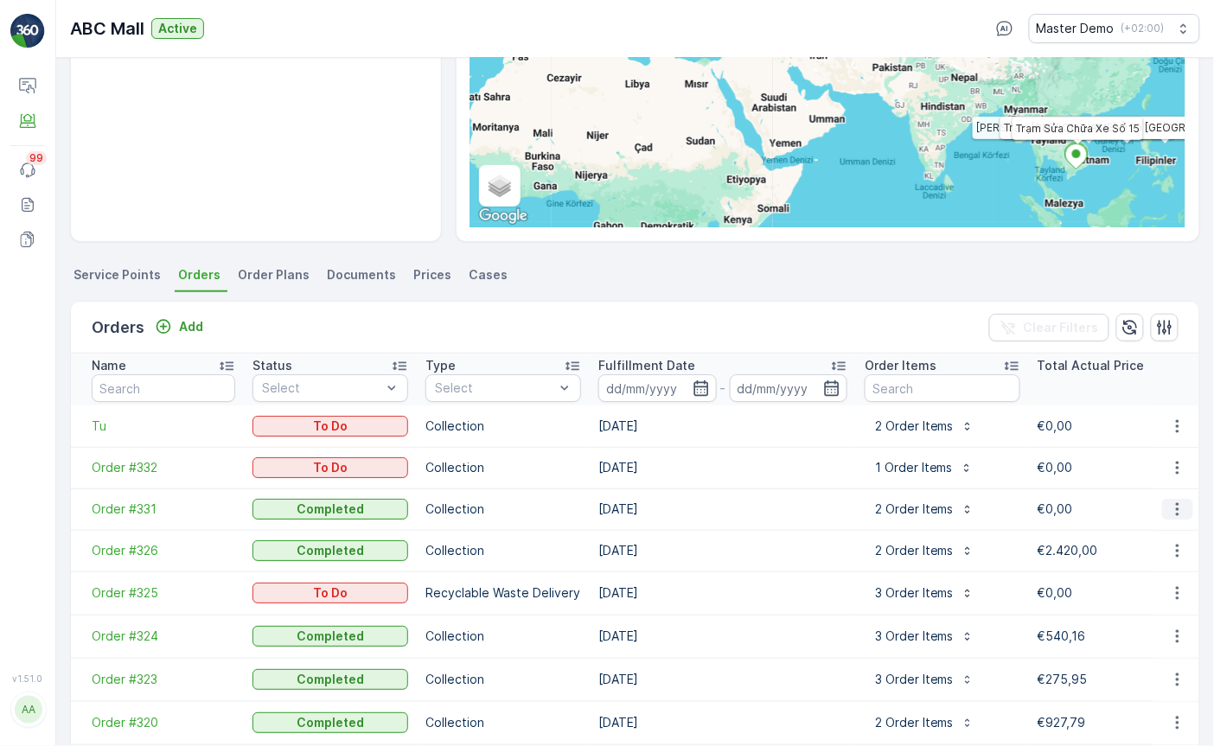
click at [1169, 503] on icon "button" at bounding box center [1177, 508] width 17 height 17
click at [1127, 529] on span "See more details" at bounding box center [1156, 534] width 99 height 17
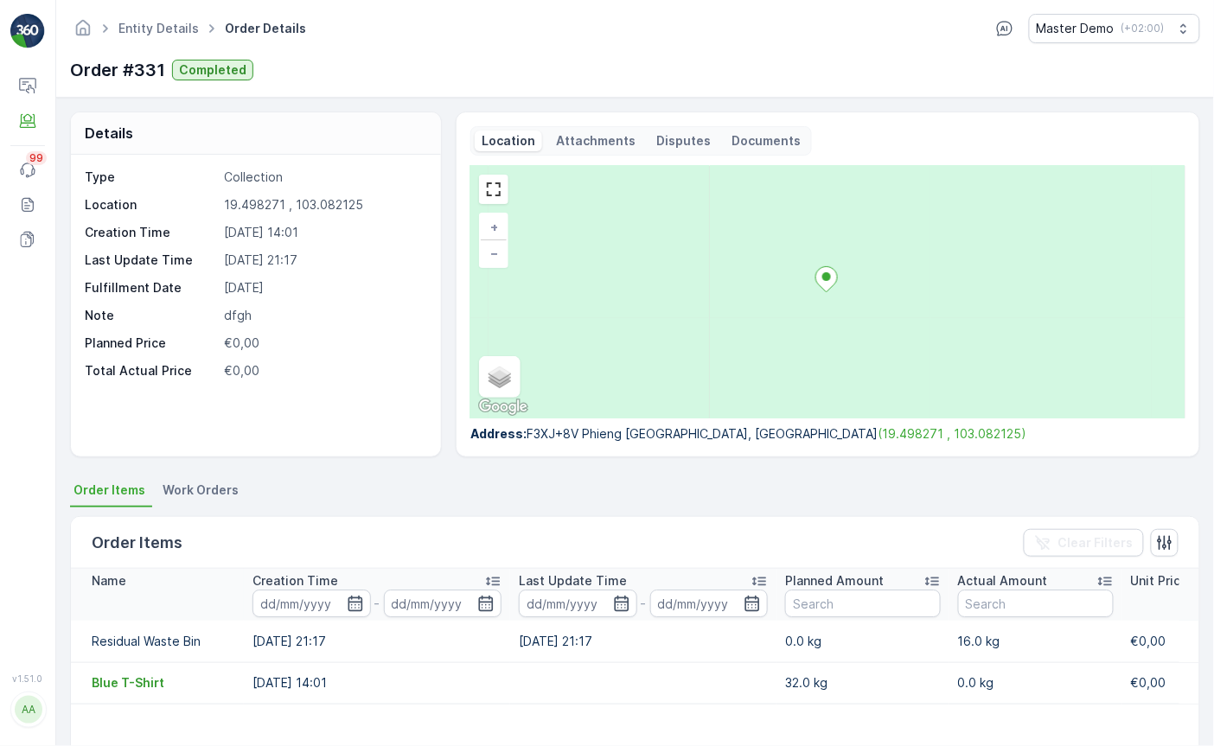
click at [751, 132] on p "Documents" at bounding box center [765, 140] width 69 height 17
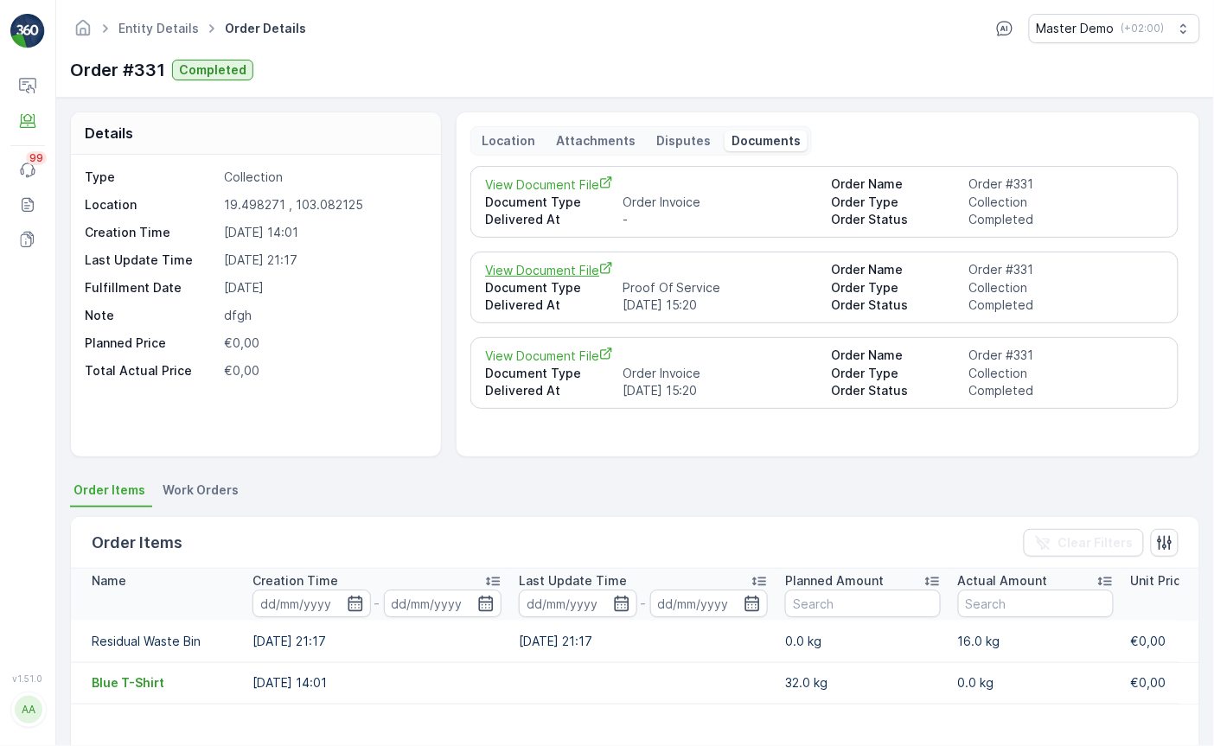
click at [532, 266] on span "View Document File" at bounding box center [651, 270] width 332 height 18
click at [583, 187] on span "View Document File" at bounding box center [651, 184] width 332 height 18
click at [22, 25] on img at bounding box center [27, 31] width 35 height 35
